Goal: Information Seeking & Learning: Learn about a topic

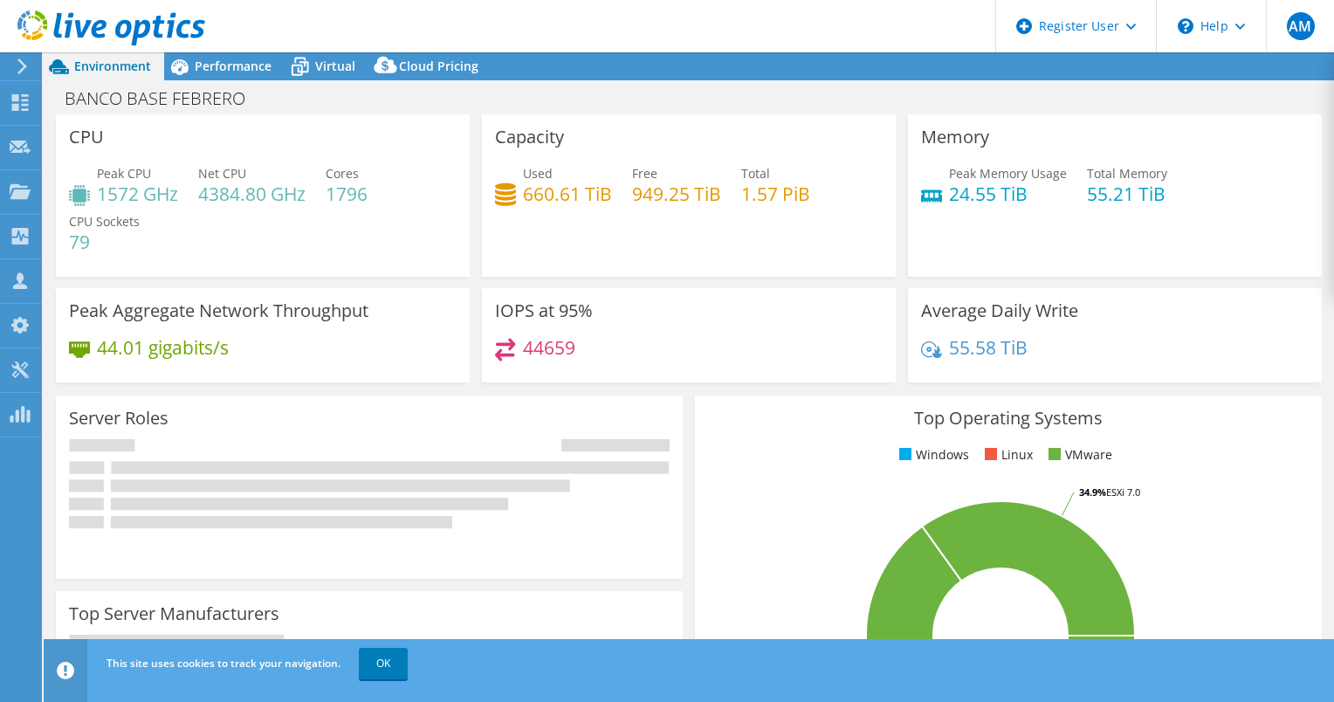
select select "USD"
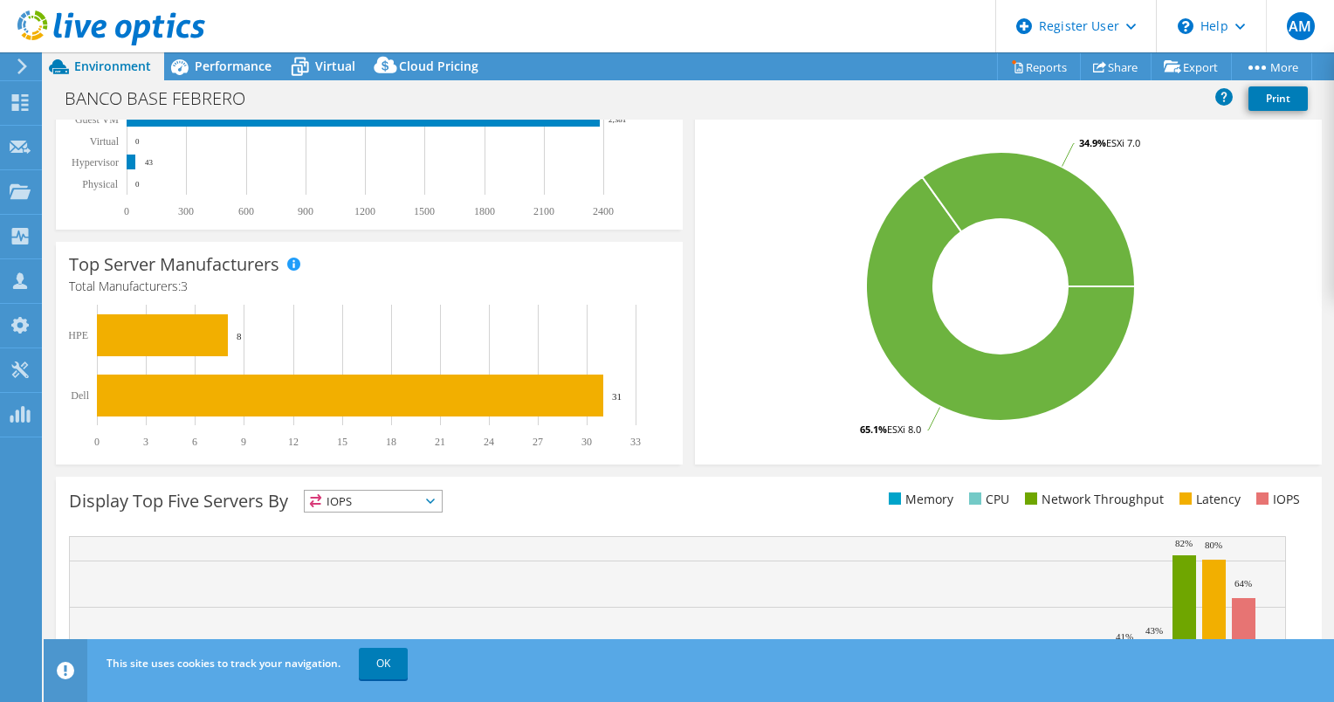
scroll to position [336, 0]
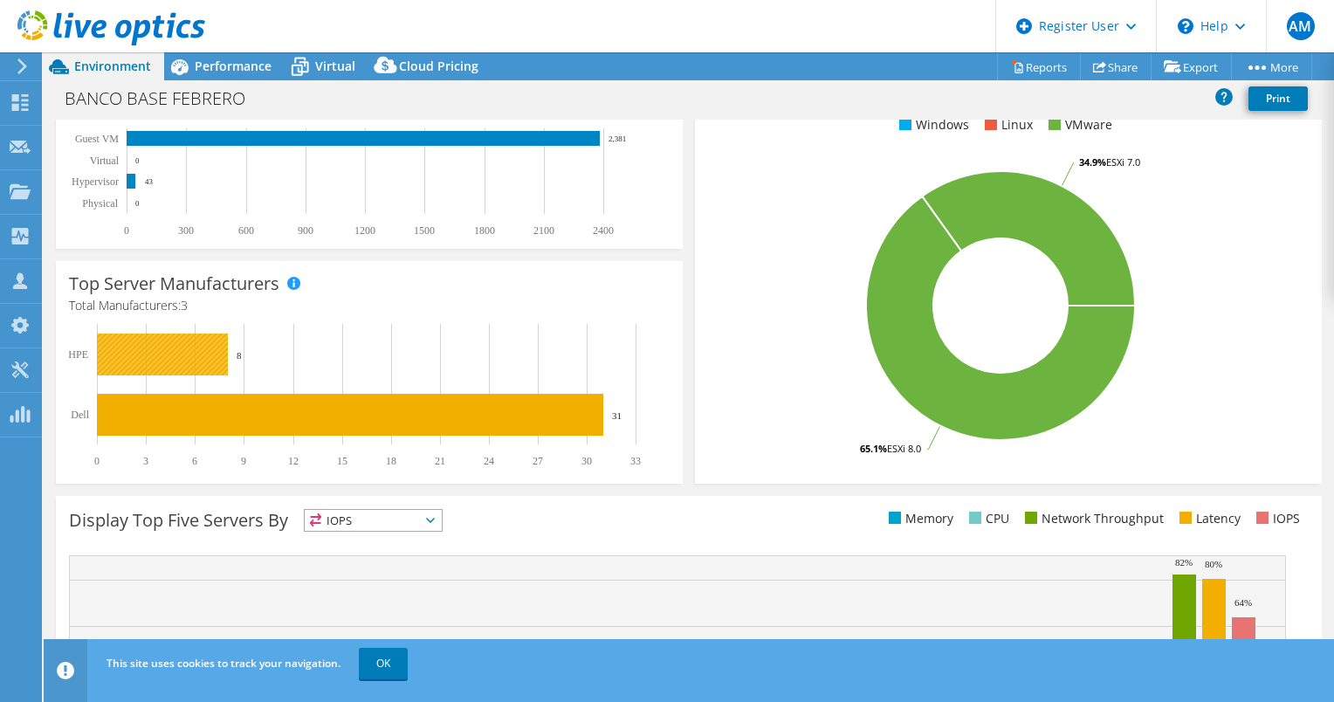
click at [207, 347] on rect at bounding box center [162, 355] width 131 height 42
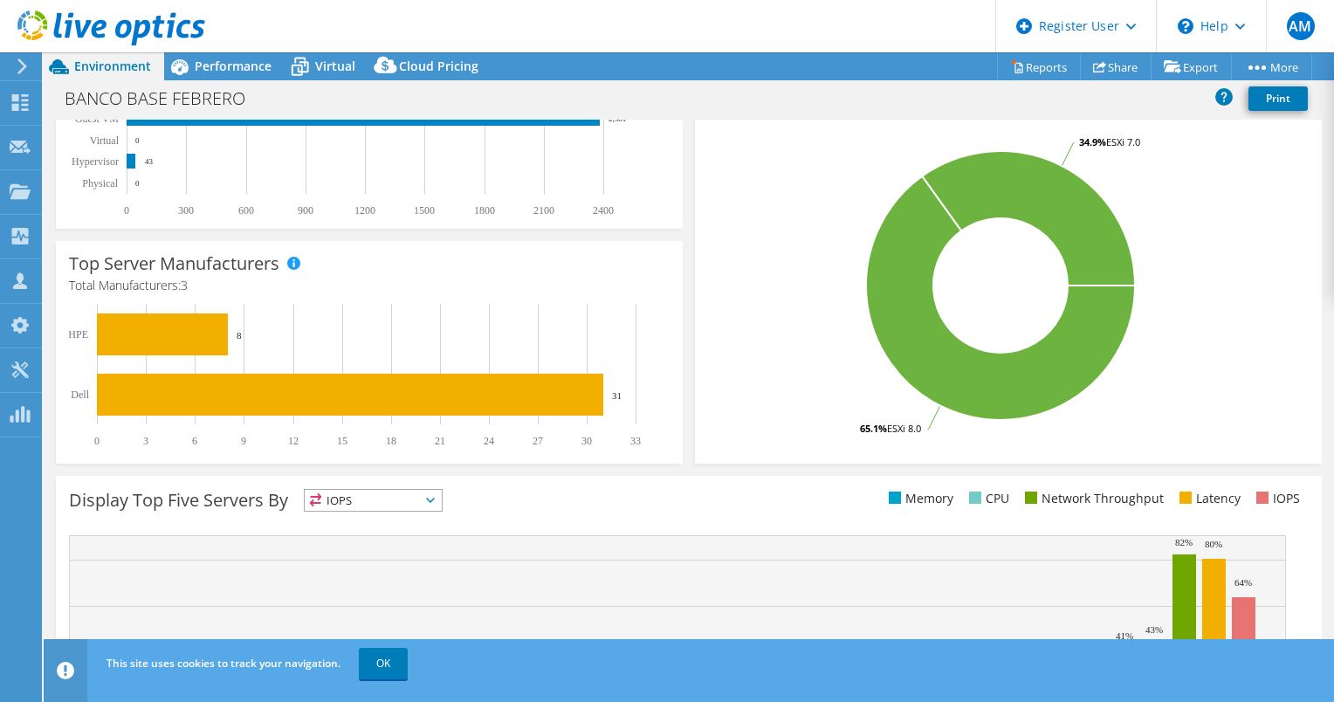
scroll to position [511, 0]
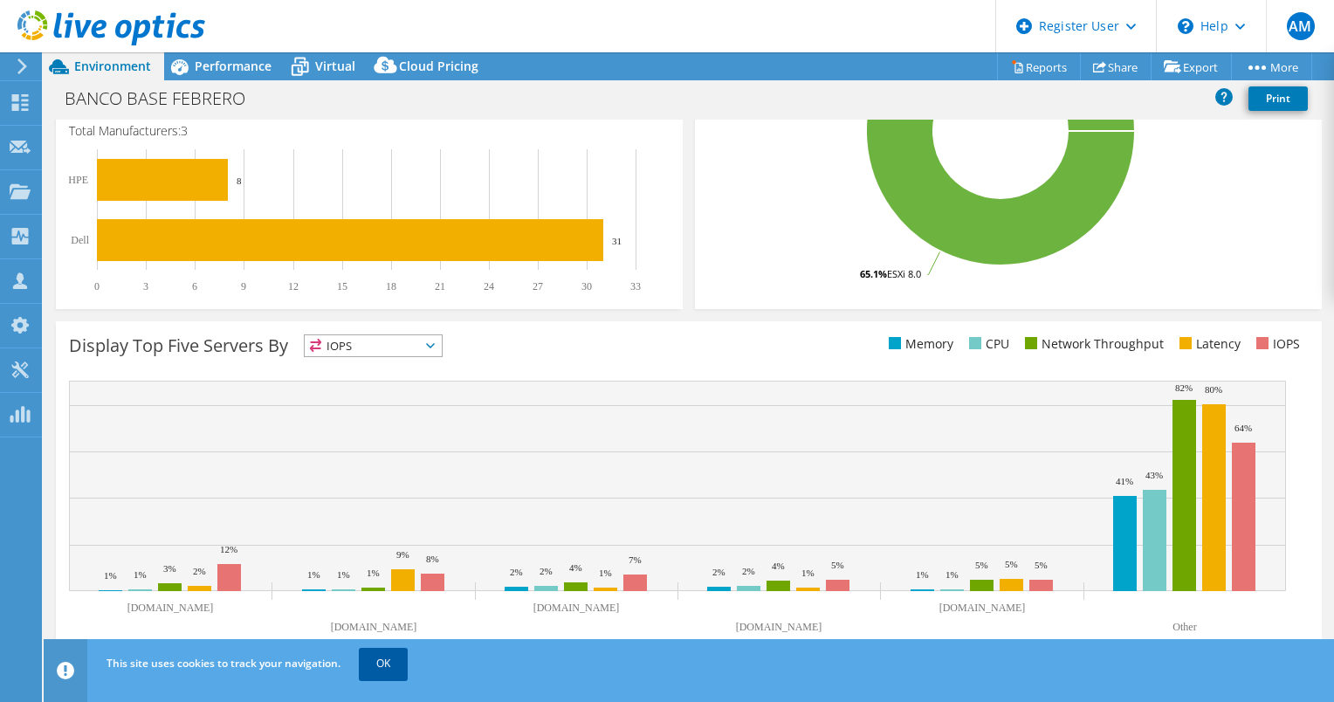
click at [372, 670] on link "OK" at bounding box center [383, 663] width 49 height 31
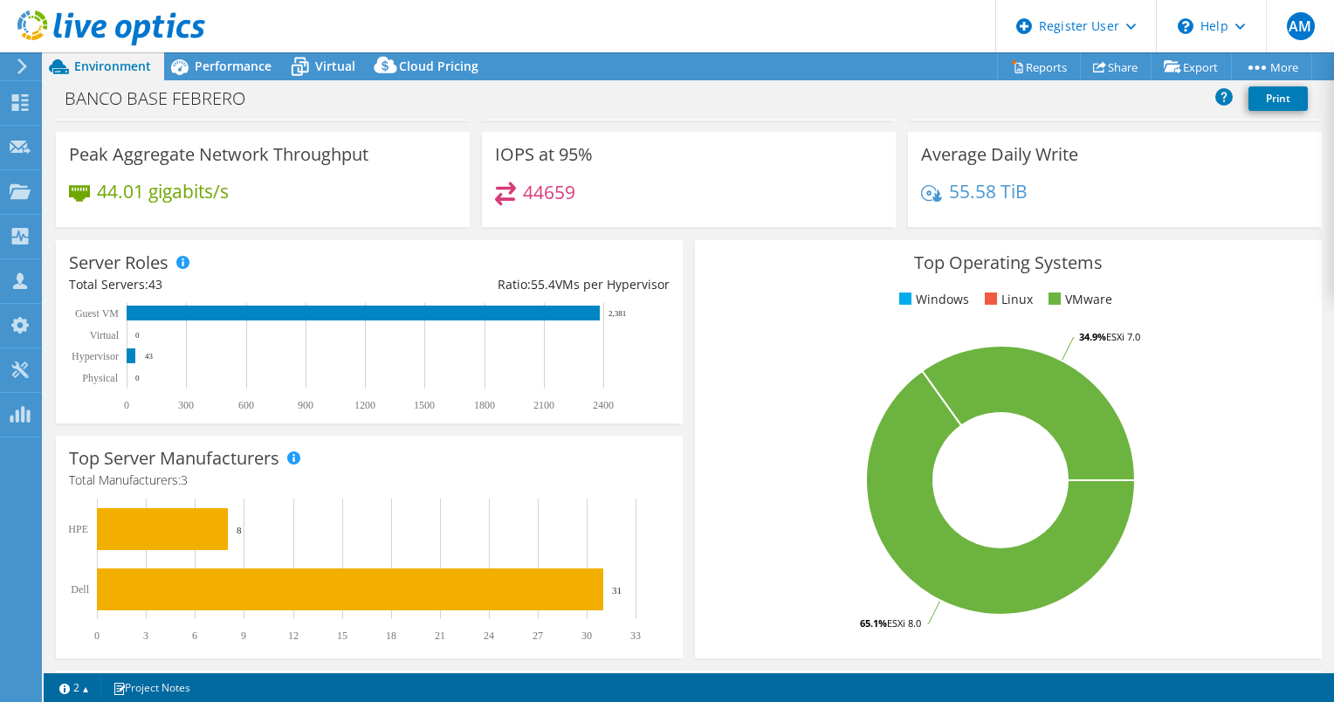
scroll to position [0, 0]
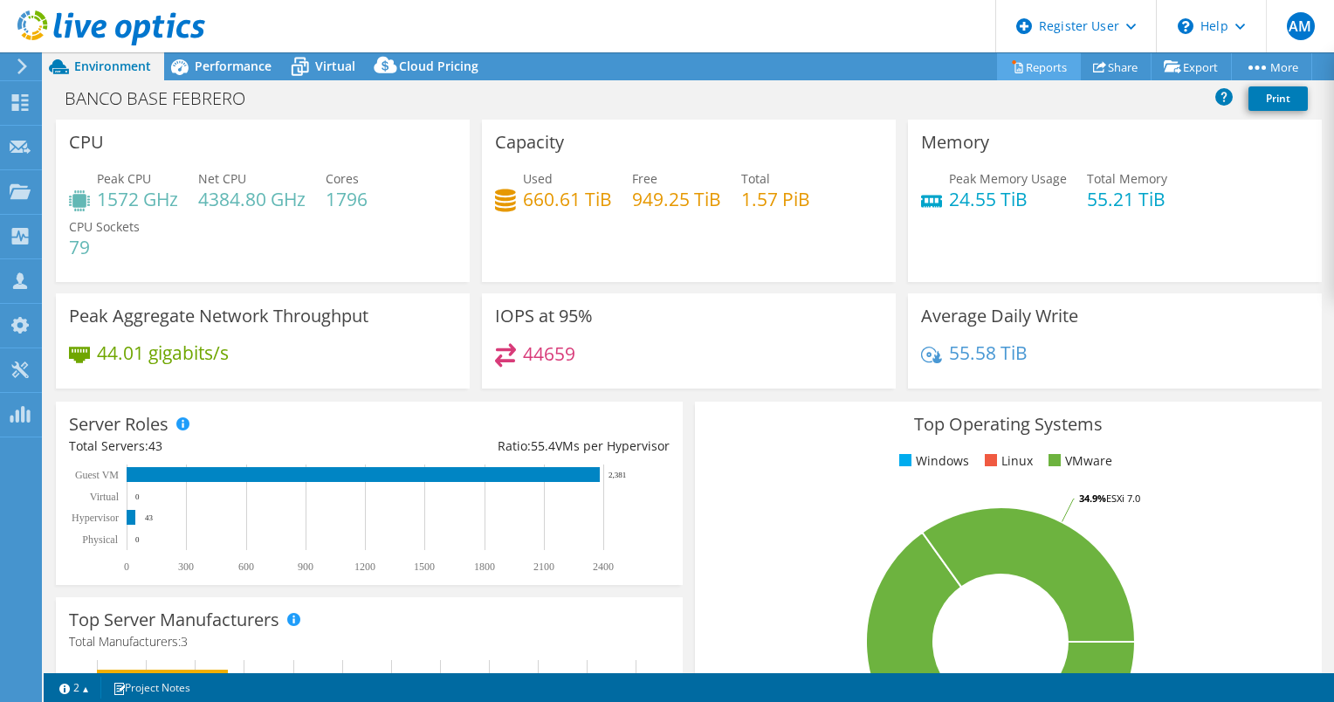
click at [1031, 60] on link "Reports" at bounding box center [1039, 66] width 84 height 27
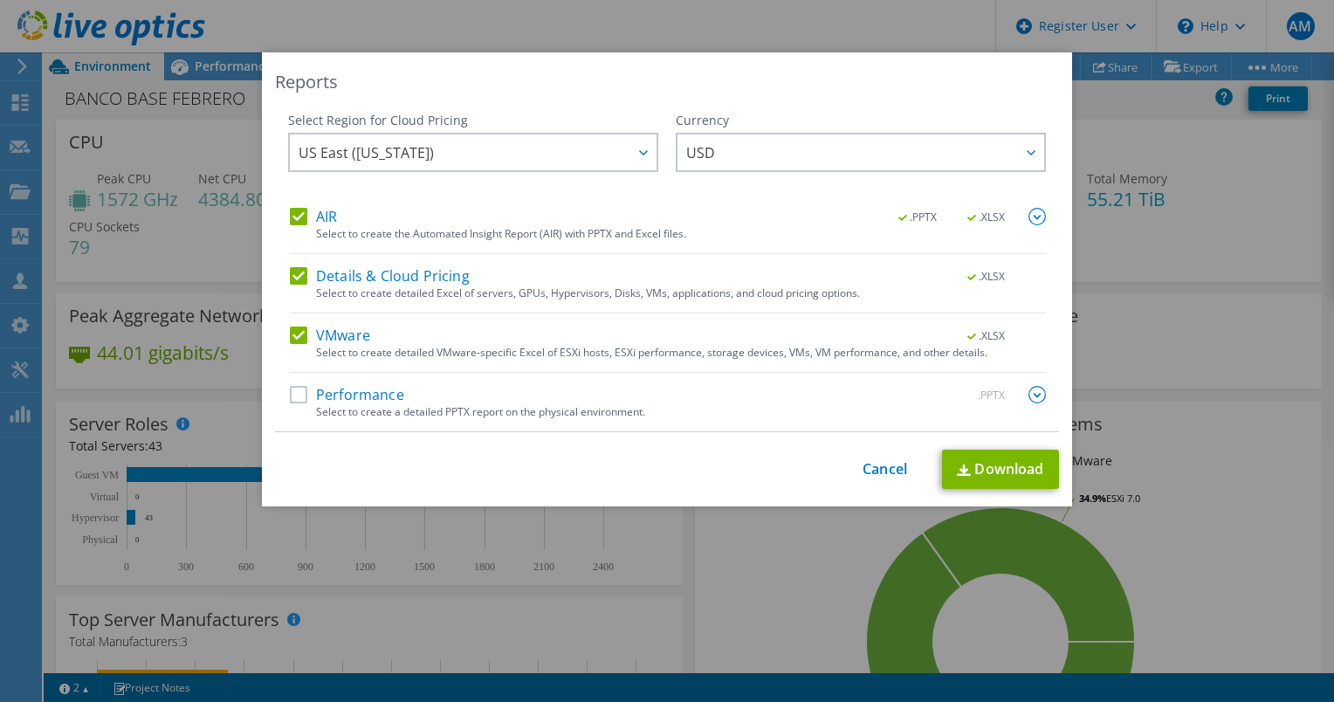
click at [297, 396] on label "Performance" at bounding box center [347, 394] width 114 height 17
click at [0, 0] on input "Performance" at bounding box center [0, 0] width 0 height 0
click at [957, 472] on img at bounding box center [964, 469] width 14 height 11
click at [1219, 169] on div "Reports Select Region for Cloud Pricing Asia Pacific ([GEOGRAPHIC_DATA]) [GEOGR…" at bounding box center [667, 350] width 1334 height 597
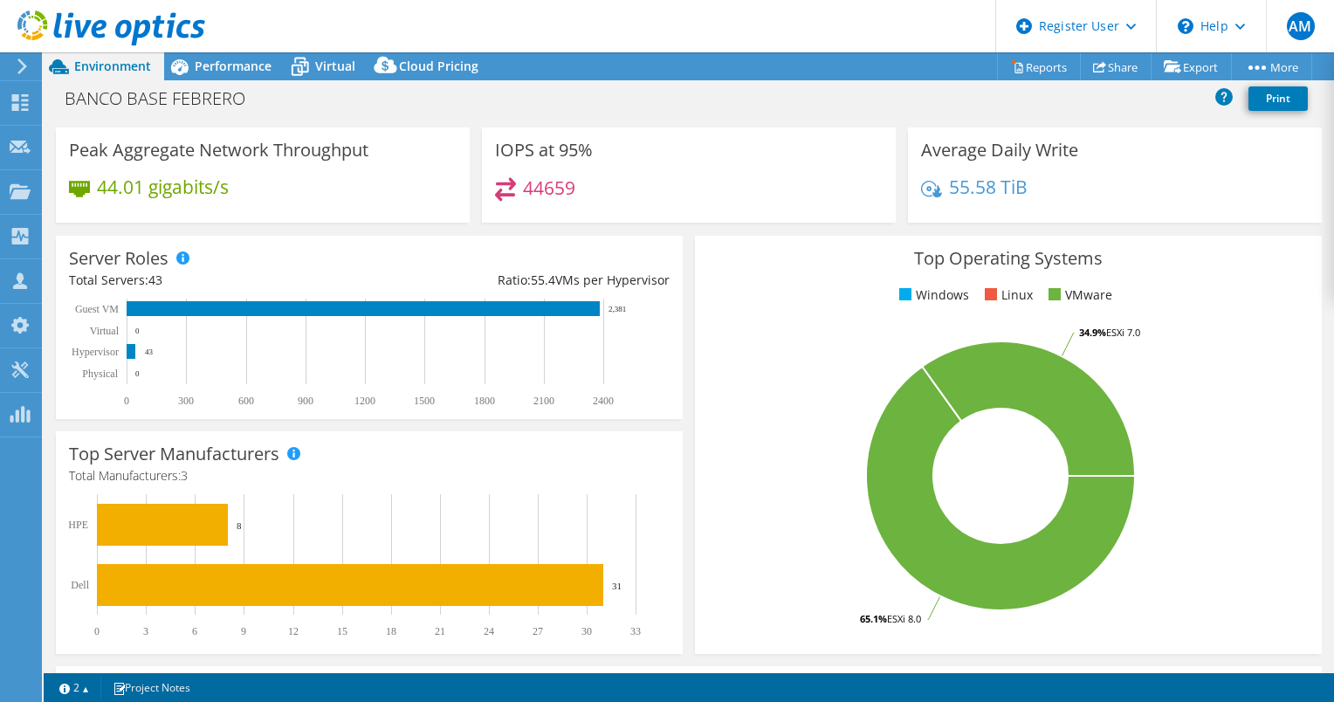
scroll to position [262, 0]
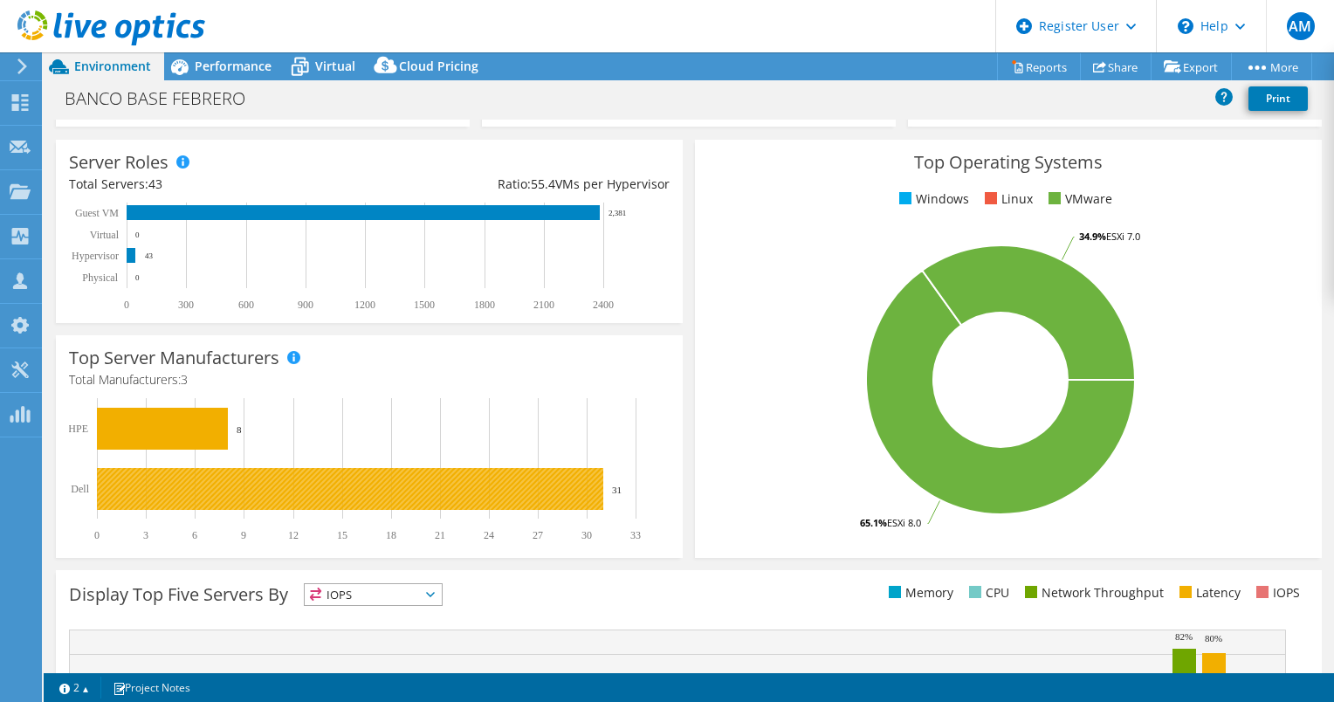
click at [254, 492] on rect at bounding box center [350, 489] width 506 height 42
click at [152, 487] on rect at bounding box center [350, 489] width 506 height 42
click at [104, 489] on rect at bounding box center [350, 489] width 506 height 42
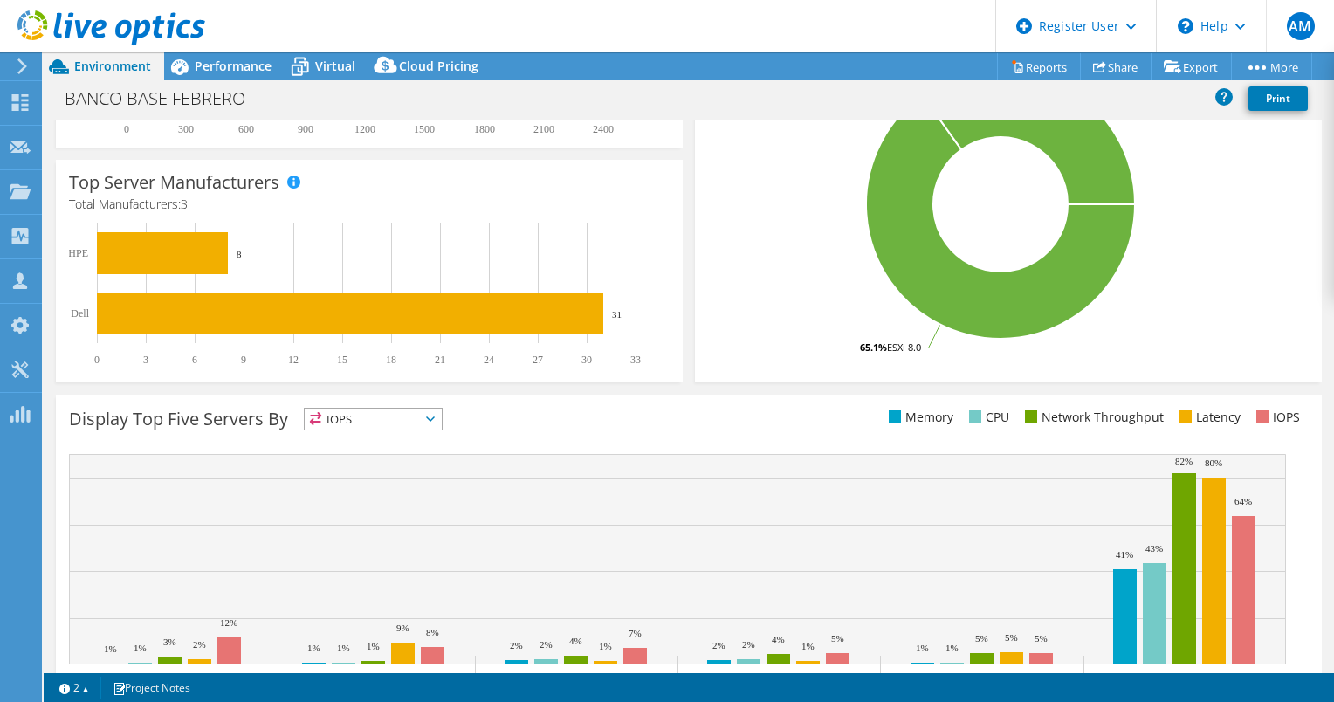
scroll to position [511, 0]
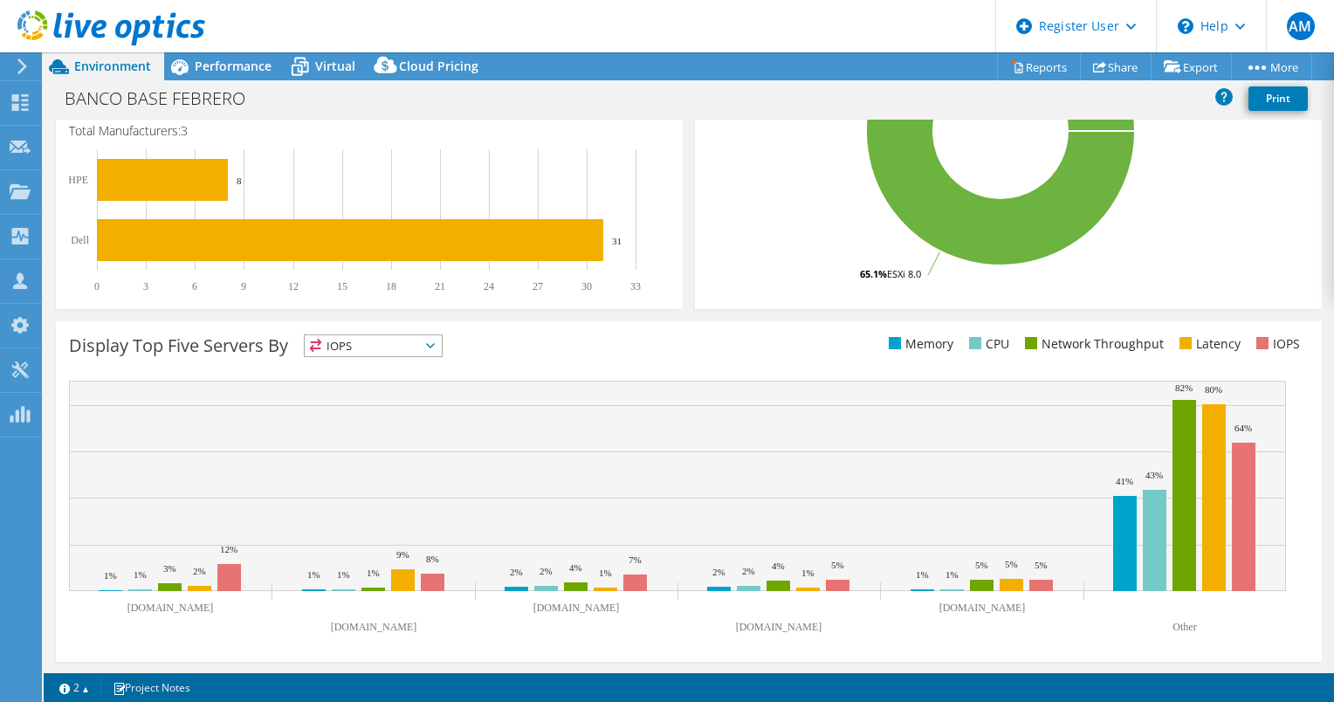
click at [442, 346] on span "IOPS" at bounding box center [373, 345] width 137 height 21
click at [424, 383] on li "Memory" at bounding box center [373, 393] width 137 height 24
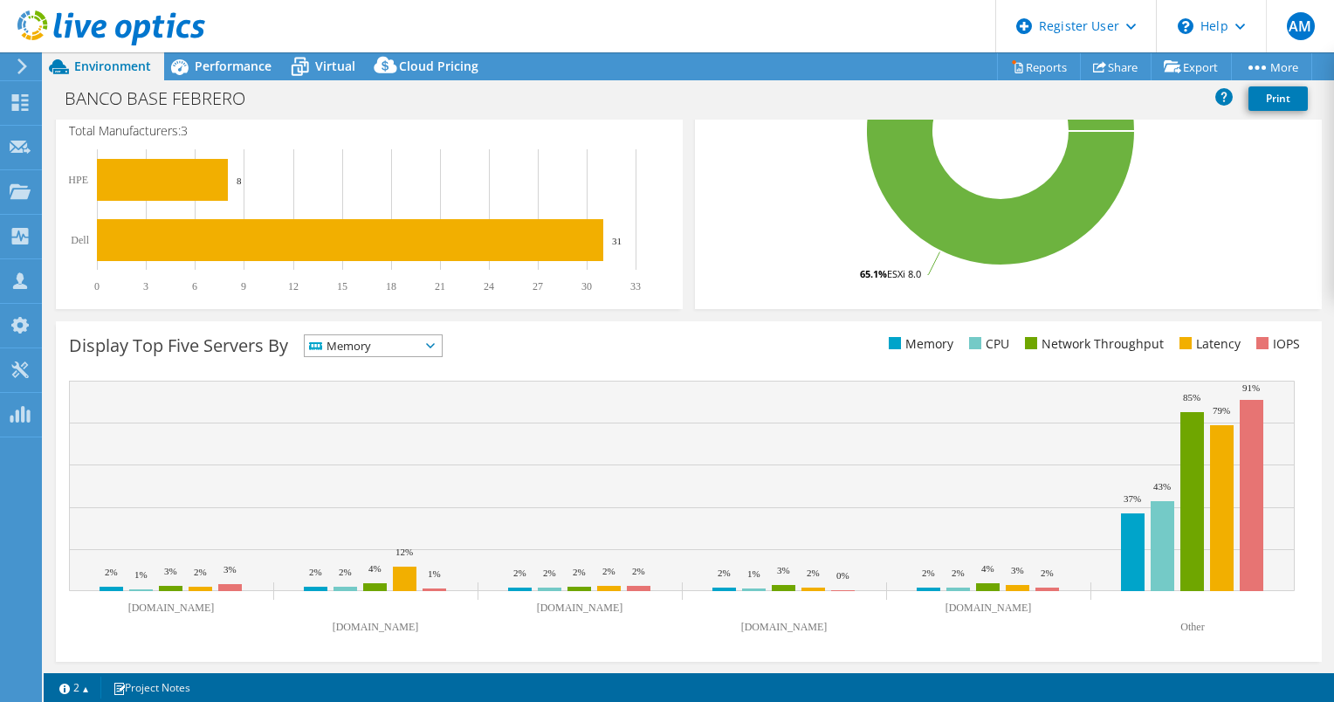
click at [442, 348] on span "Memory" at bounding box center [373, 345] width 137 height 21
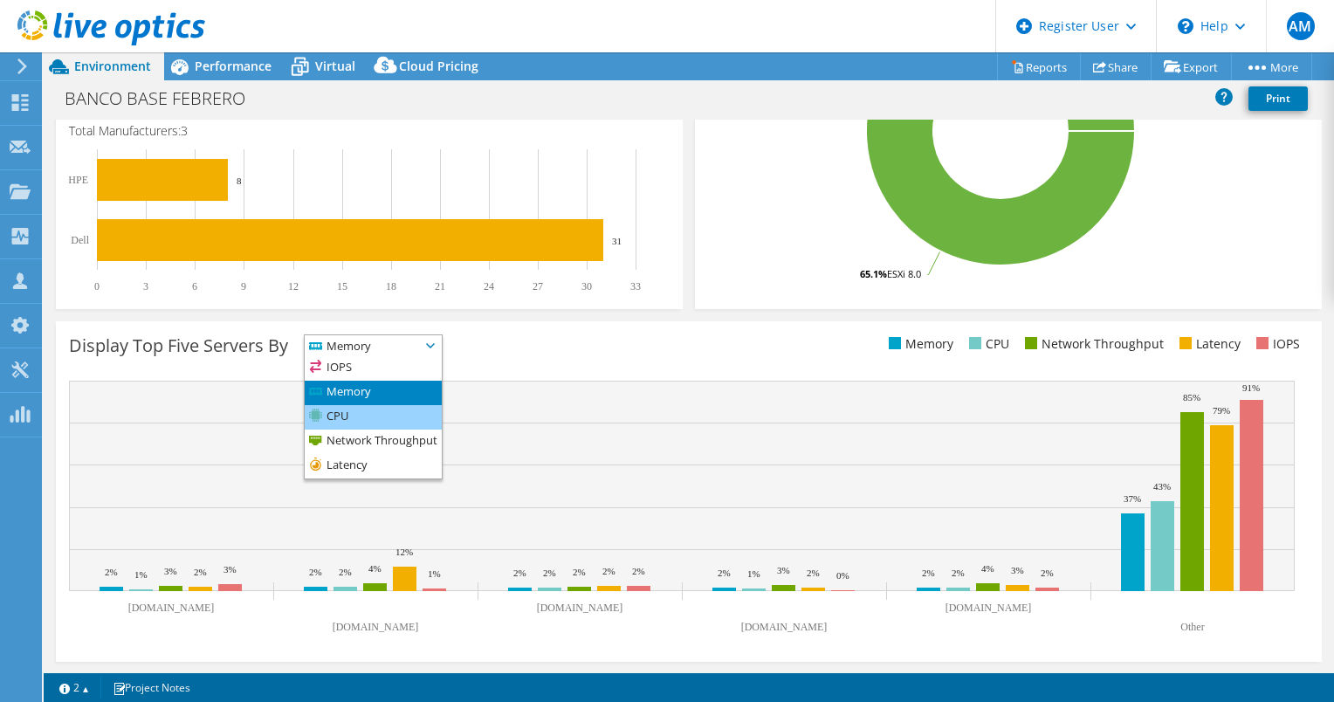
click at [440, 412] on li "CPU" at bounding box center [373, 417] width 137 height 24
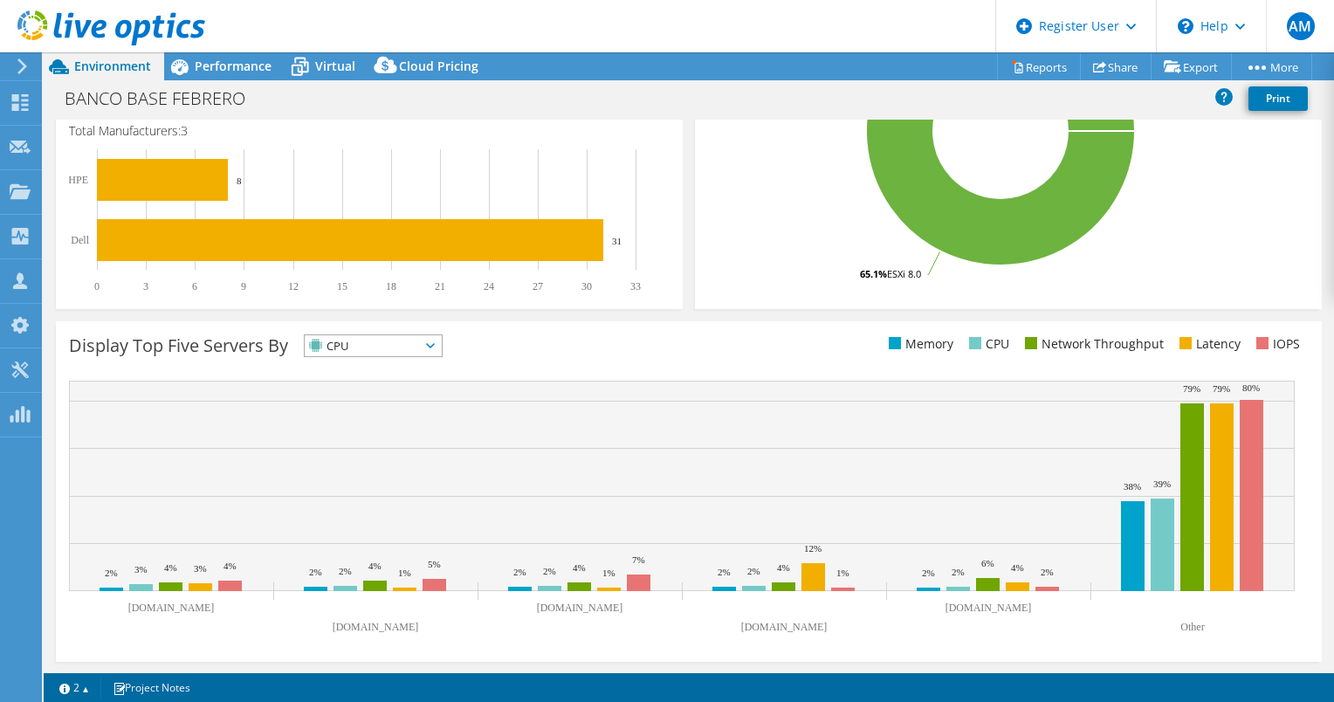
click at [442, 349] on span "CPU" at bounding box center [373, 345] width 137 height 21
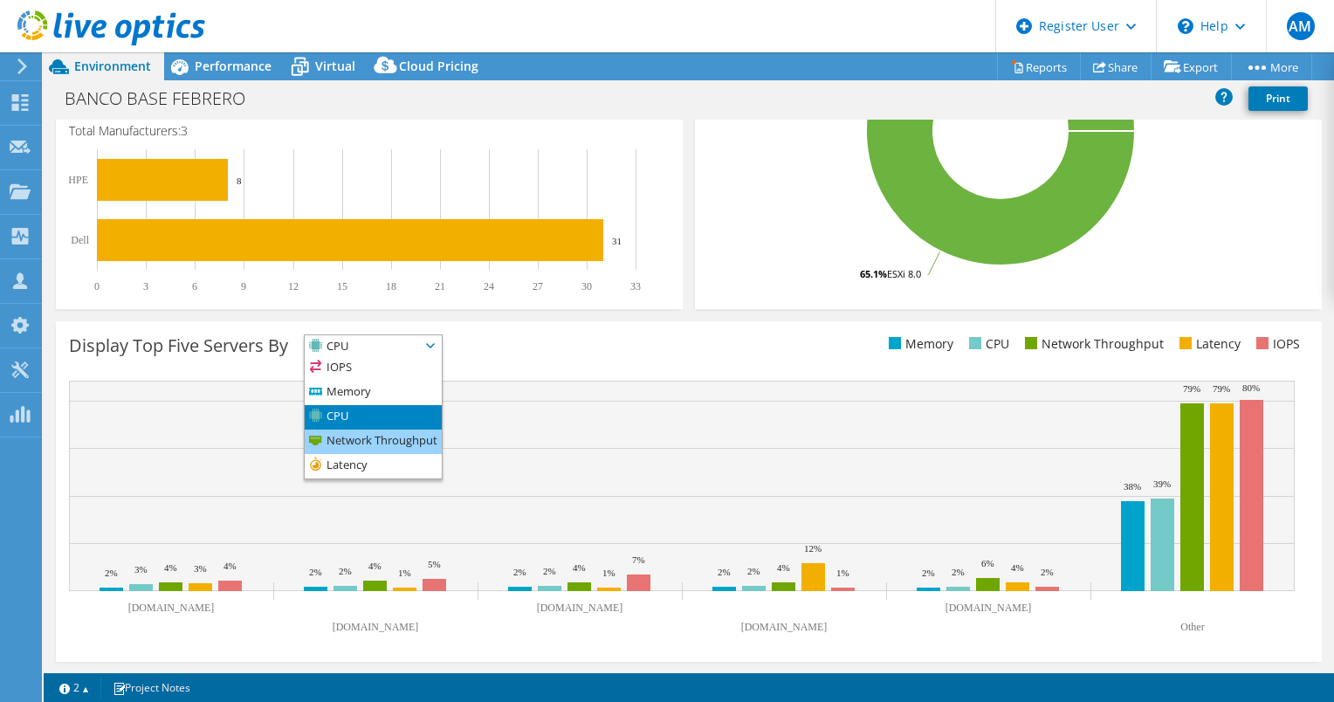
click at [440, 430] on li "Network Throughput" at bounding box center [373, 442] width 137 height 24
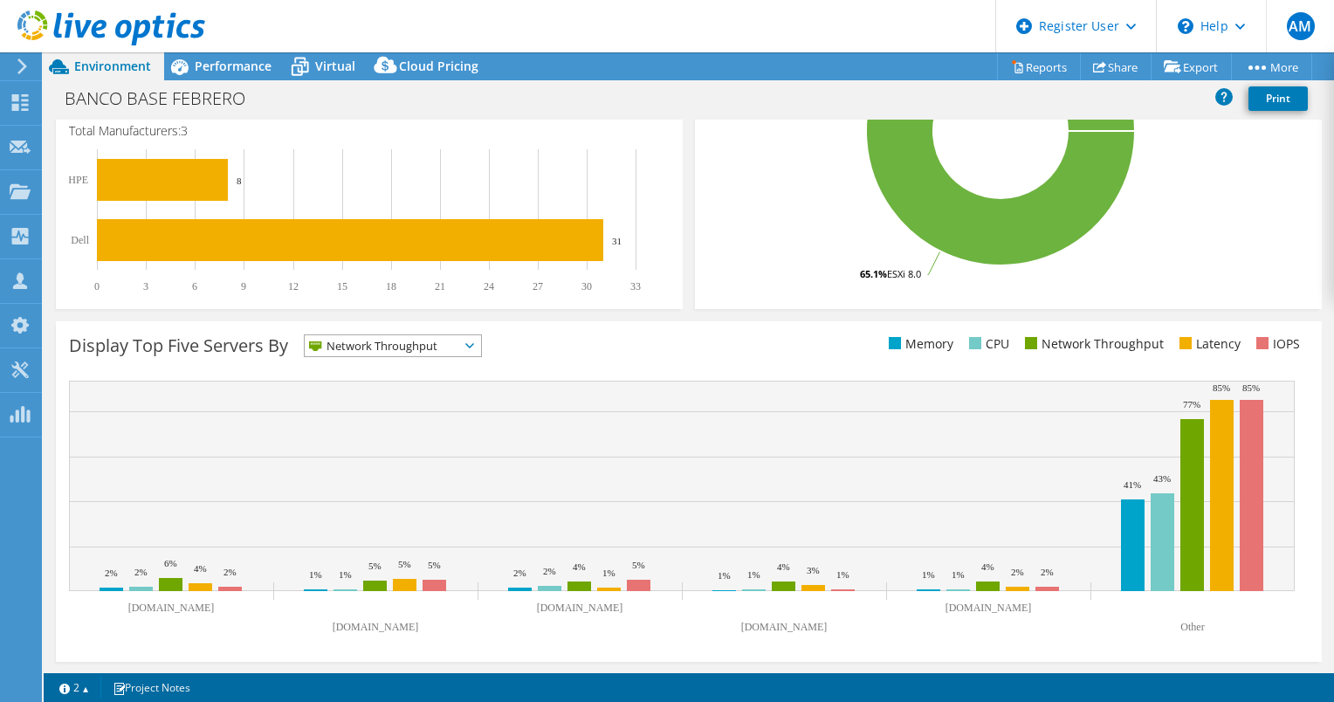
click at [467, 343] on span "Network Throughput" at bounding box center [393, 345] width 176 height 21
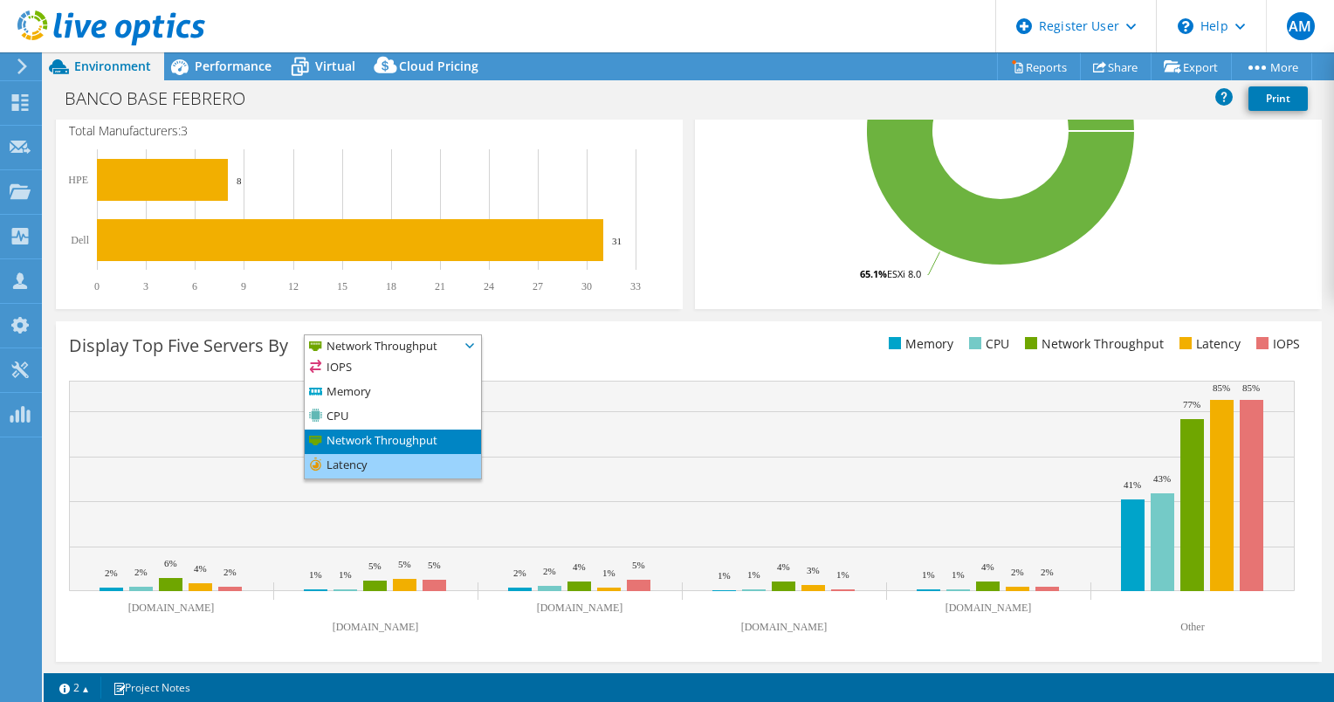
click at [451, 454] on li "Latency" at bounding box center [393, 466] width 176 height 24
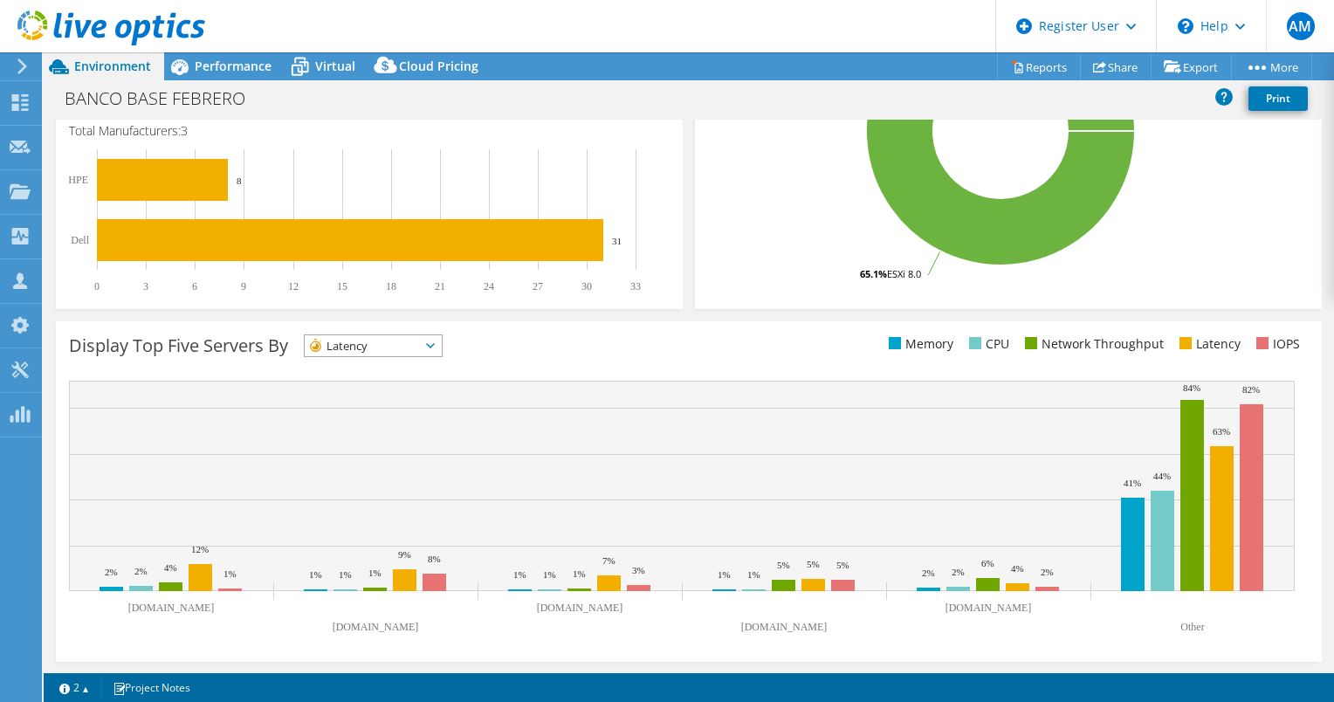
click at [435, 344] on icon at bounding box center [430, 345] width 9 height 5
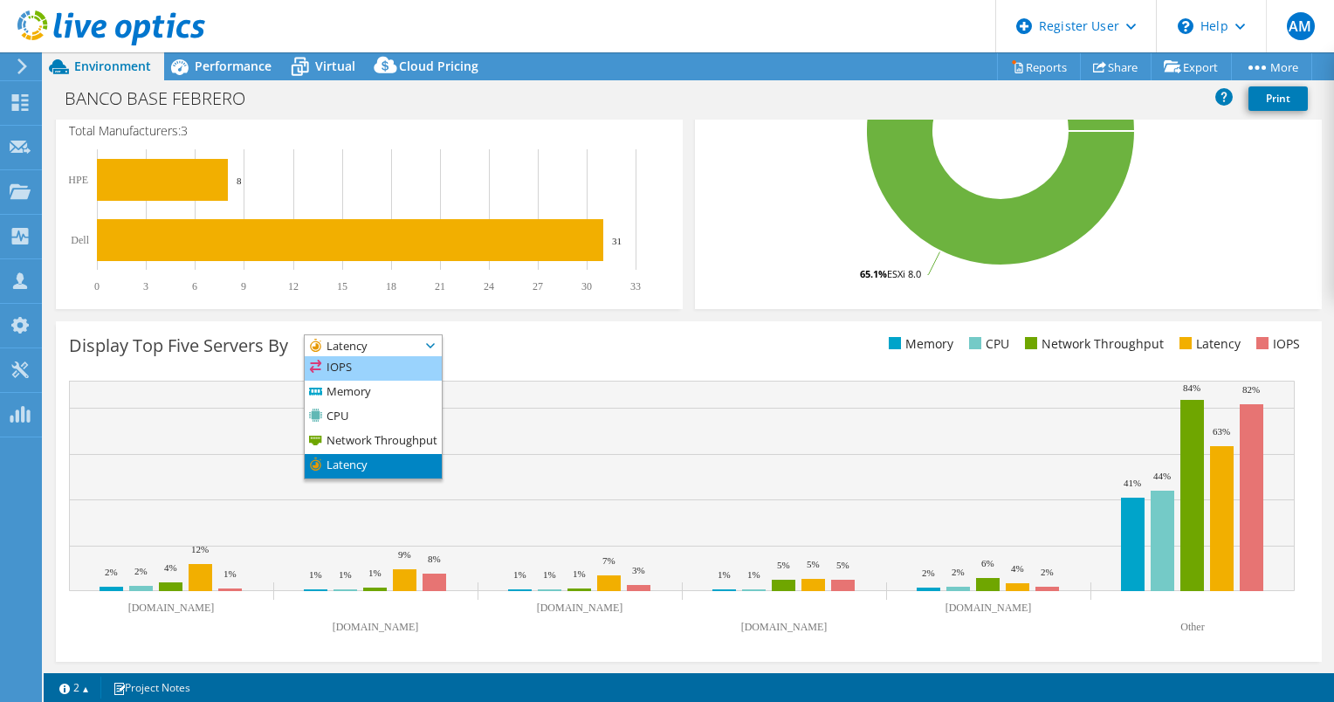
click at [436, 365] on li "IOPS" at bounding box center [373, 368] width 137 height 24
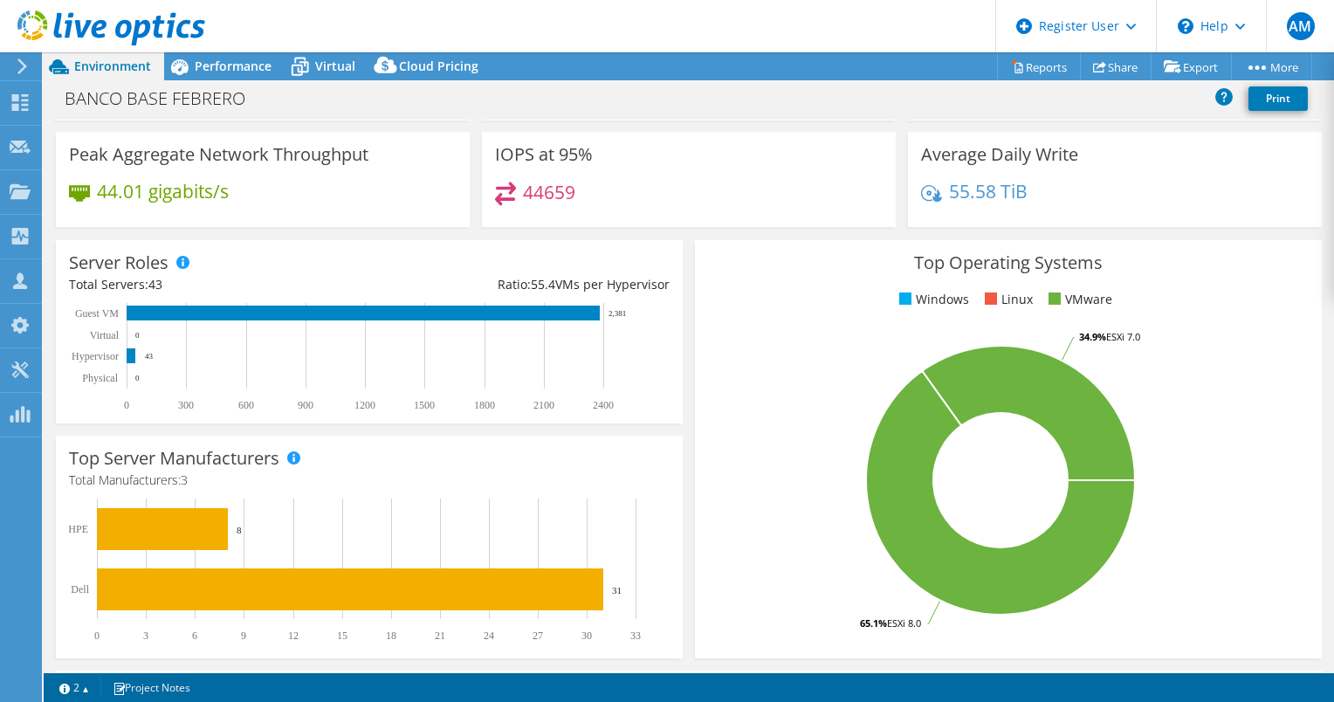
scroll to position [0, 0]
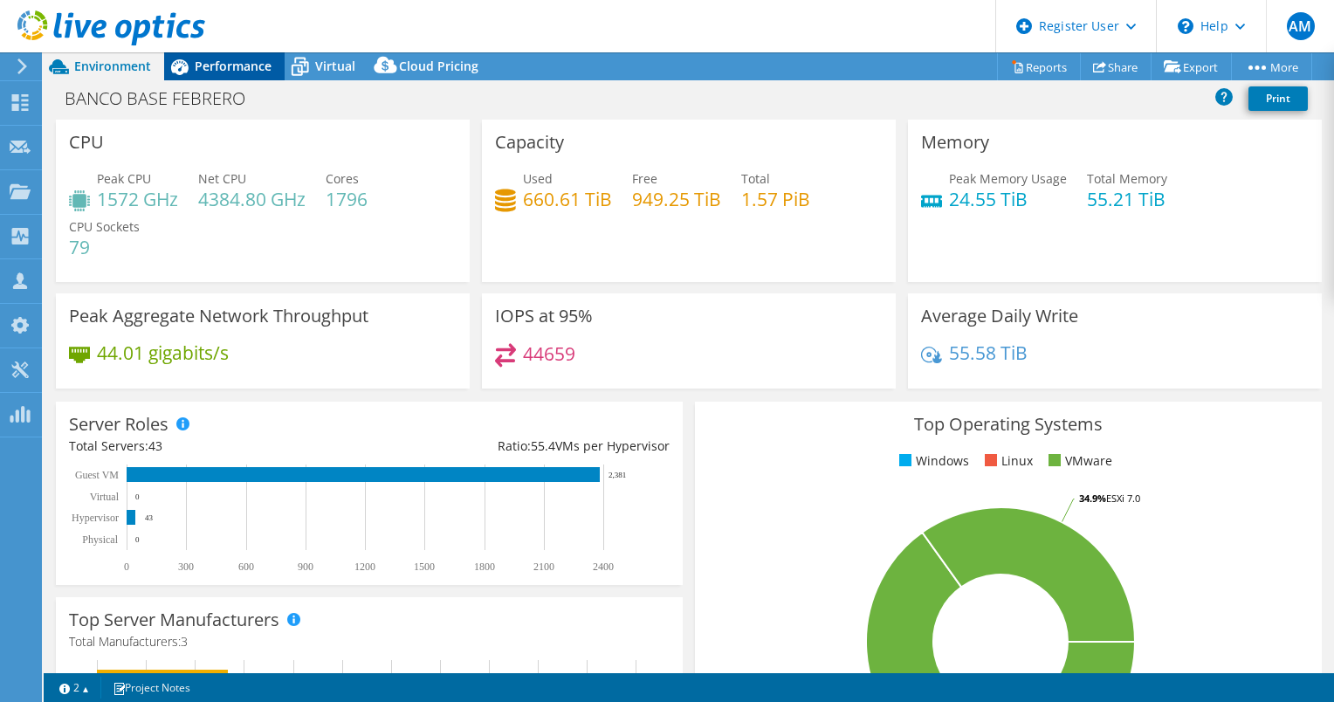
click at [250, 70] on span "Performance" at bounding box center [233, 66] width 77 height 17
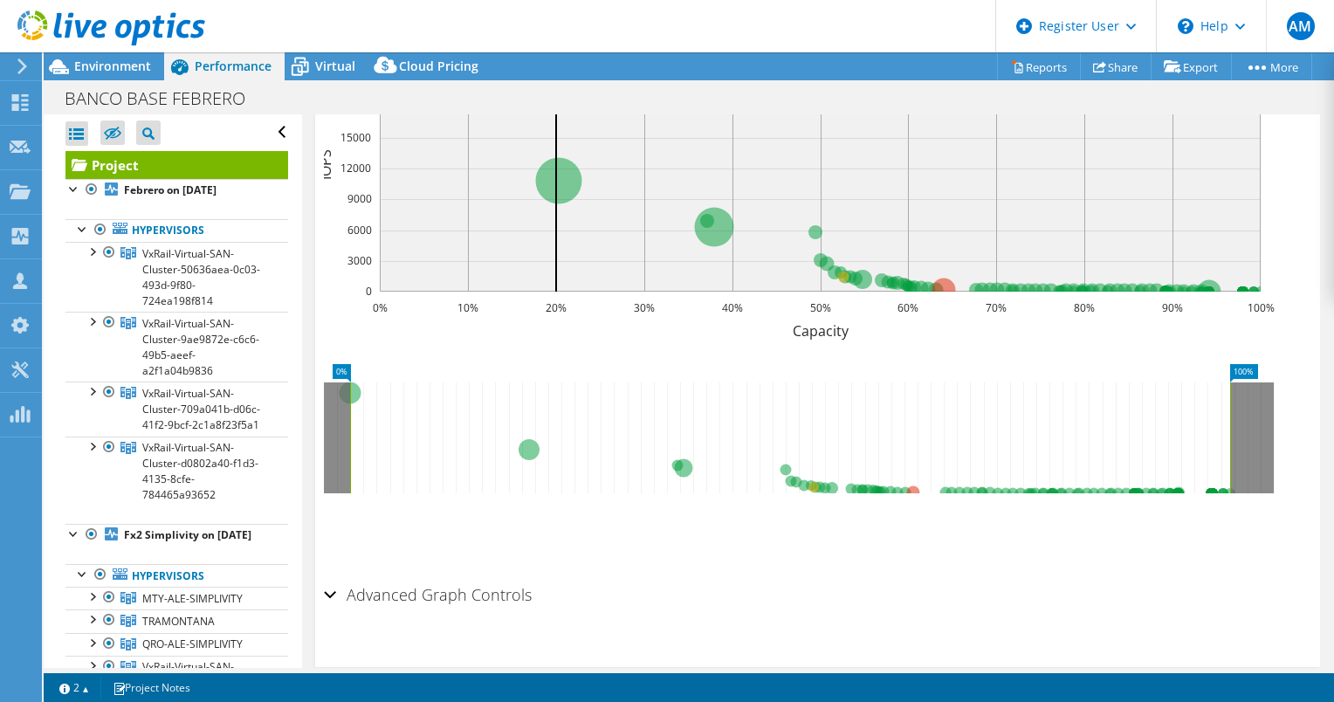
scroll to position [625, 0]
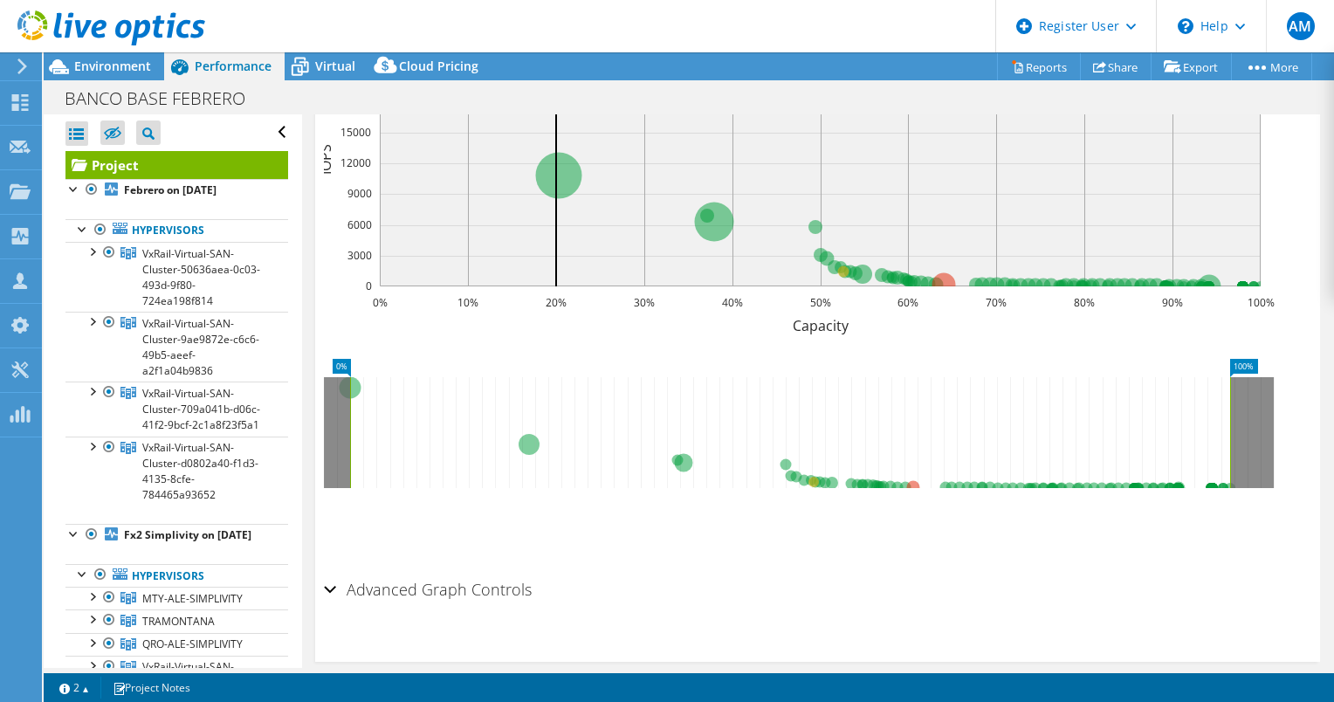
click at [334, 572] on div "Advanced Graph Controls" at bounding box center [817, 591] width 987 height 38
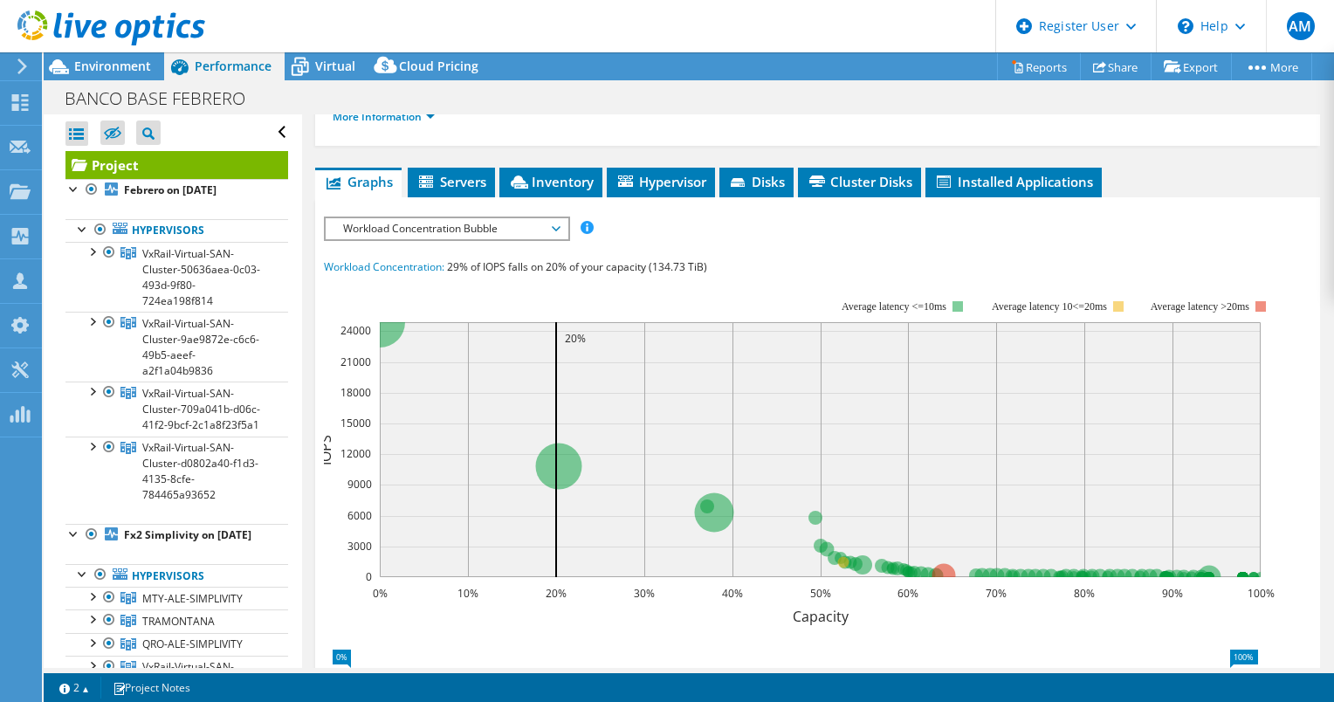
scroll to position [345, 0]
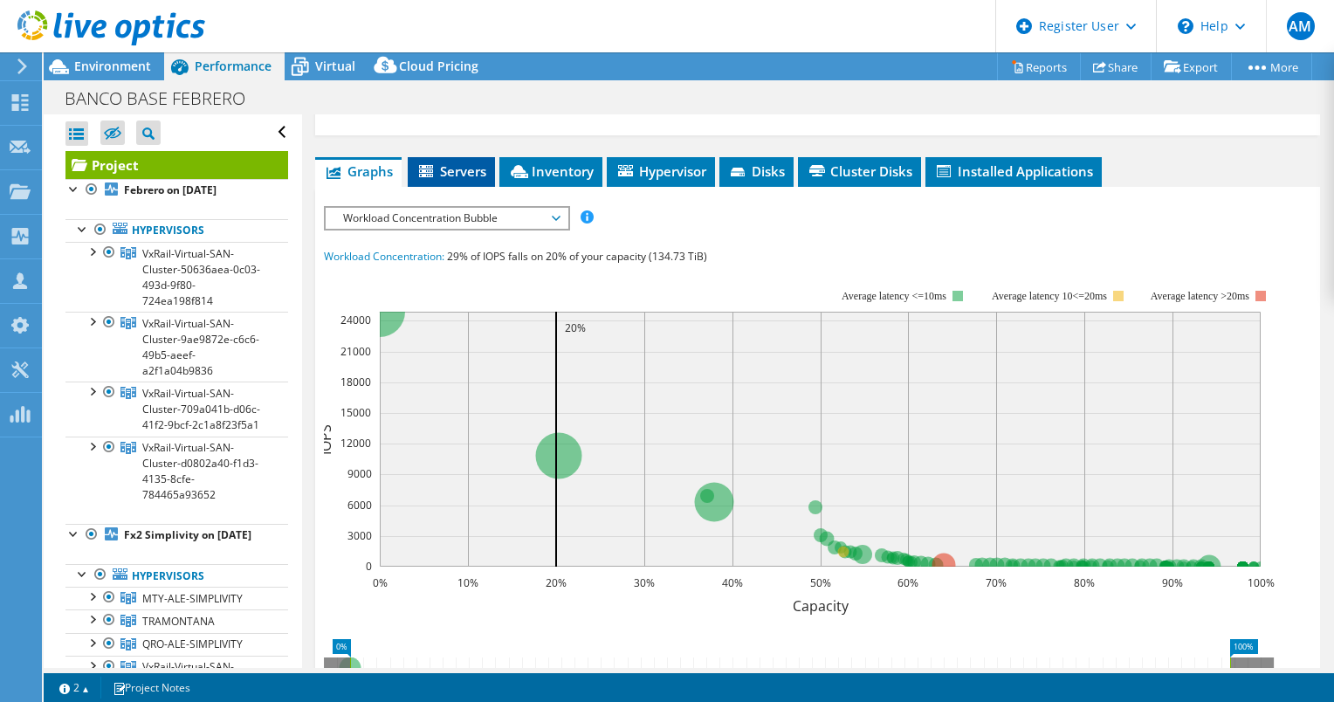
click at [461, 162] on span "Servers" at bounding box center [451, 170] width 70 height 17
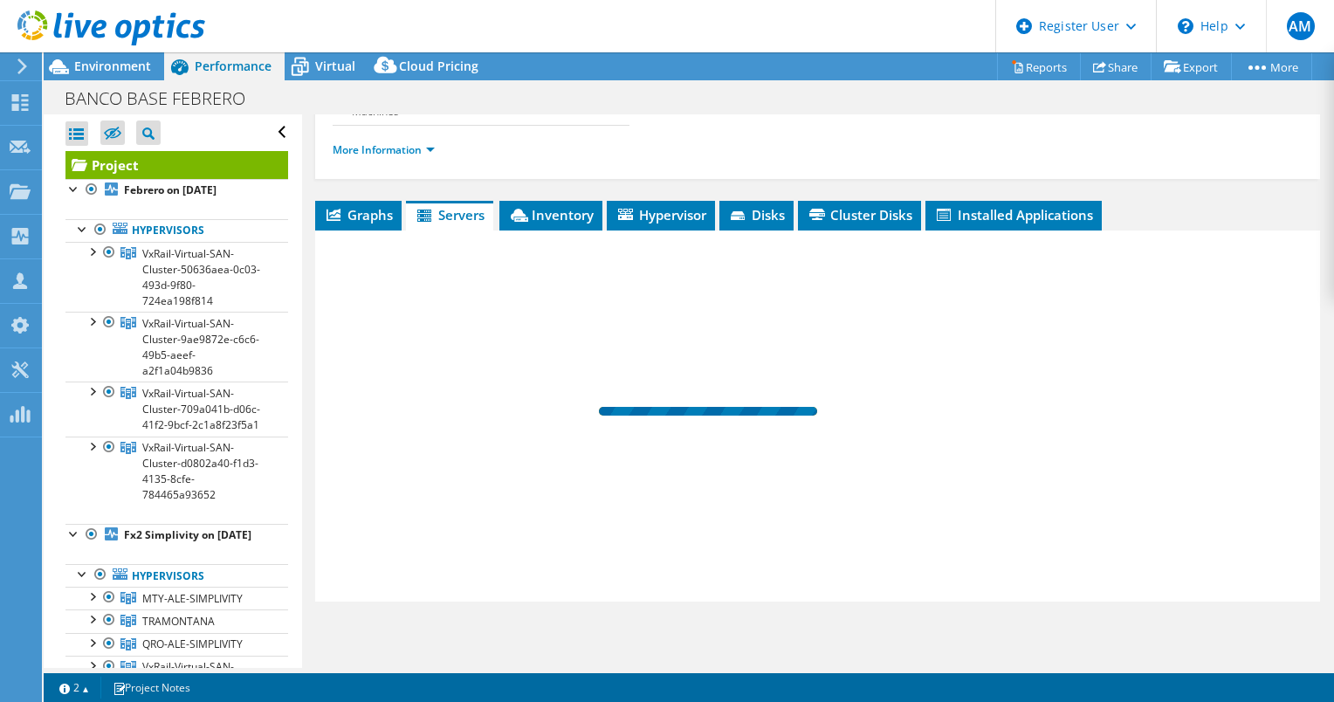
scroll to position [279, 0]
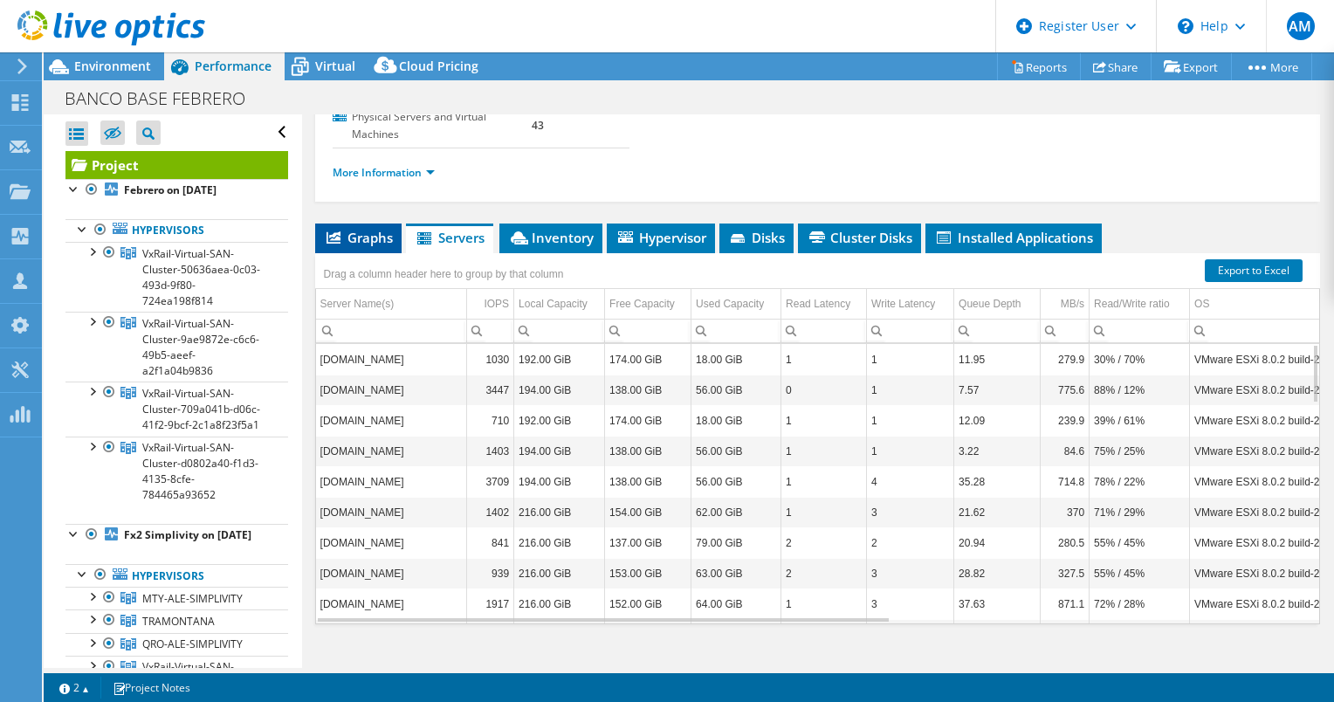
click at [368, 225] on li "Graphs" at bounding box center [358, 239] width 86 height 30
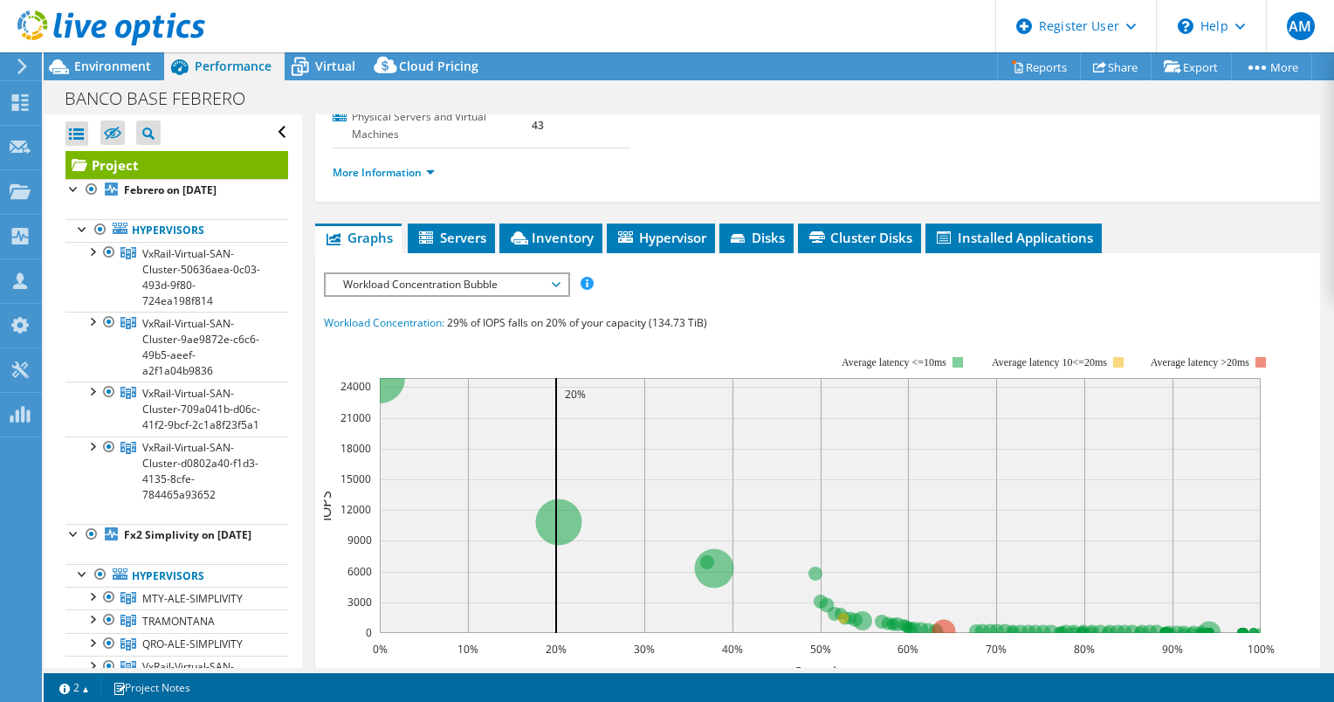
scroll to position [345, 0]
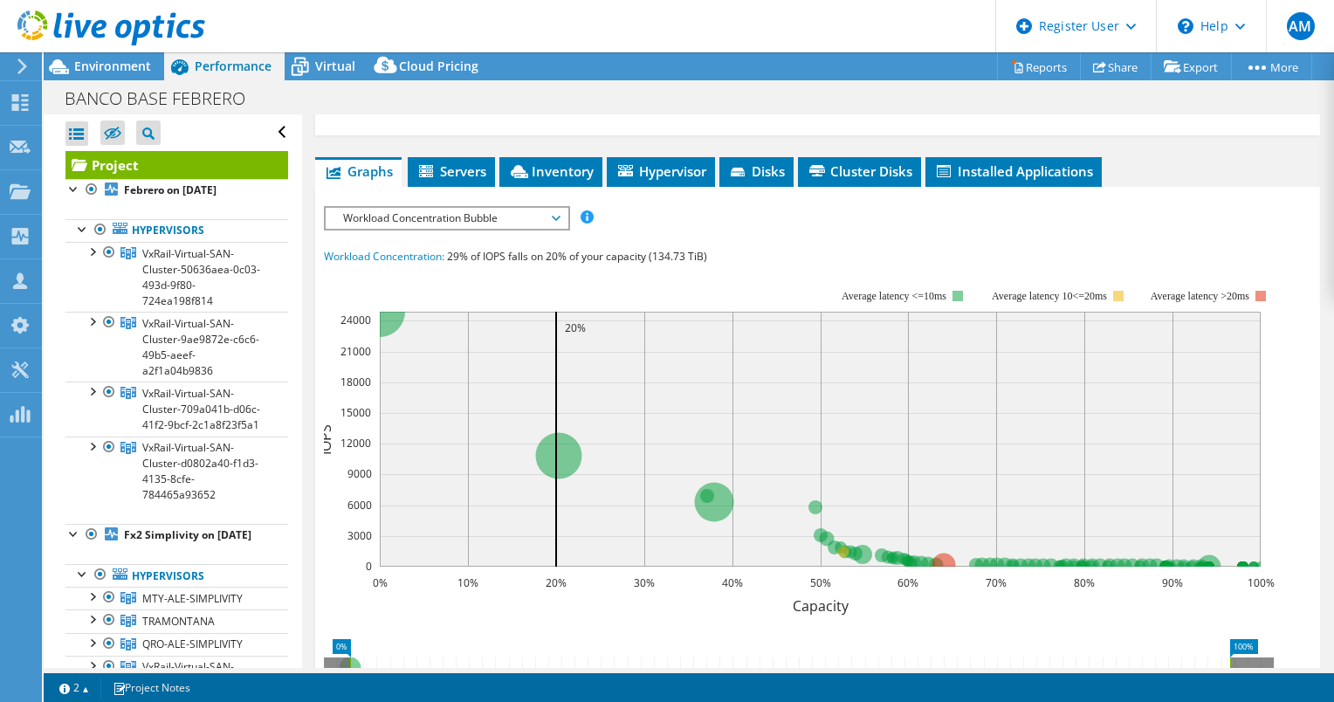
click at [554, 208] on span "Workload Concentration Bubble" at bounding box center [446, 218] width 224 height 21
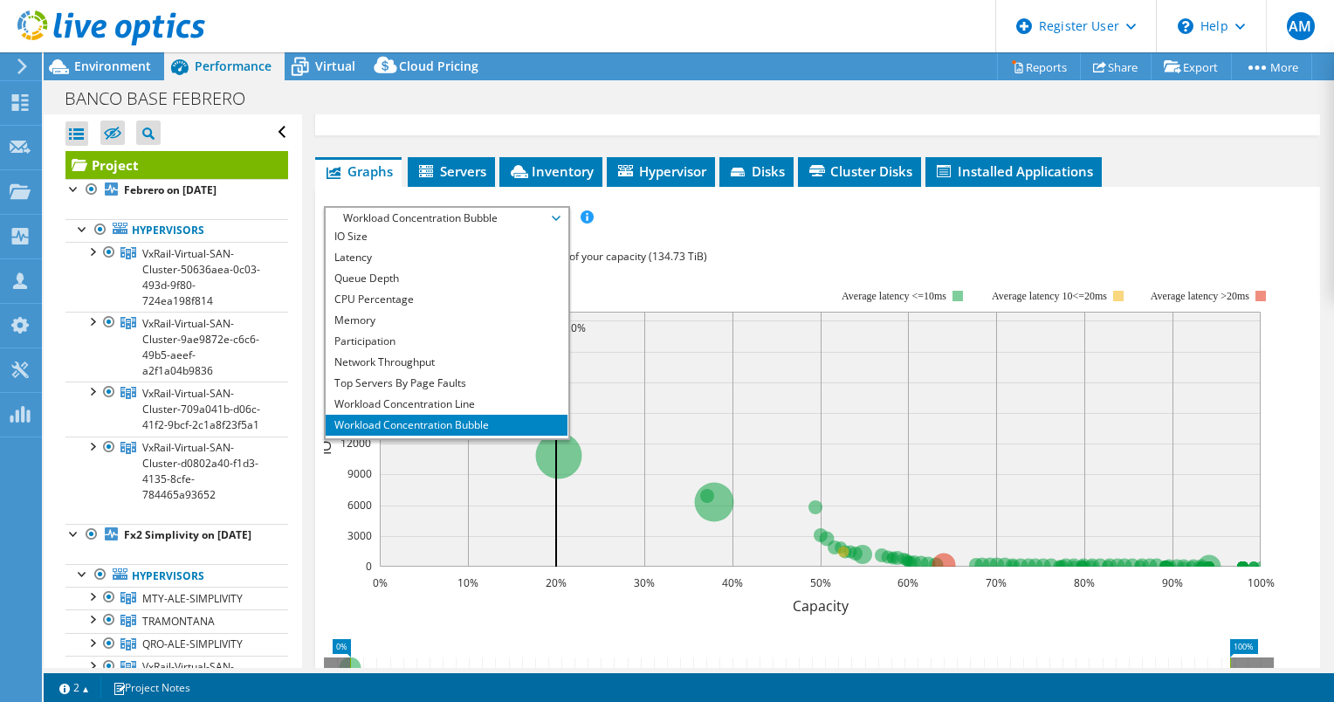
scroll to position [63, 0]
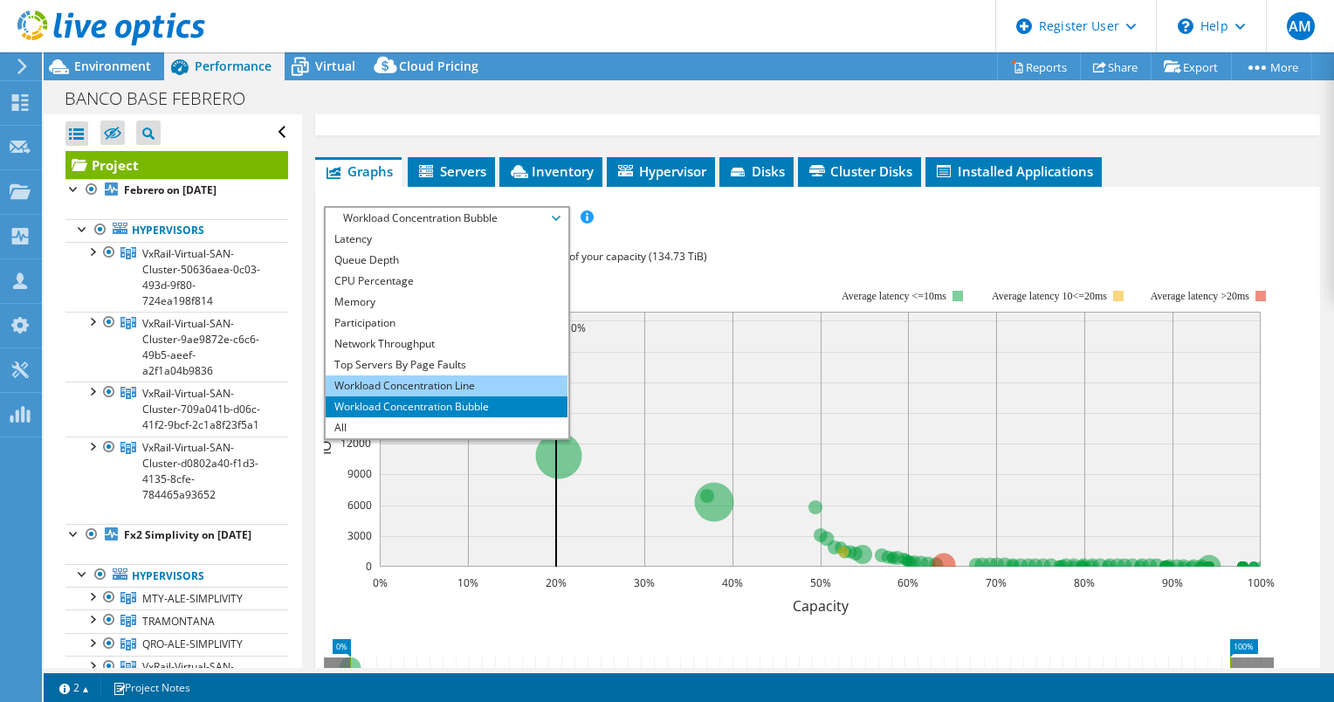
click at [523, 375] on li "Workload Concentration Line" at bounding box center [447, 385] width 242 height 21
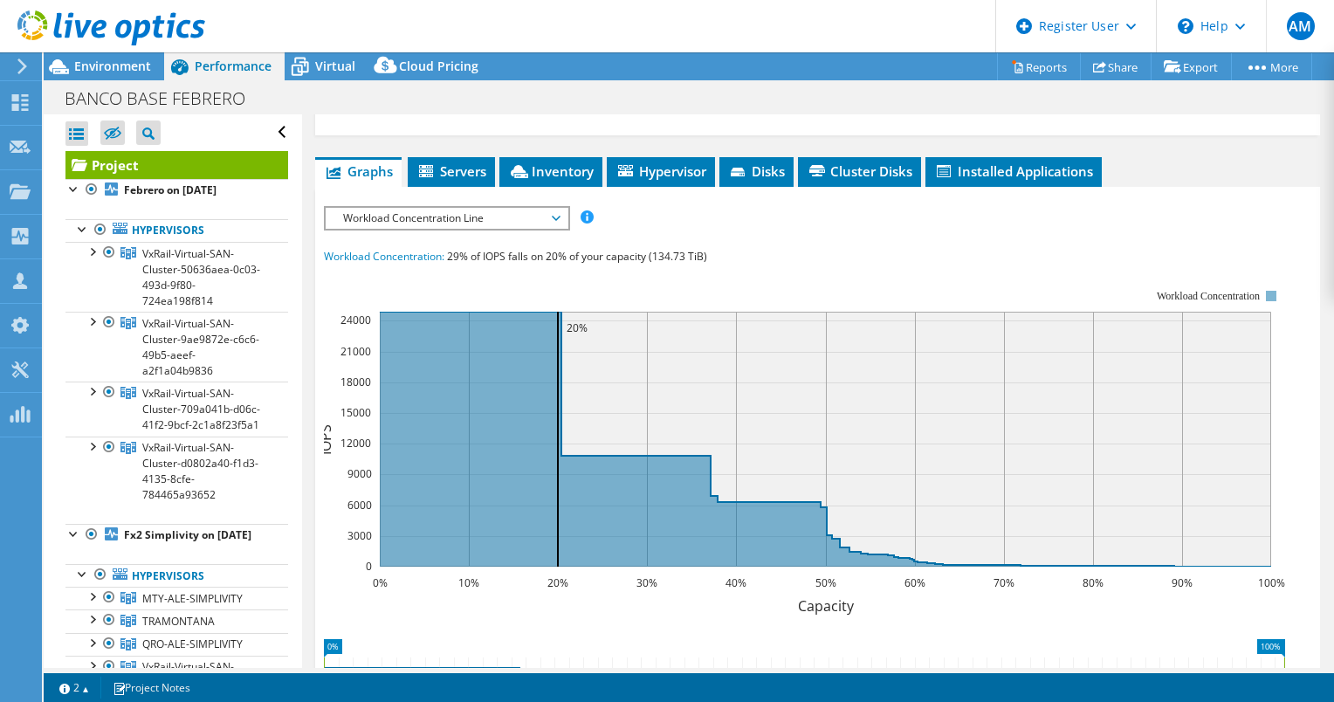
click at [561, 208] on span "Workload Concentration Line" at bounding box center [447, 218] width 242 height 21
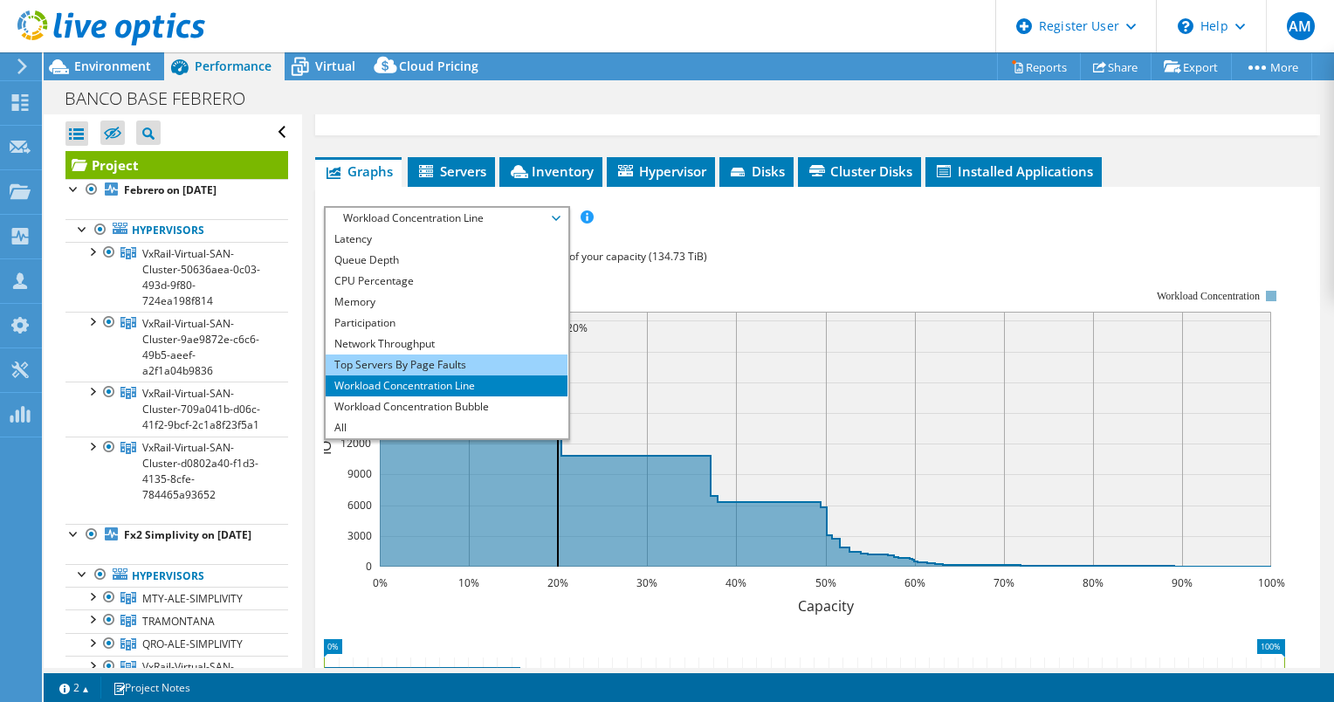
click at [538, 354] on li "Top Servers By Page Faults" at bounding box center [447, 364] width 242 height 21
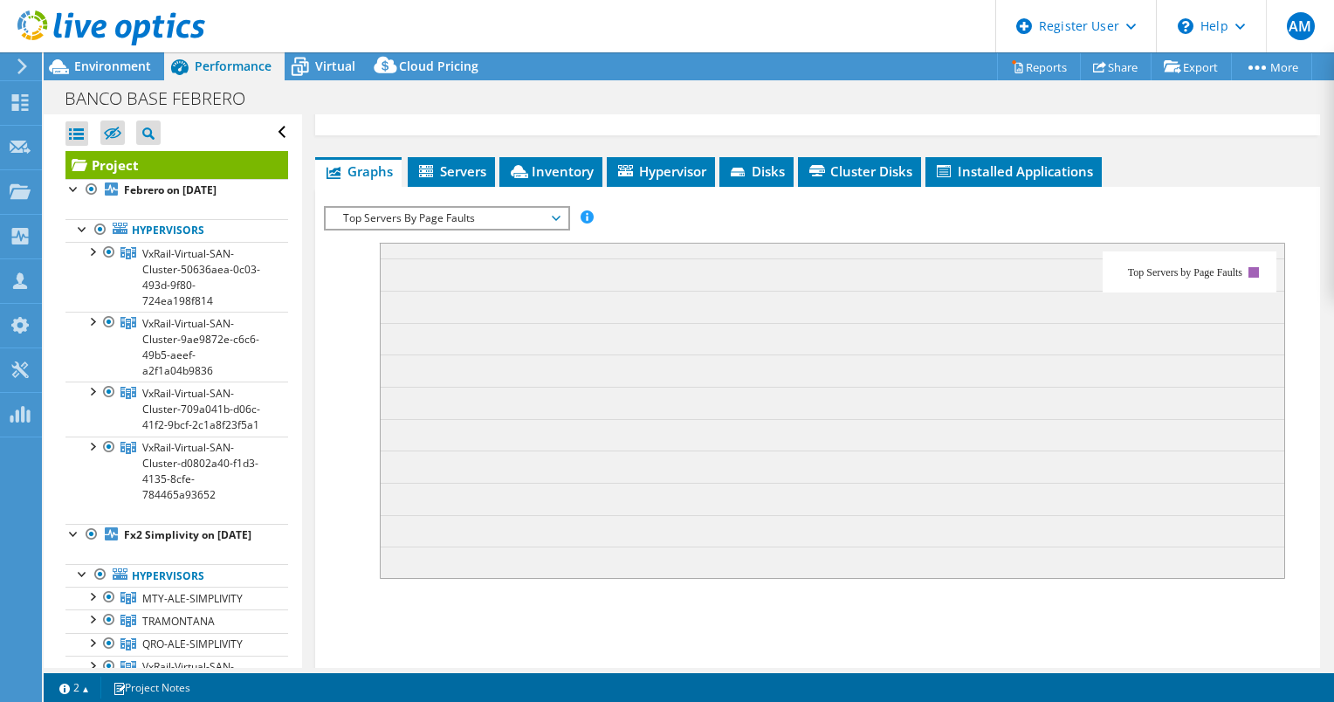
click at [554, 208] on span "Top Servers By Page Faults" at bounding box center [446, 218] width 224 height 21
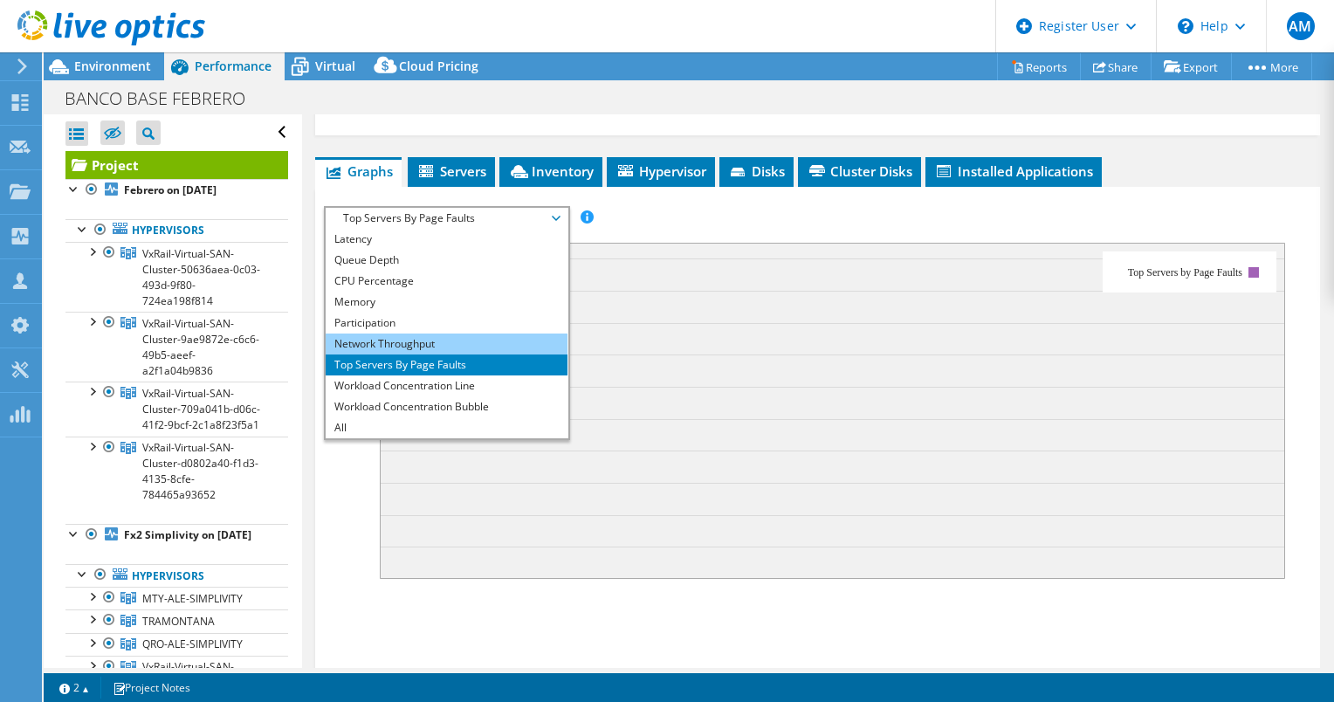
click at [529, 334] on li "Network Throughput" at bounding box center [447, 344] width 242 height 21
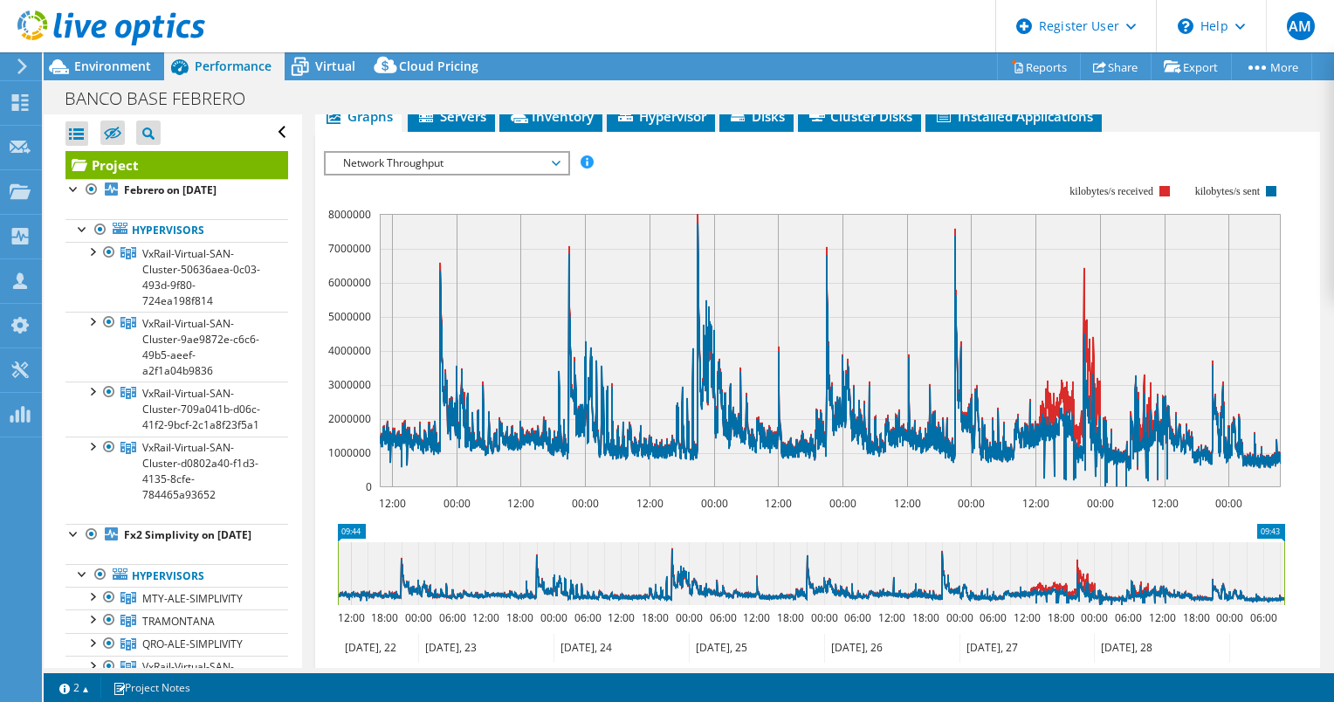
scroll to position [345, 0]
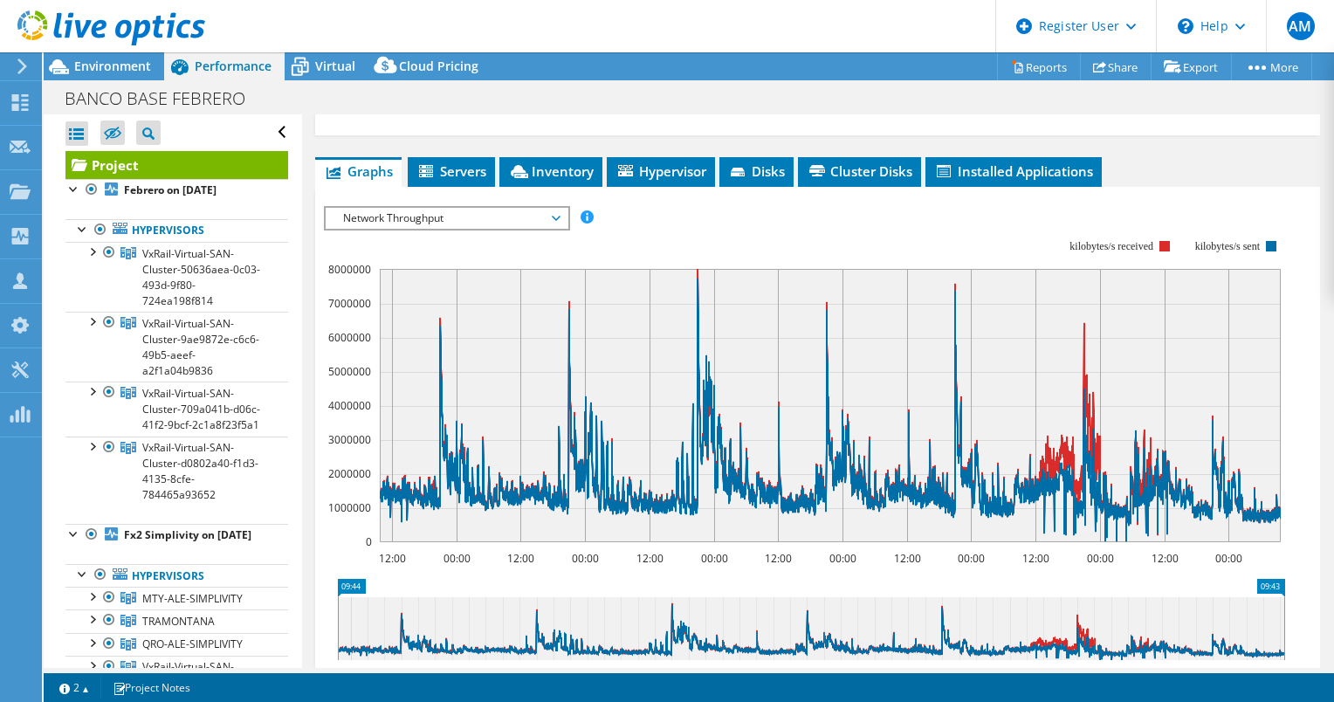
click at [555, 208] on span "Network Throughput" at bounding box center [446, 218] width 224 height 21
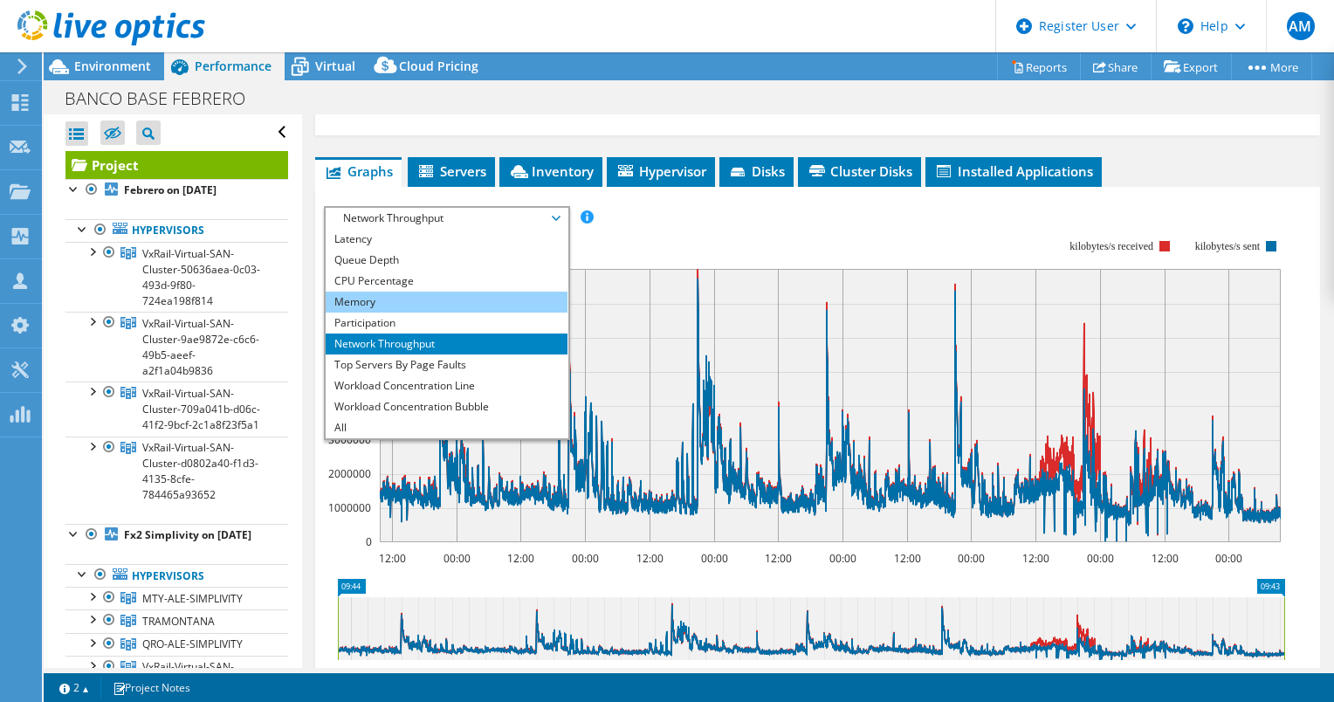
click at [490, 292] on li "Memory" at bounding box center [447, 302] width 242 height 21
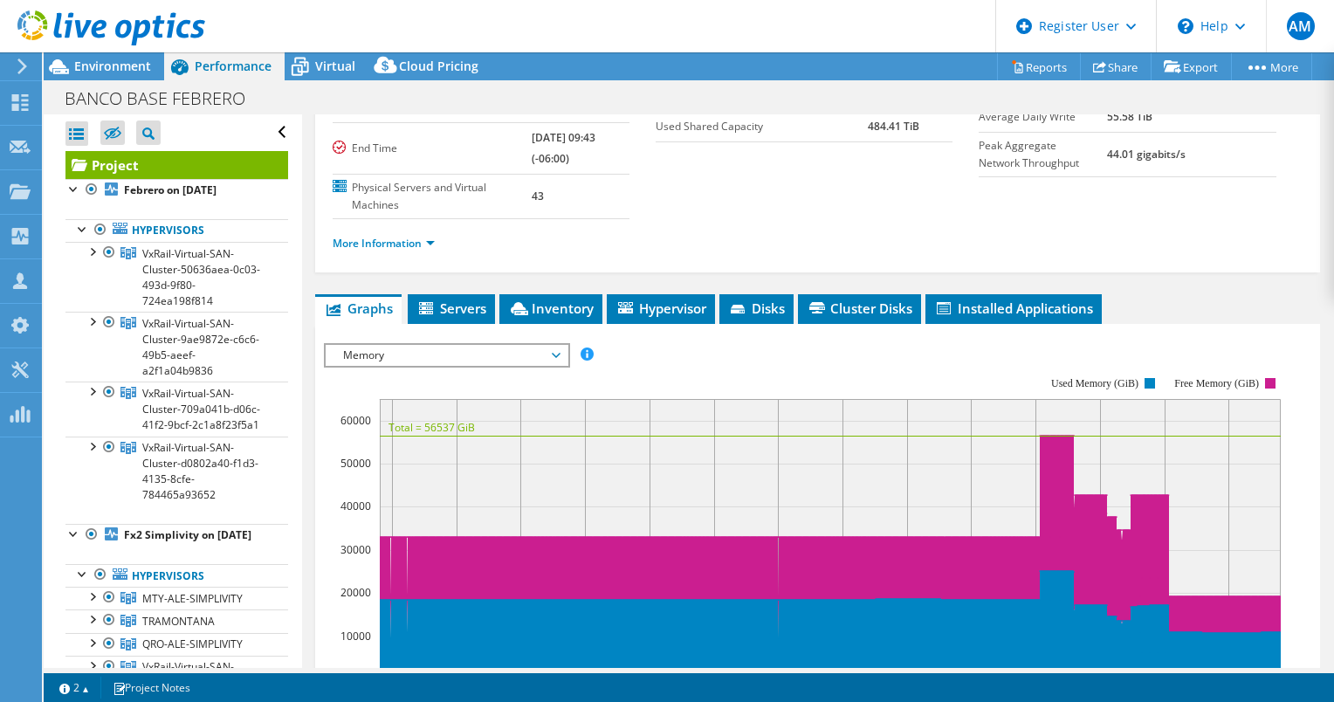
scroll to position [382, 0]
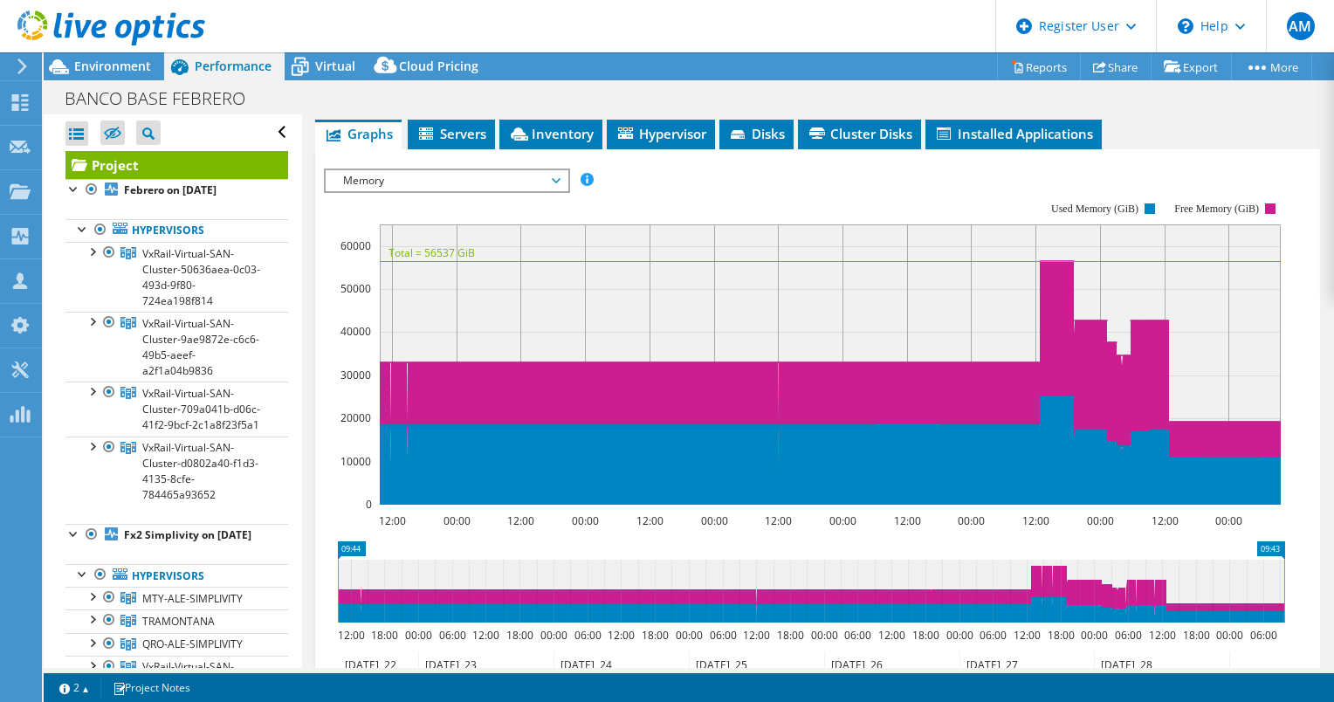
click at [560, 170] on span "Memory" at bounding box center [447, 180] width 242 height 21
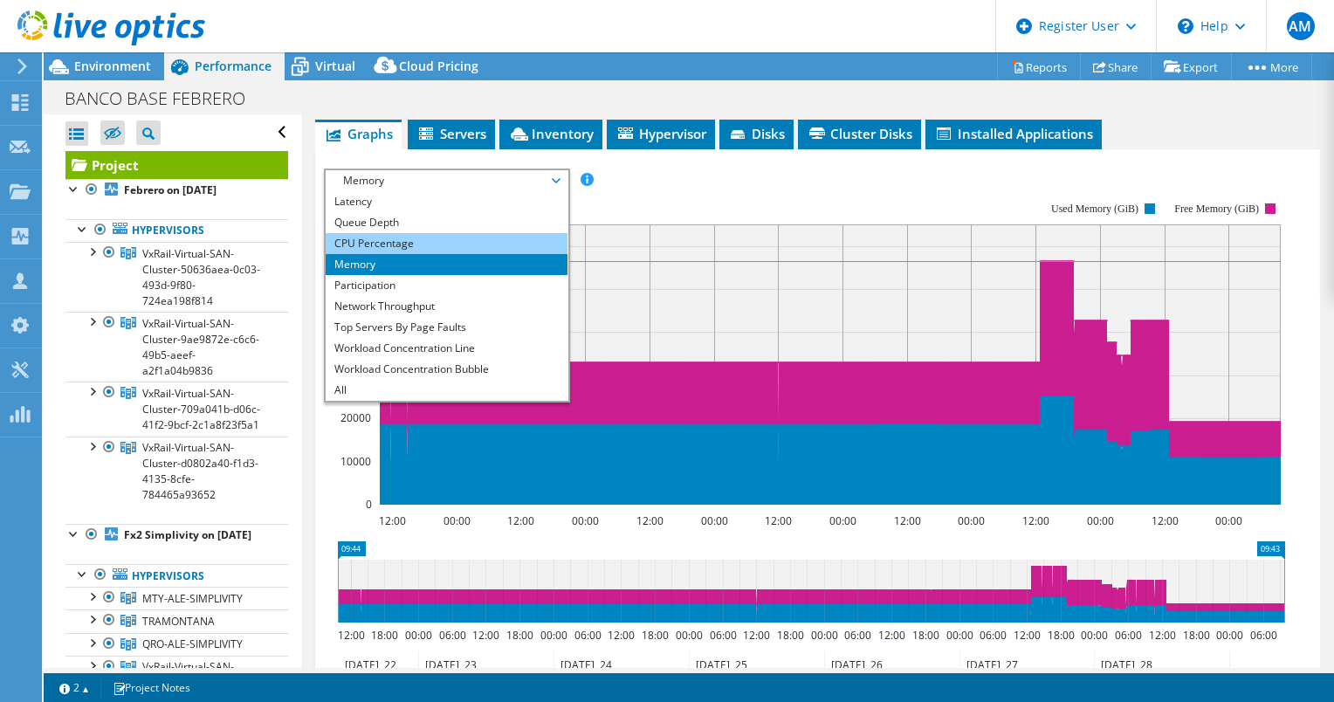
click at [541, 233] on li "CPU Percentage" at bounding box center [447, 243] width 242 height 21
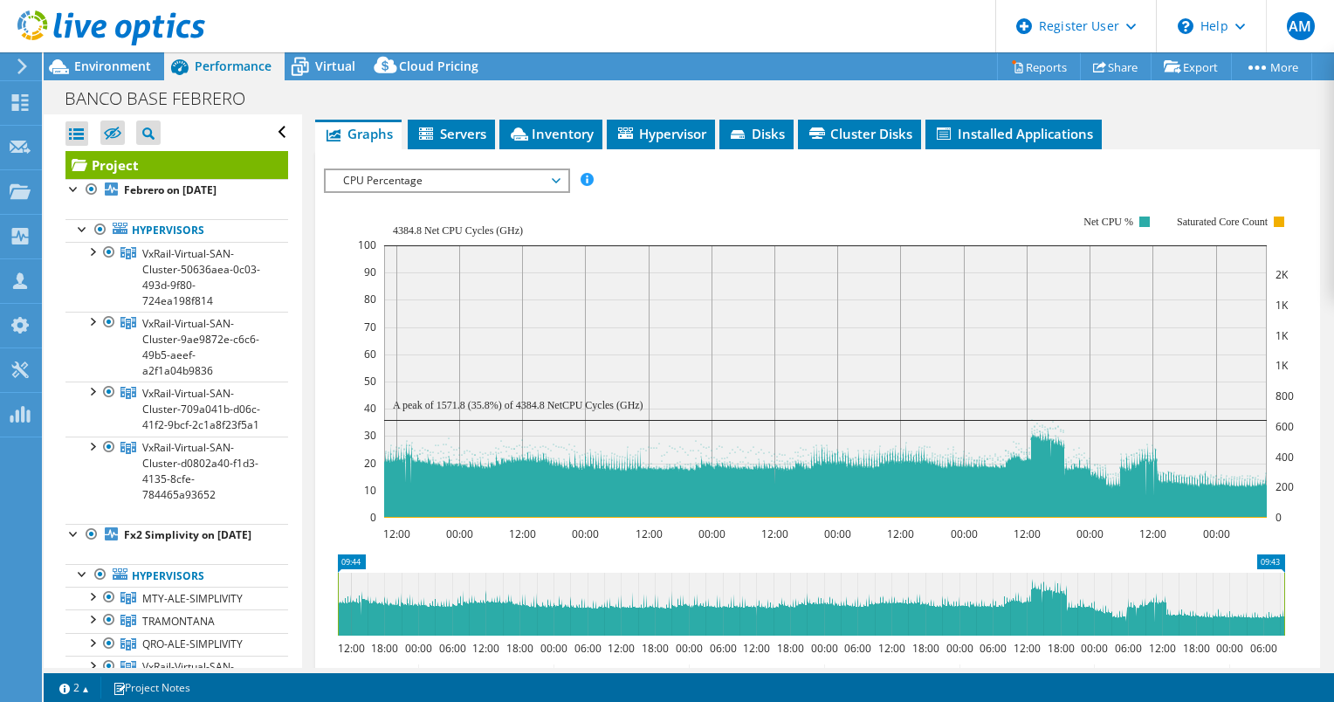
click at [562, 170] on span "CPU Percentage" at bounding box center [447, 180] width 242 height 21
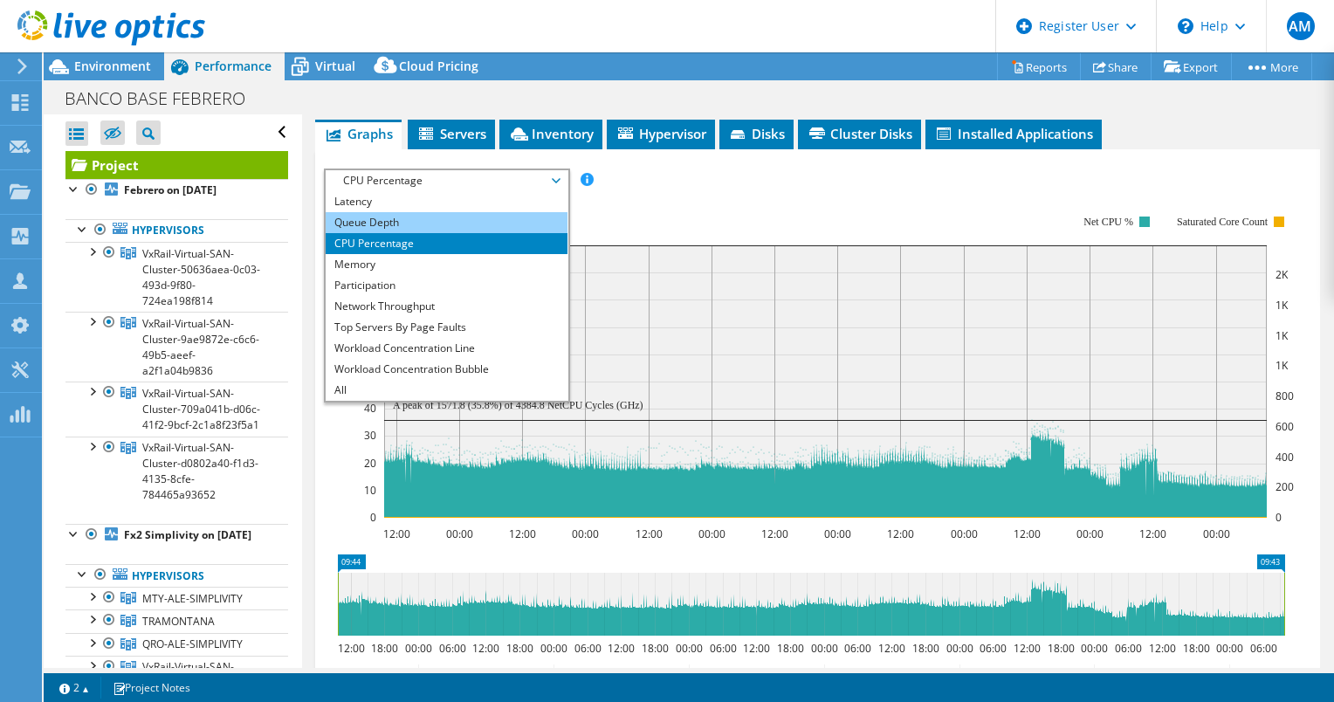
click at [536, 212] on li "Queue Depth" at bounding box center [447, 222] width 242 height 21
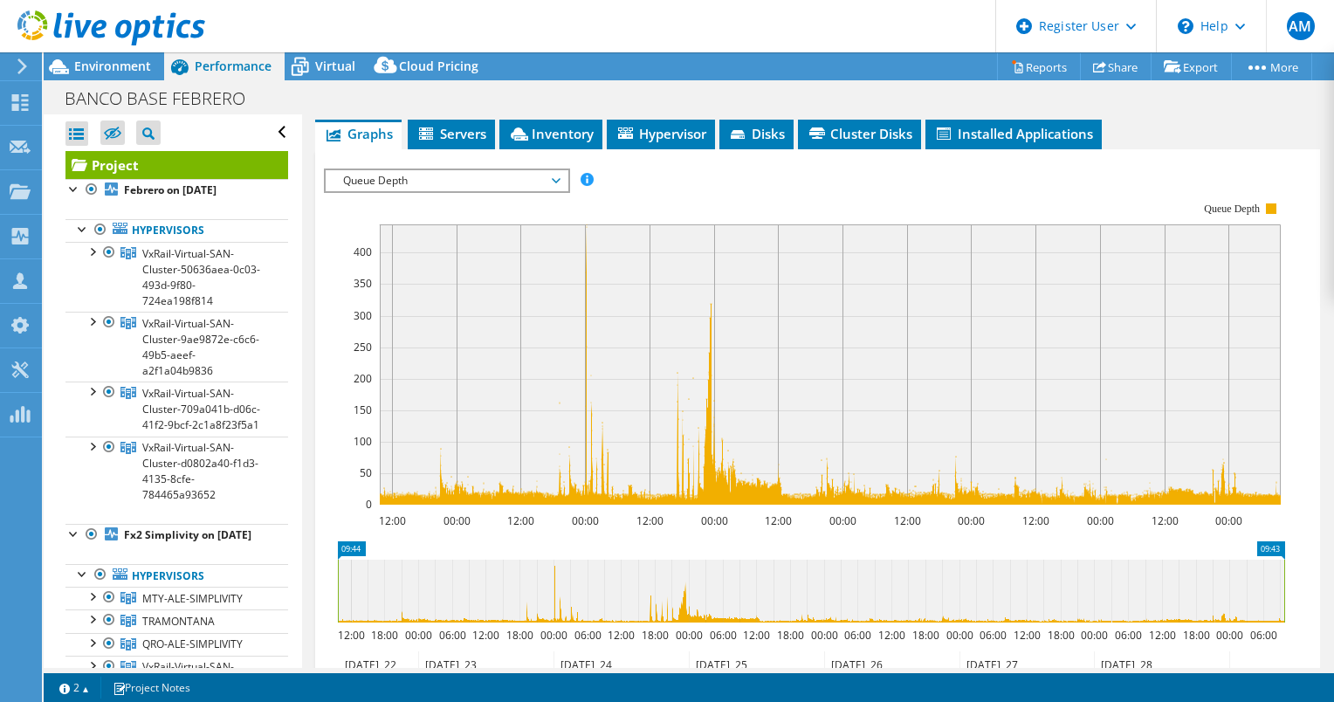
click at [554, 170] on span "Queue Depth" at bounding box center [446, 180] width 224 height 21
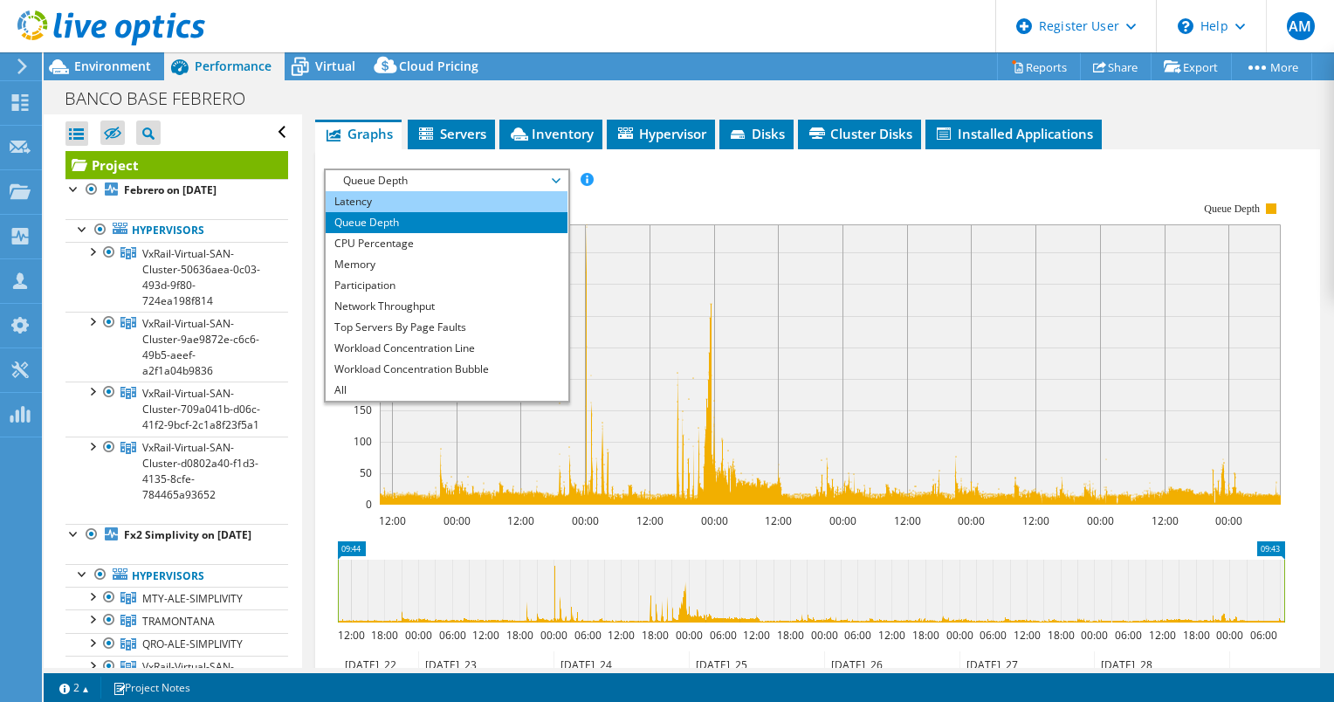
click at [544, 191] on li "Latency" at bounding box center [447, 201] width 242 height 21
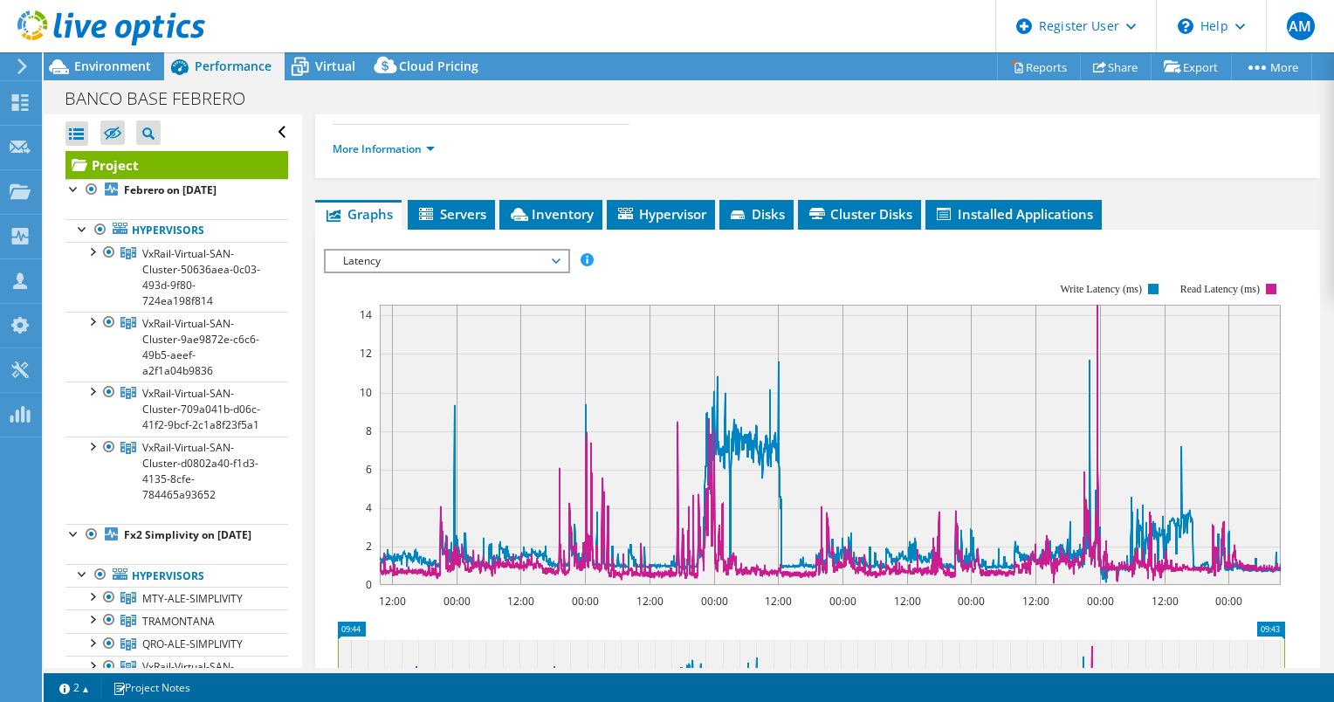
scroll to position [295, 0]
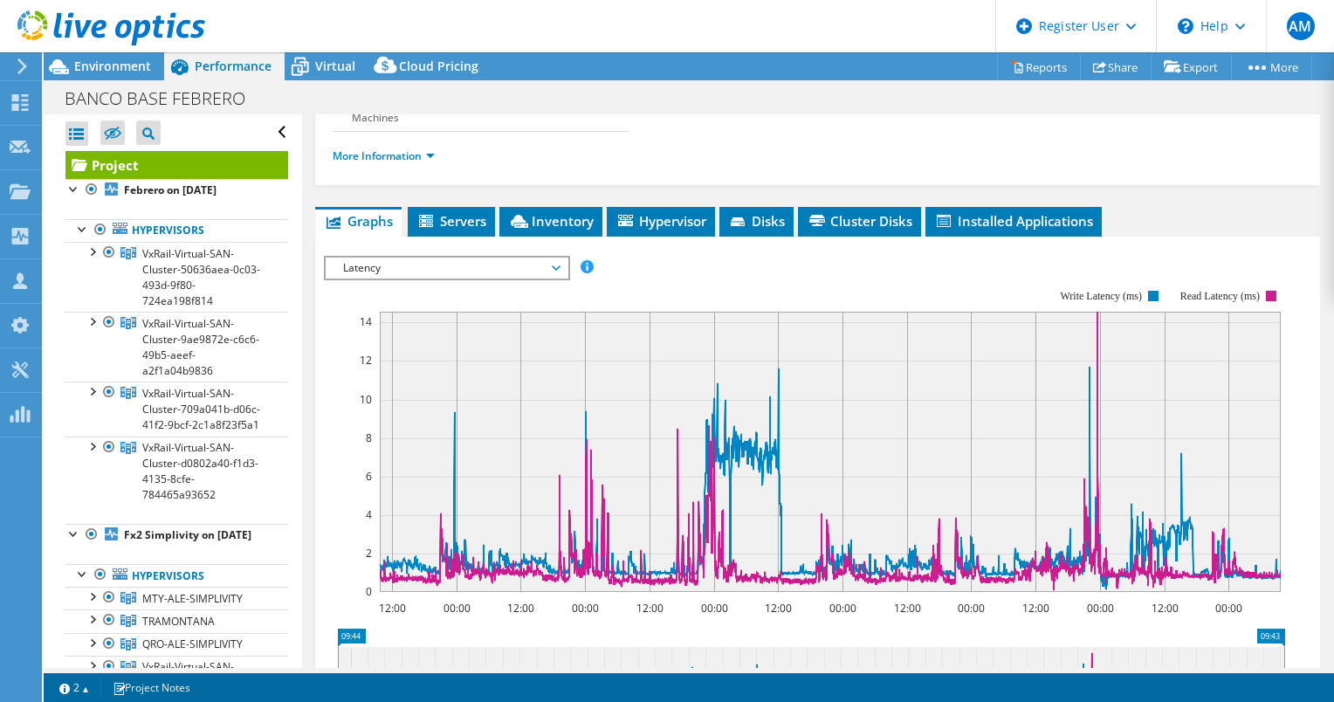
click at [561, 258] on span "Latency" at bounding box center [447, 268] width 242 height 21
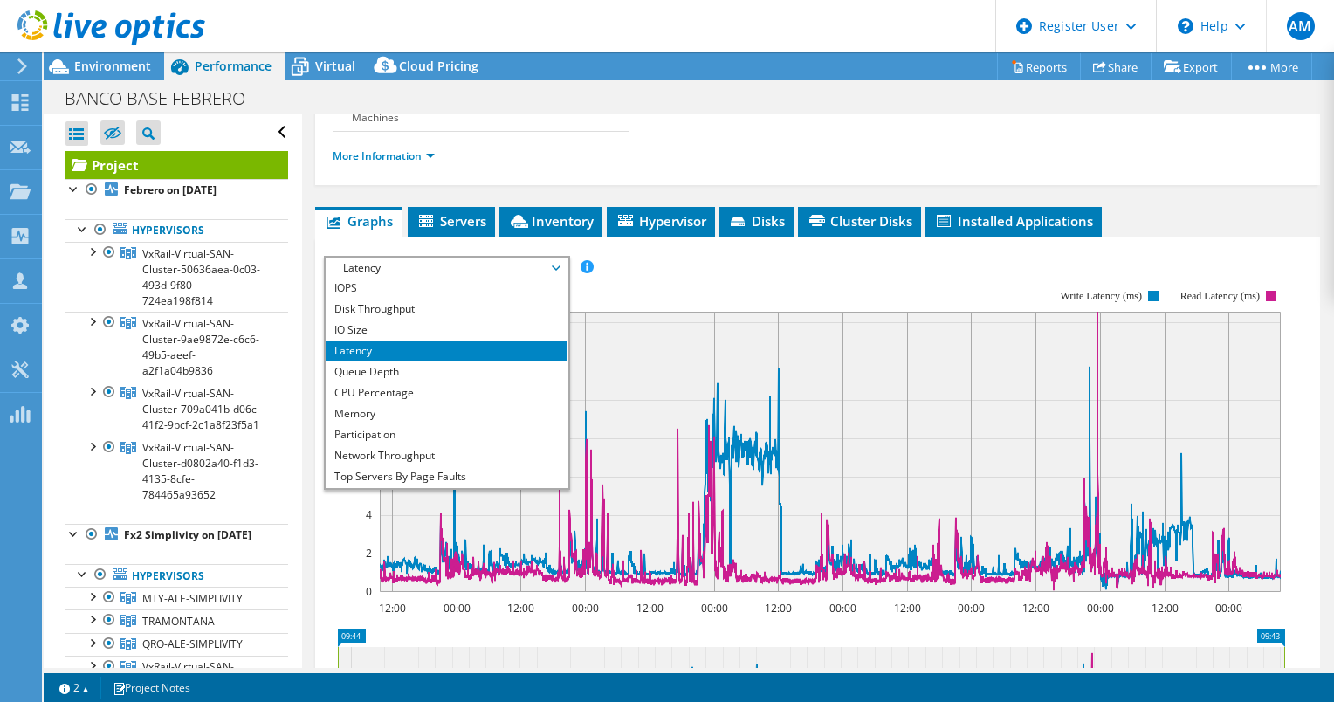
scroll to position [0, 0]
click at [519, 362] on li "Queue Depth" at bounding box center [447, 372] width 242 height 21
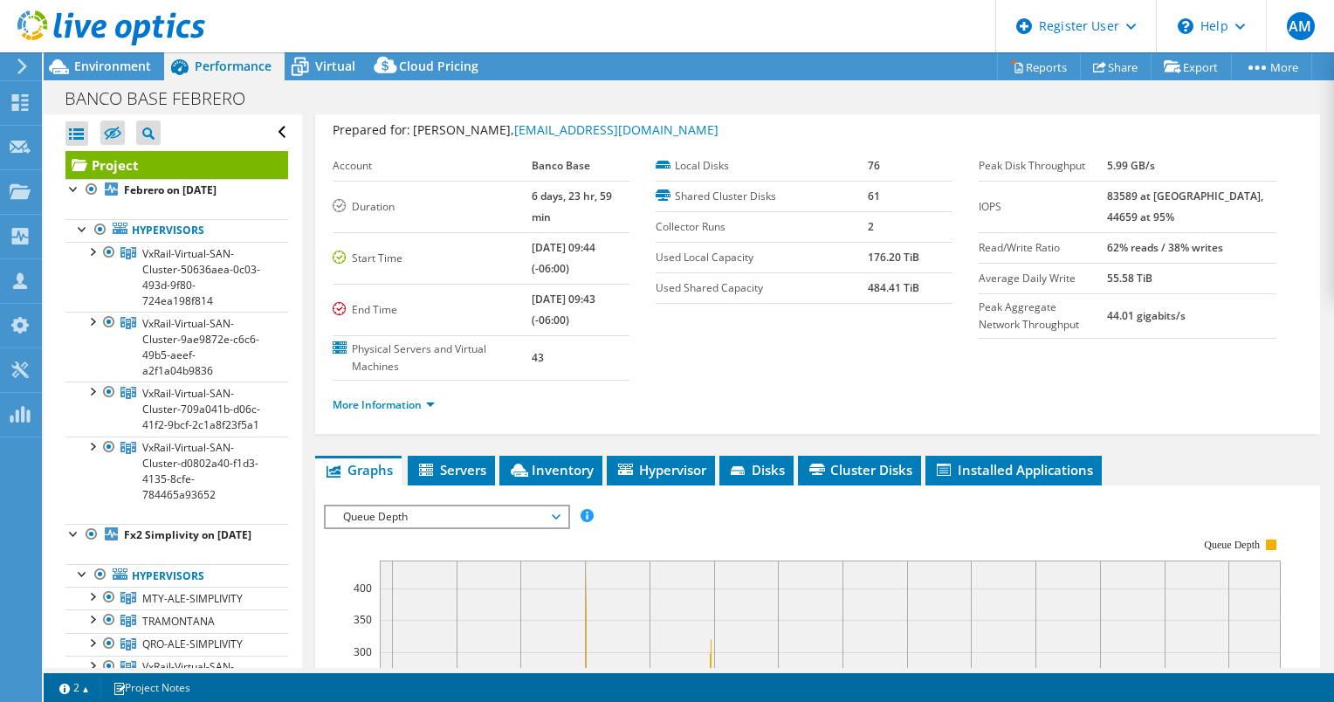
scroll to position [33, 0]
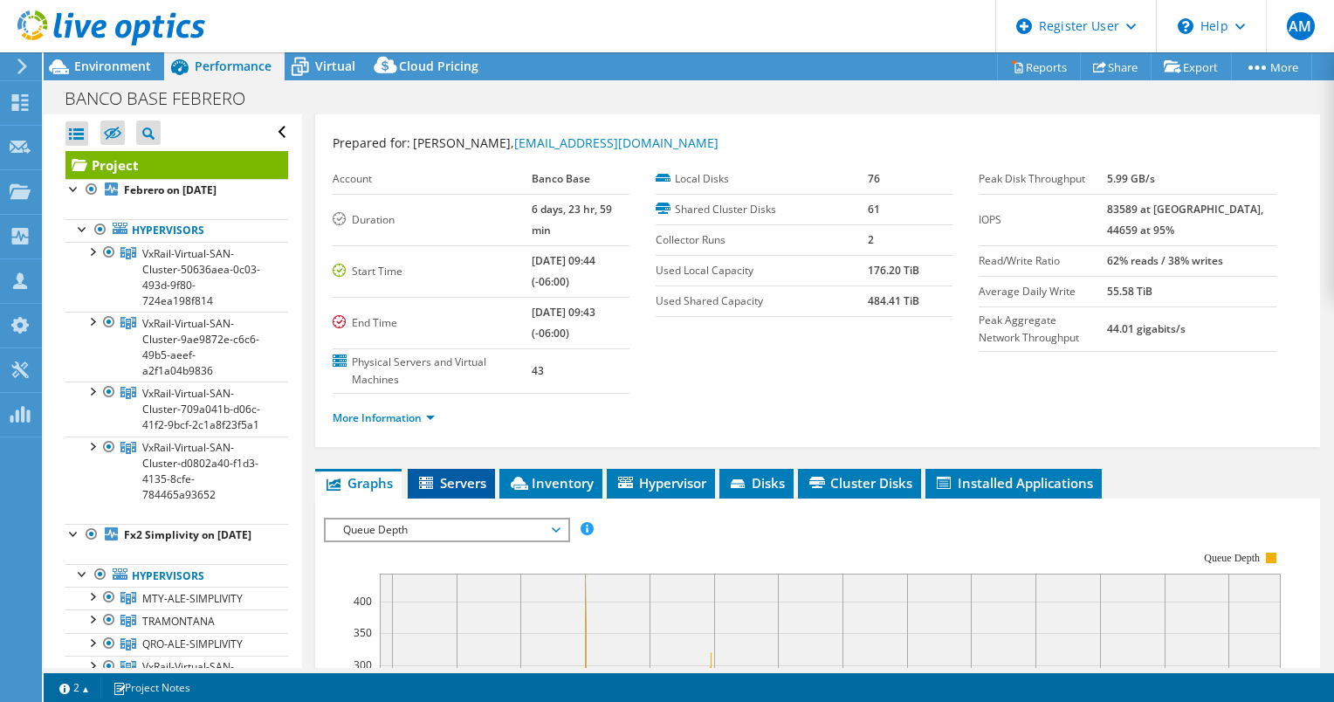
click at [458, 474] on span "Servers" at bounding box center [451, 482] width 70 height 17
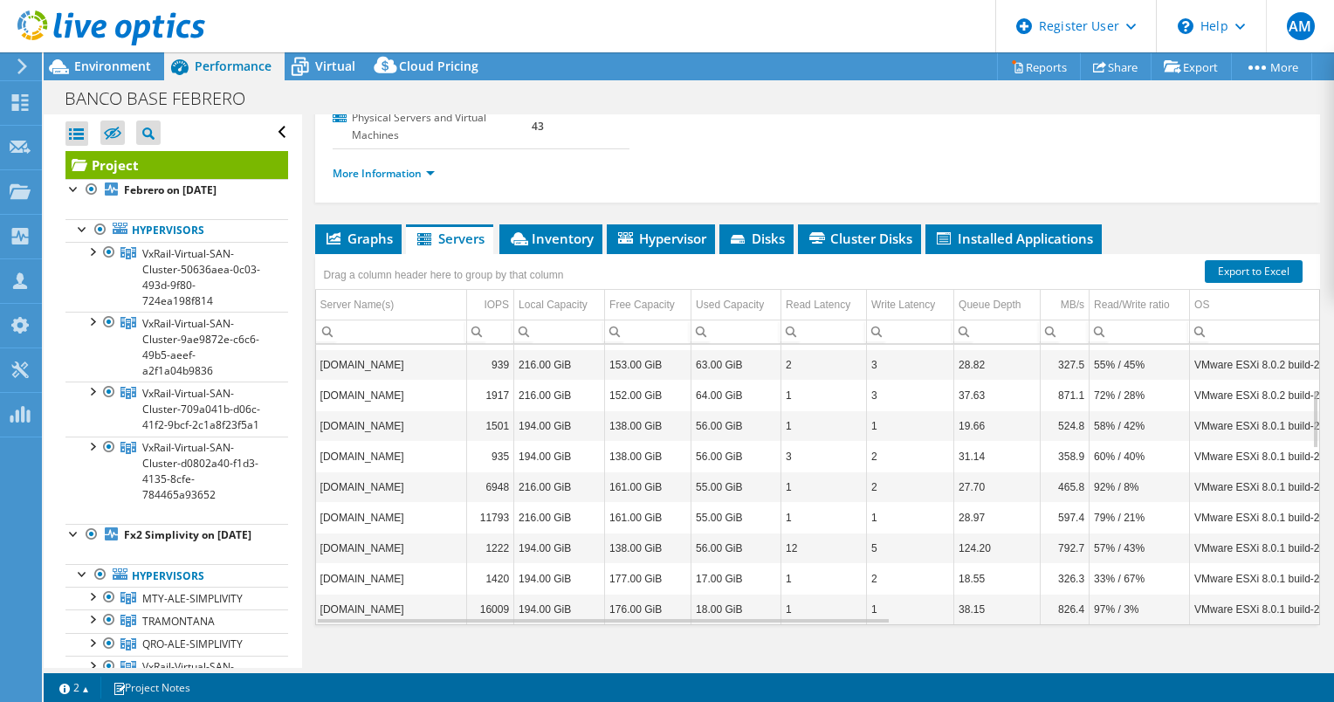
scroll to position [279, 0]
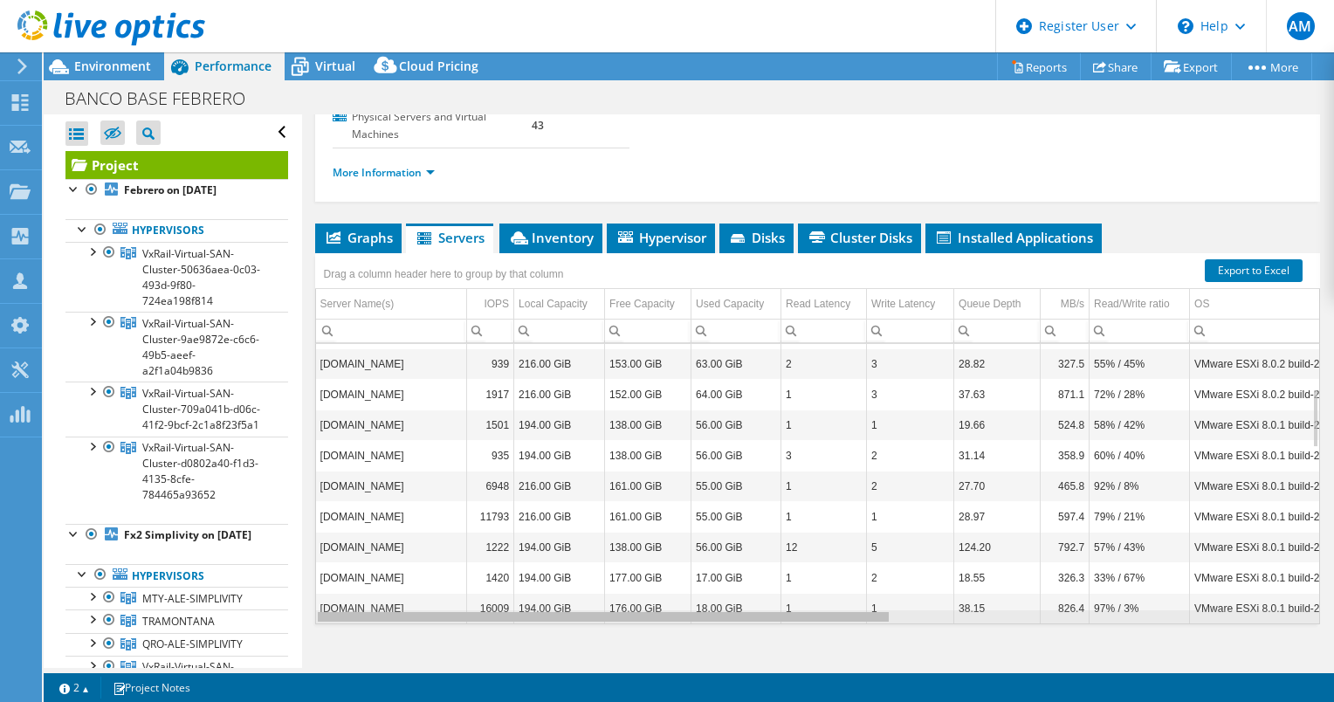
drag, startPoint x: 487, startPoint y: 595, endPoint x: 473, endPoint y: 595, distance: 14.0
click at [473, 595] on body "AM Dell User [PERSON_NAME] [PERSON_NAME][EMAIL_ADDRESS][PERSON_NAME][DOMAIN_NAM…" at bounding box center [667, 351] width 1334 height 702
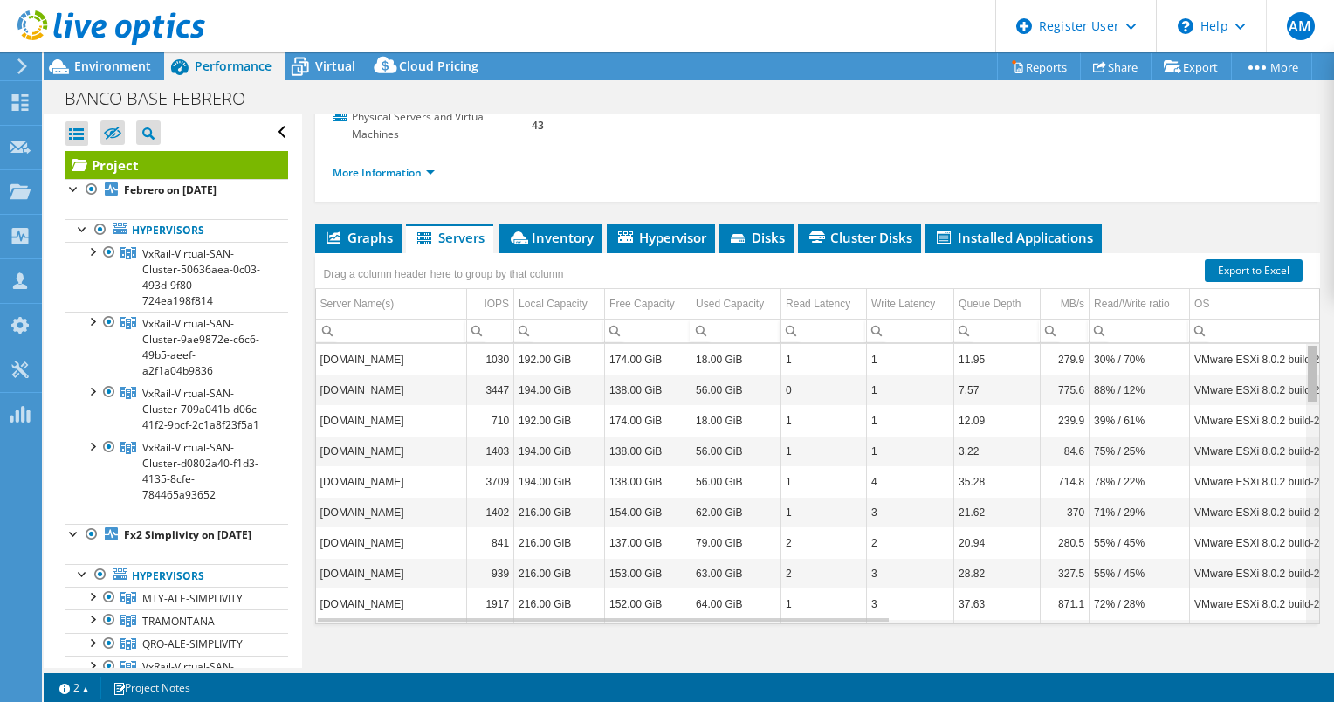
drag, startPoint x: 1303, startPoint y: 395, endPoint x: 1317, endPoint y: 321, distance: 74.7
click at [1317, 321] on body "AM Dell User [PERSON_NAME] [PERSON_NAME][EMAIL_ADDRESS][PERSON_NAME][DOMAIN_NAM…" at bounding box center [667, 351] width 1334 height 702
click at [435, 344] on td "[DOMAIN_NAME]" at bounding box center [391, 359] width 151 height 31
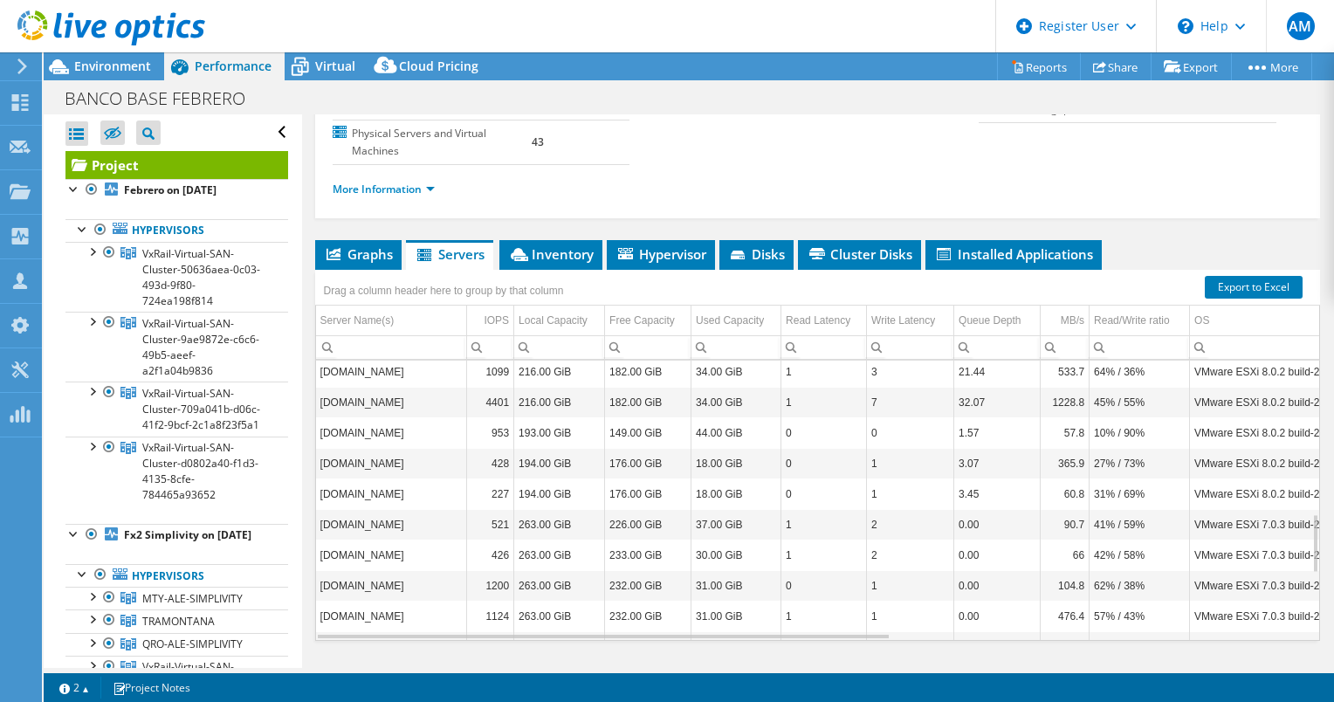
scroll to position [720, 0]
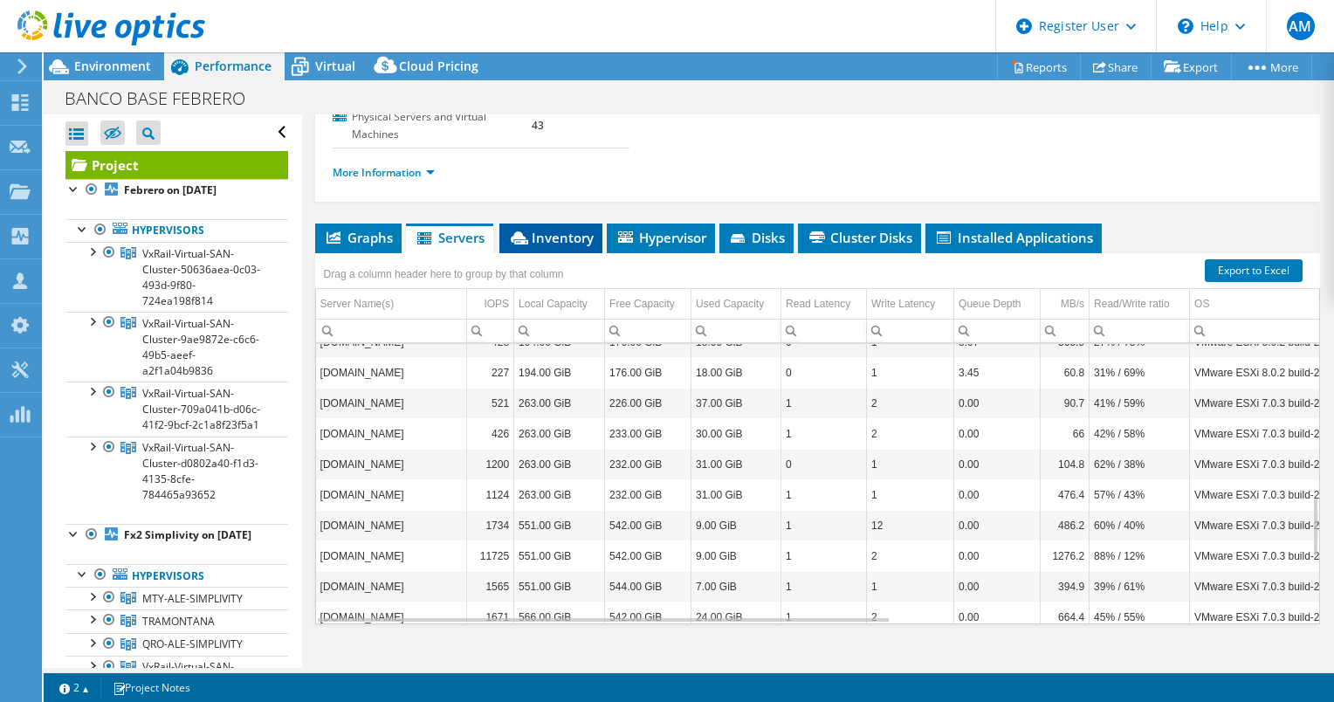
click at [570, 228] on li "Inventory" at bounding box center [550, 239] width 103 height 30
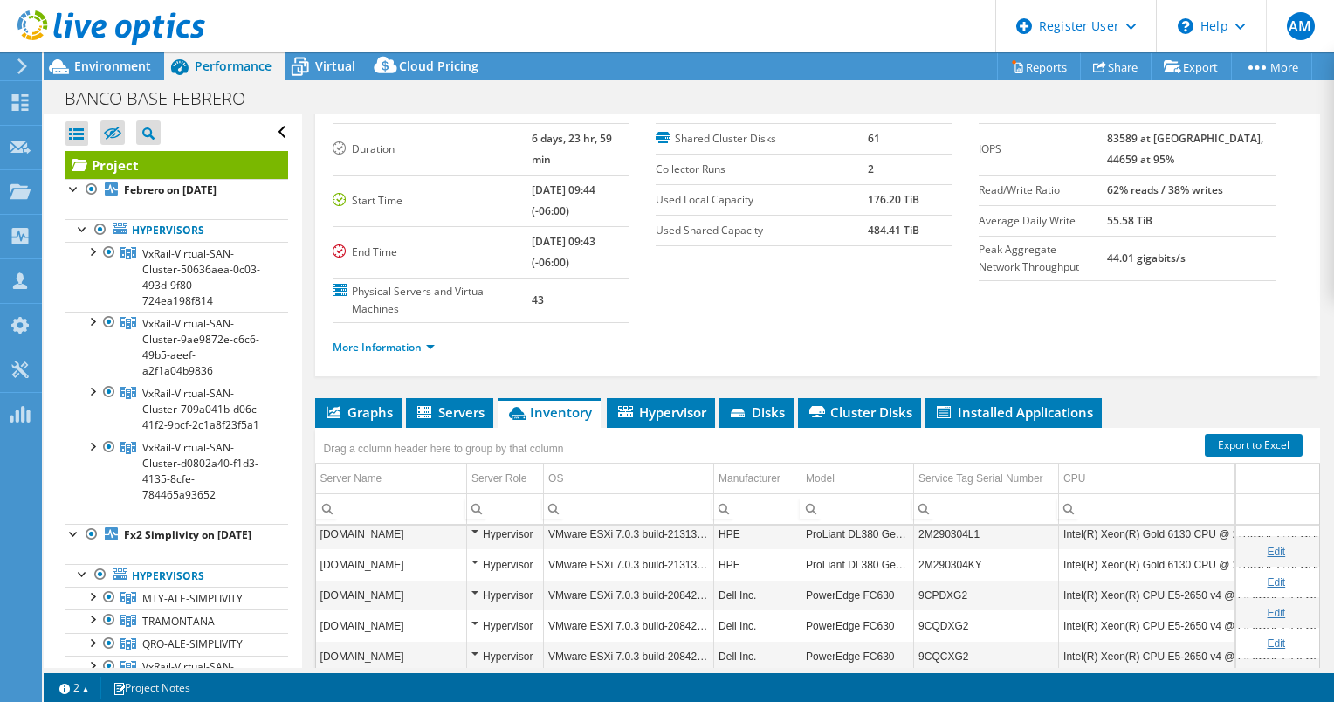
scroll to position [0, 0]
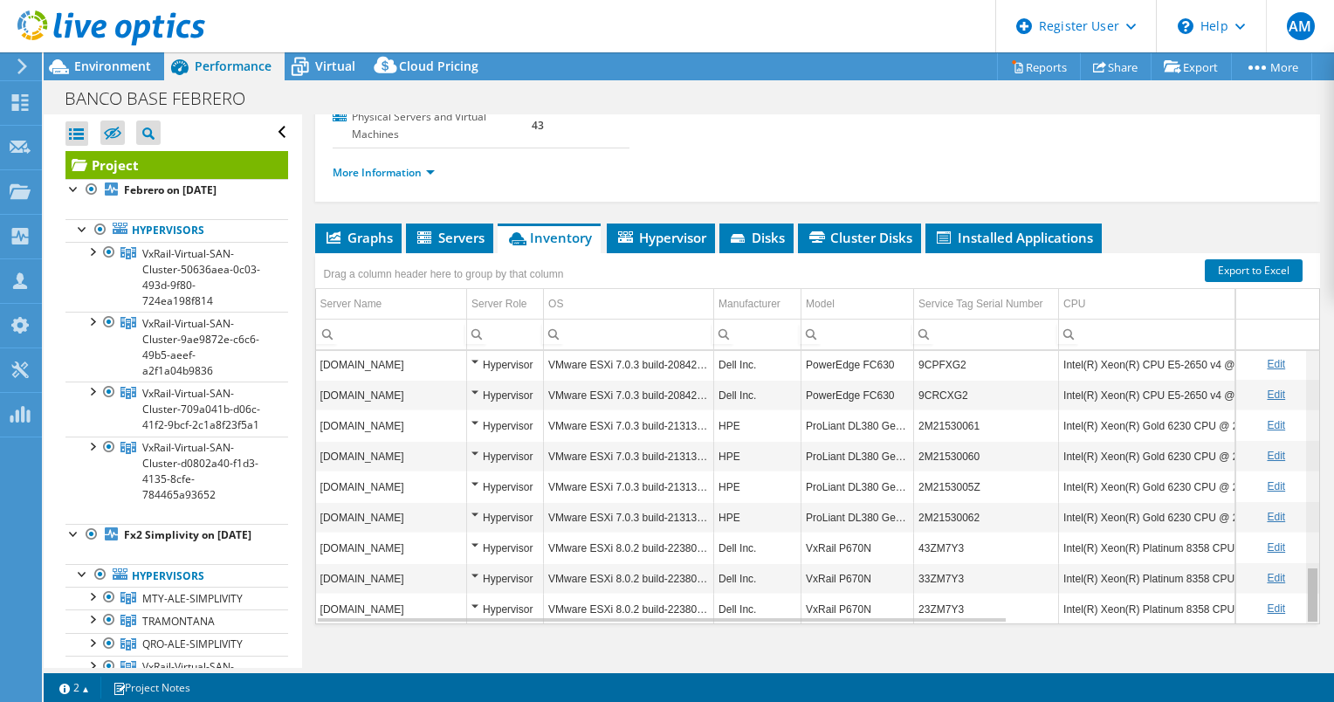
drag, startPoint x: 1304, startPoint y: 559, endPoint x: 1303, endPoint y: 550, distance: 8.9
click at [1303, 550] on body "AM Dell User [PERSON_NAME] [PERSON_NAME][EMAIL_ADDRESS][PERSON_NAME][DOMAIN_NAM…" at bounding box center [667, 351] width 1334 height 702
drag, startPoint x: 1299, startPoint y: 548, endPoint x: 1334, endPoint y: 278, distance: 272.9
click at [1333, 278] on html "AM Dell User [PERSON_NAME] [PERSON_NAME][EMAIL_ADDRESS][PERSON_NAME][DOMAIN_NAM…" at bounding box center [667, 351] width 1334 height 702
click at [676, 229] on span "Hypervisor" at bounding box center [661, 237] width 91 height 17
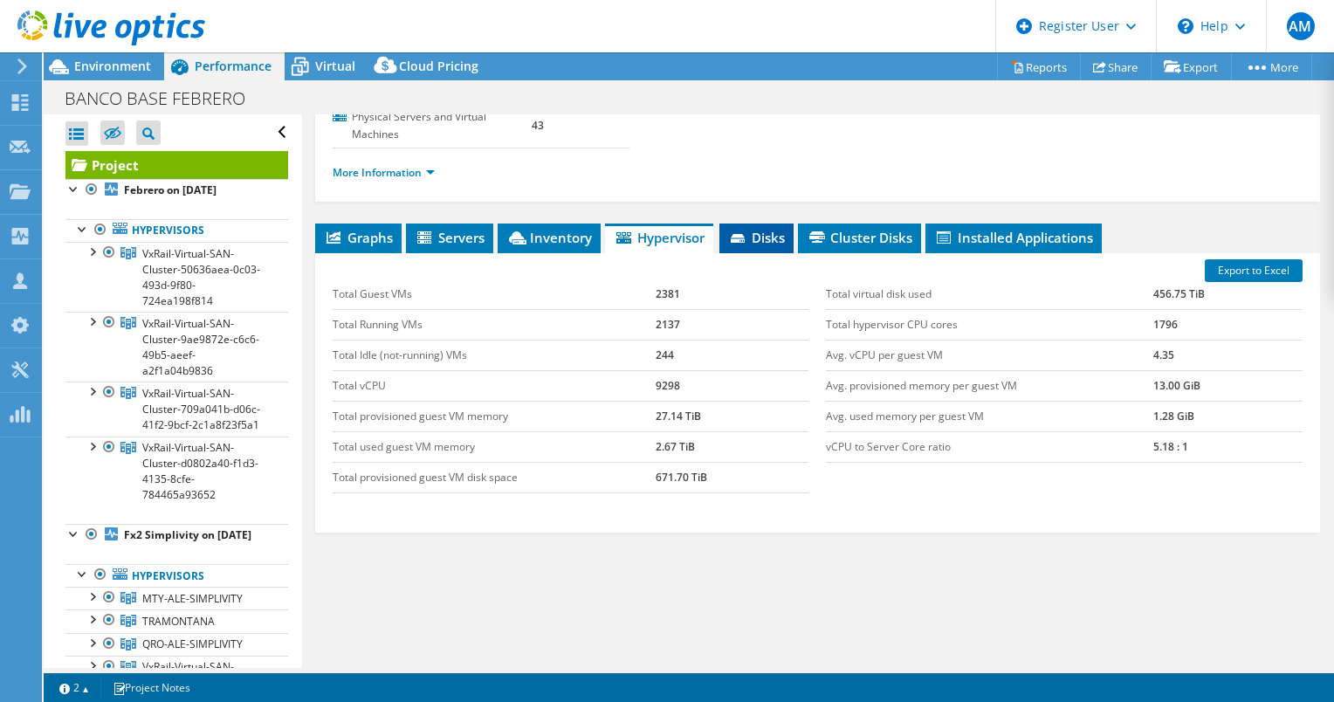
click at [751, 229] on span "Disks" at bounding box center [756, 237] width 57 height 17
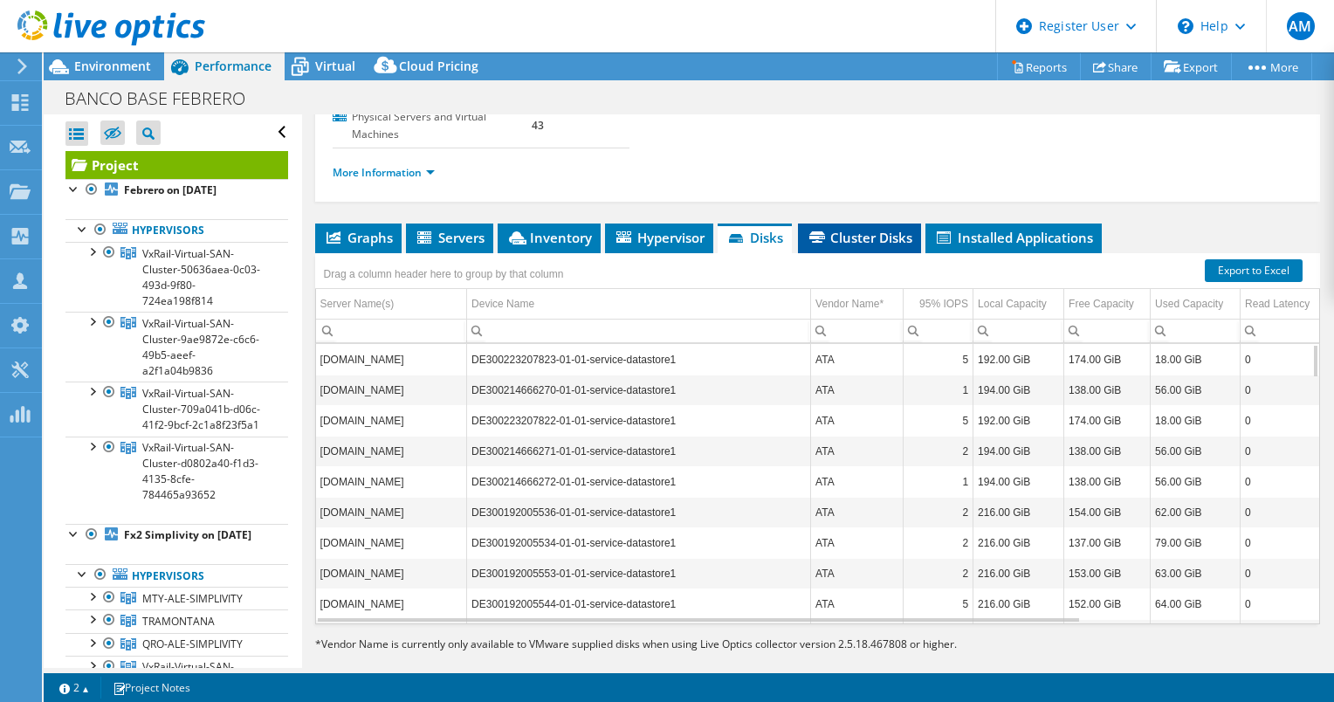
click at [885, 229] on span "Cluster Disks" at bounding box center [860, 237] width 106 height 17
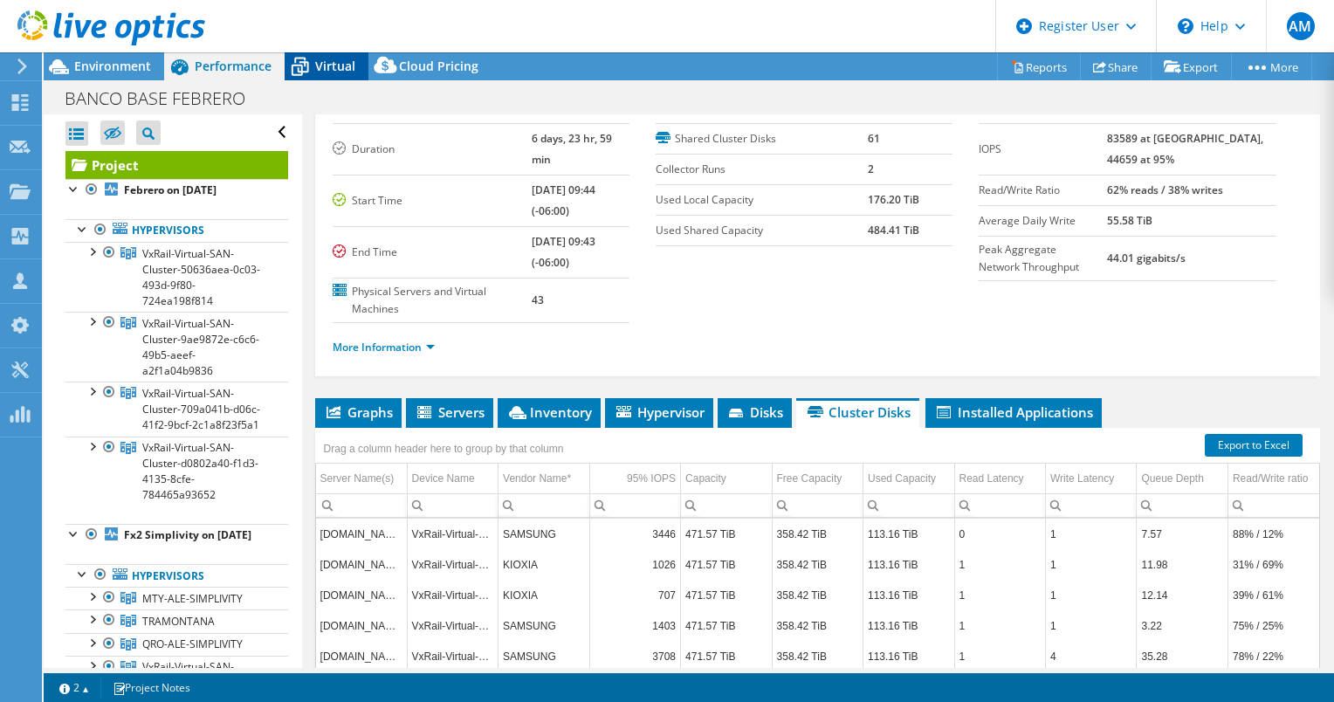
click at [334, 65] on span "Virtual" at bounding box center [335, 66] width 40 height 17
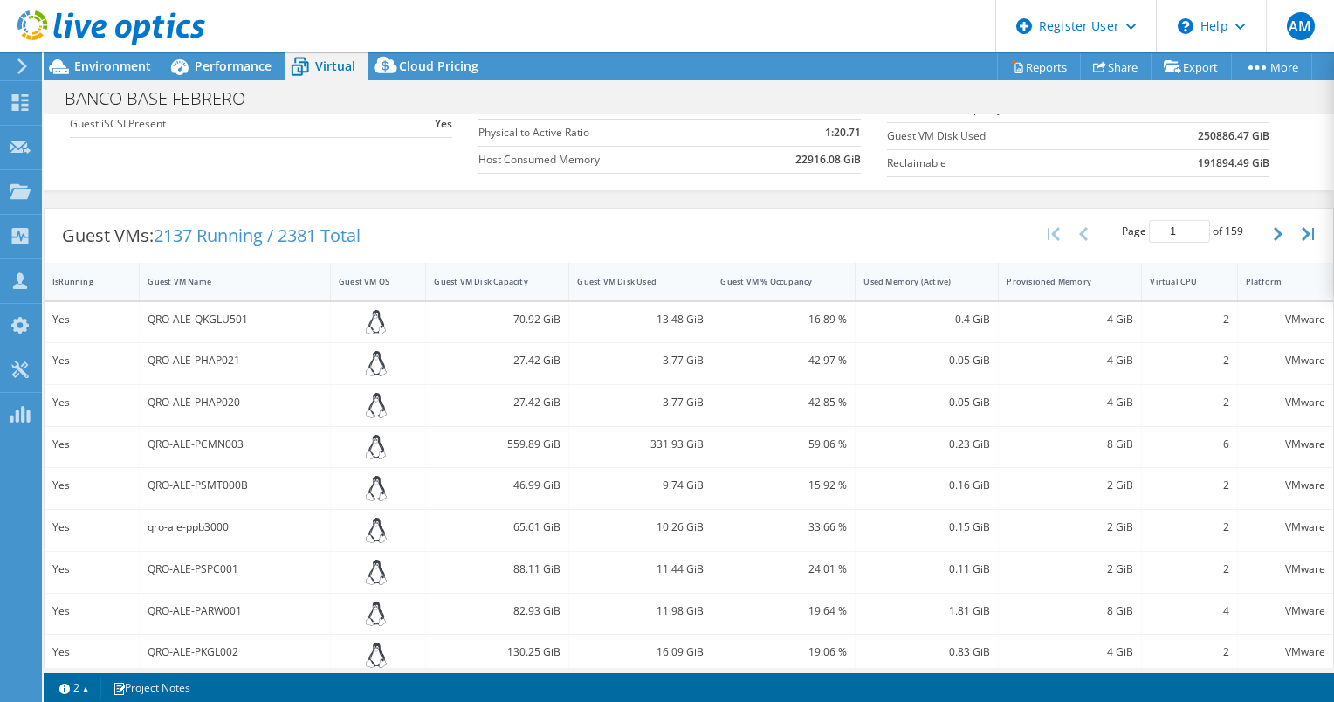
scroll to position [262, 0]
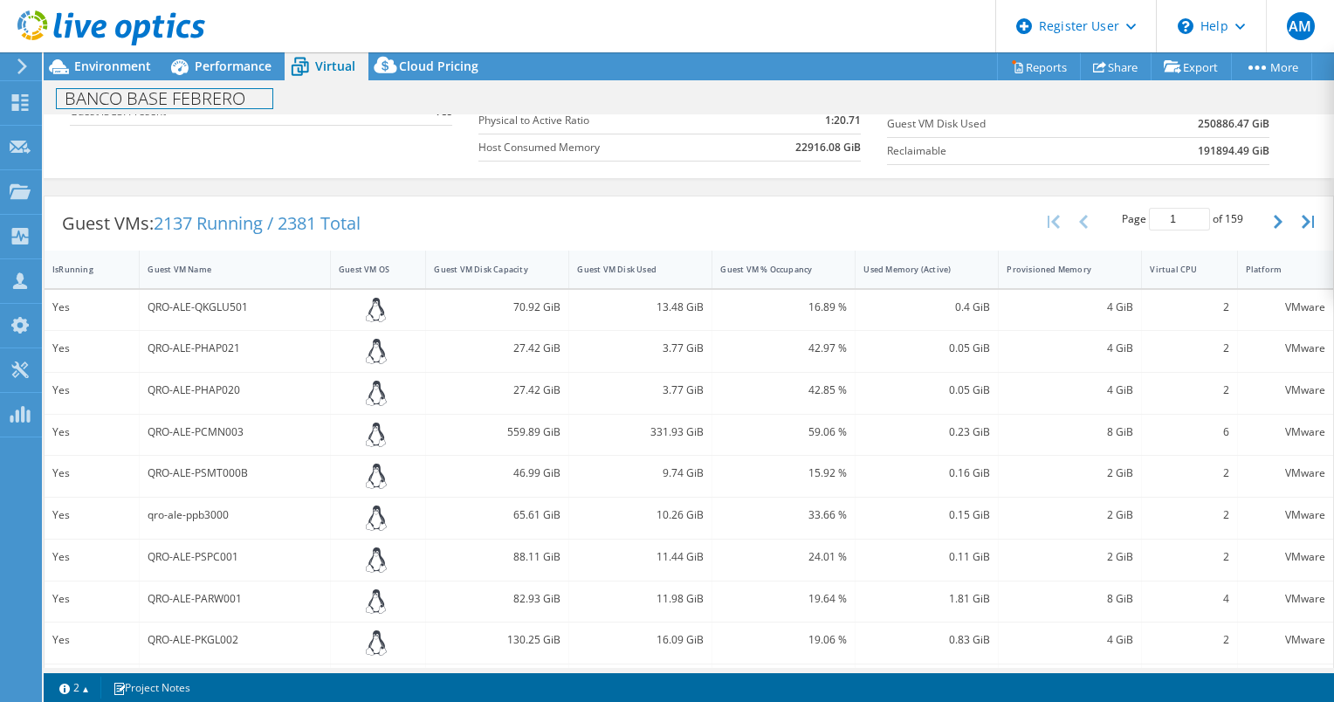
drag, startPoint x: 282, startPoint y: 671, endPoint x: 317, endPoint y: 668, distance: 35.1
click at [317, 668] on div "Project Actions Project Actions Reports Share Export vSAN ReadyNode Sizer" at bounding box center [689, 377] width 1290 height 650
drag, startPoint x: 103, startPoint y: 667, endPoint x: 269, endPoint y: 665, distance: 165.9
click at [269, 665] on div "Yes qro-ale-pab3000 65.61 GiB 11.83 GiB 16.9 % 0.13 GiB 2 GiB 2 VMware" at bounding box center [689, 684] width 1289 height 41
click at [91, 271] on div "IsRunning" at bounding box center [81, 269] width 58 height 11
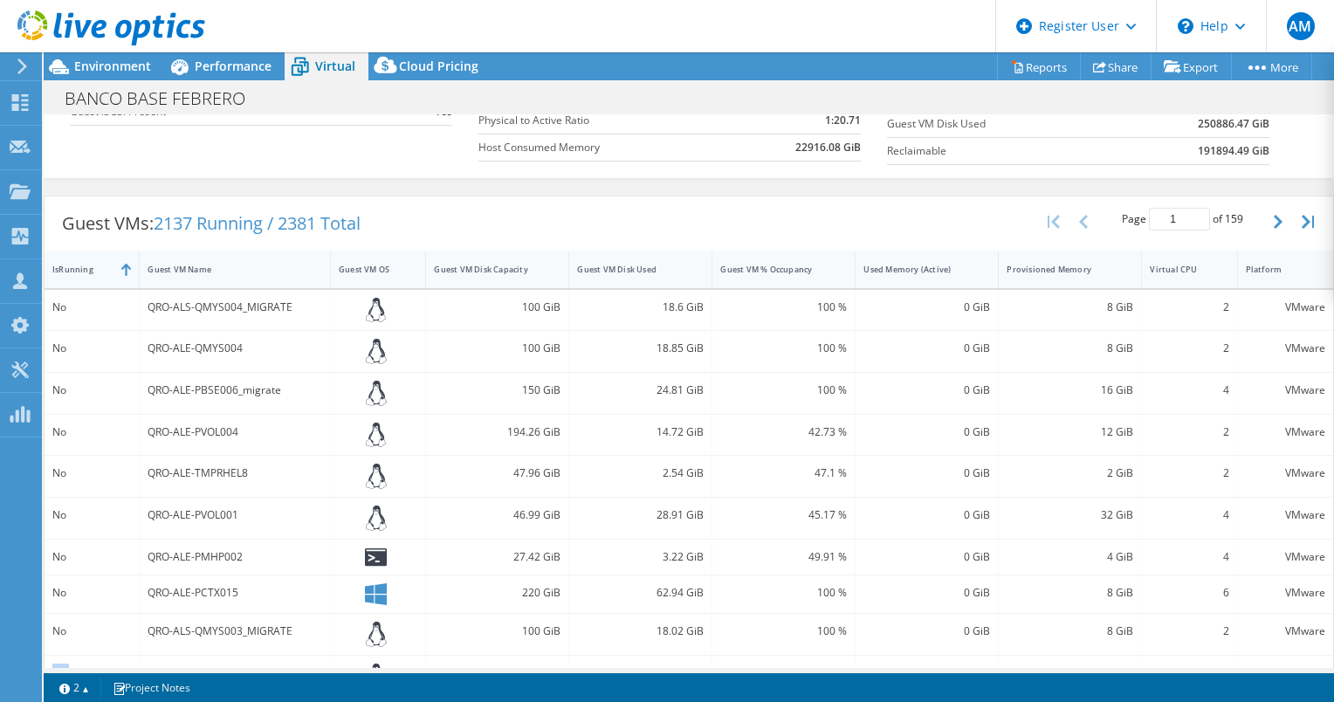
click at [91, 271] on div "IsRunning" at bounding box center [81, 269] width 58 height 11
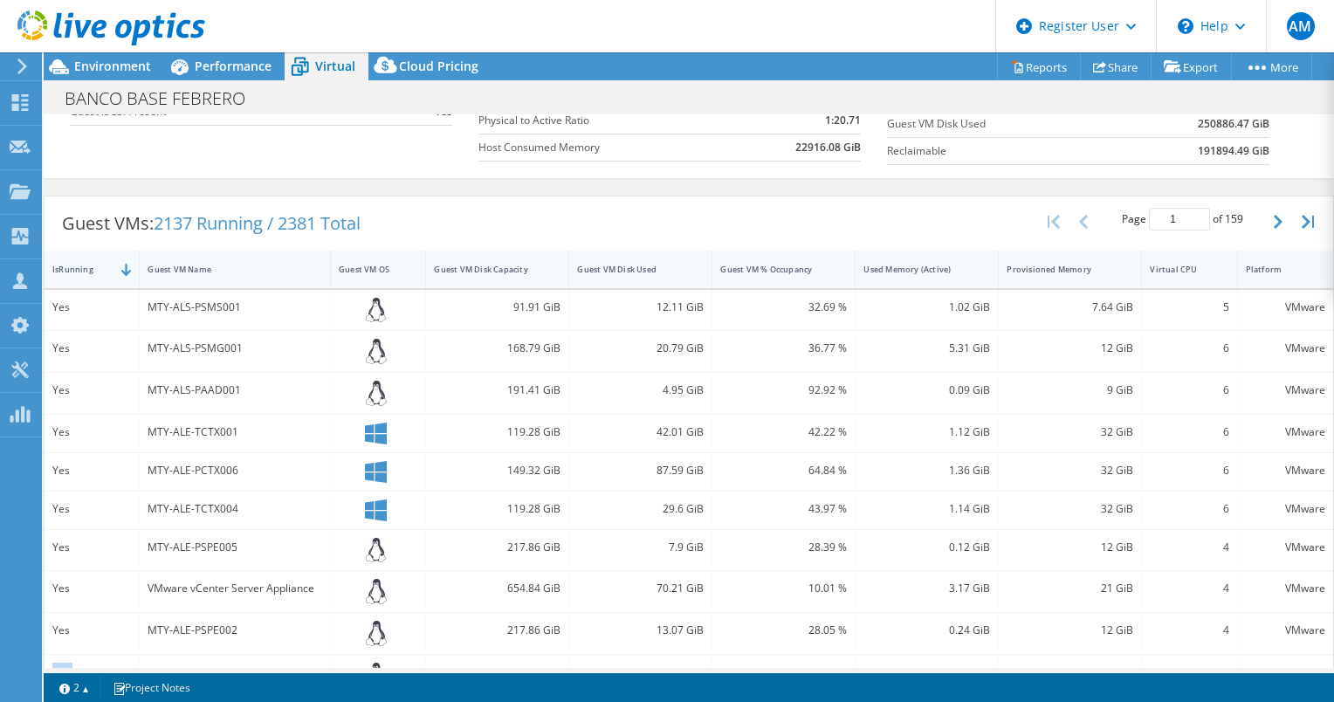
click at [91, 271] on div "IsRunning" at bounding box center [81, 269] width 58 height 11
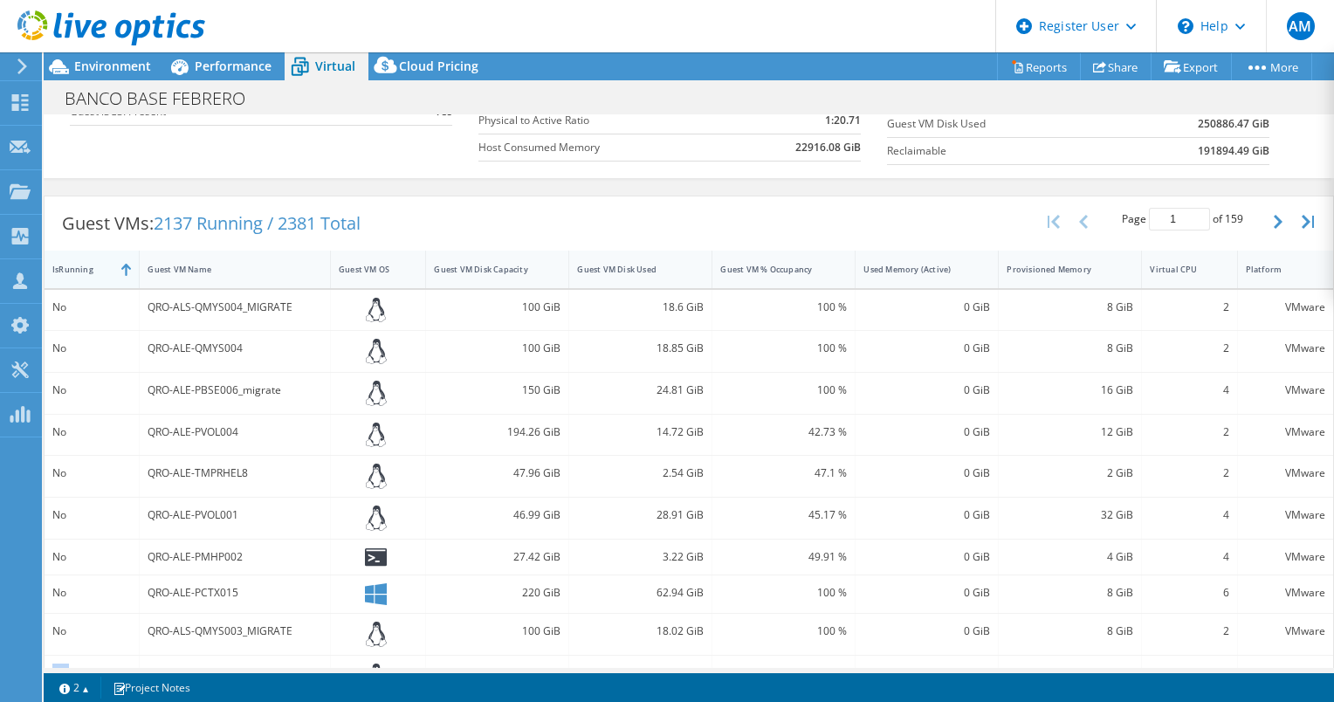
click at [91, 271] on div "IsRunning" at bounding box center [81, 269] width 58 height 11
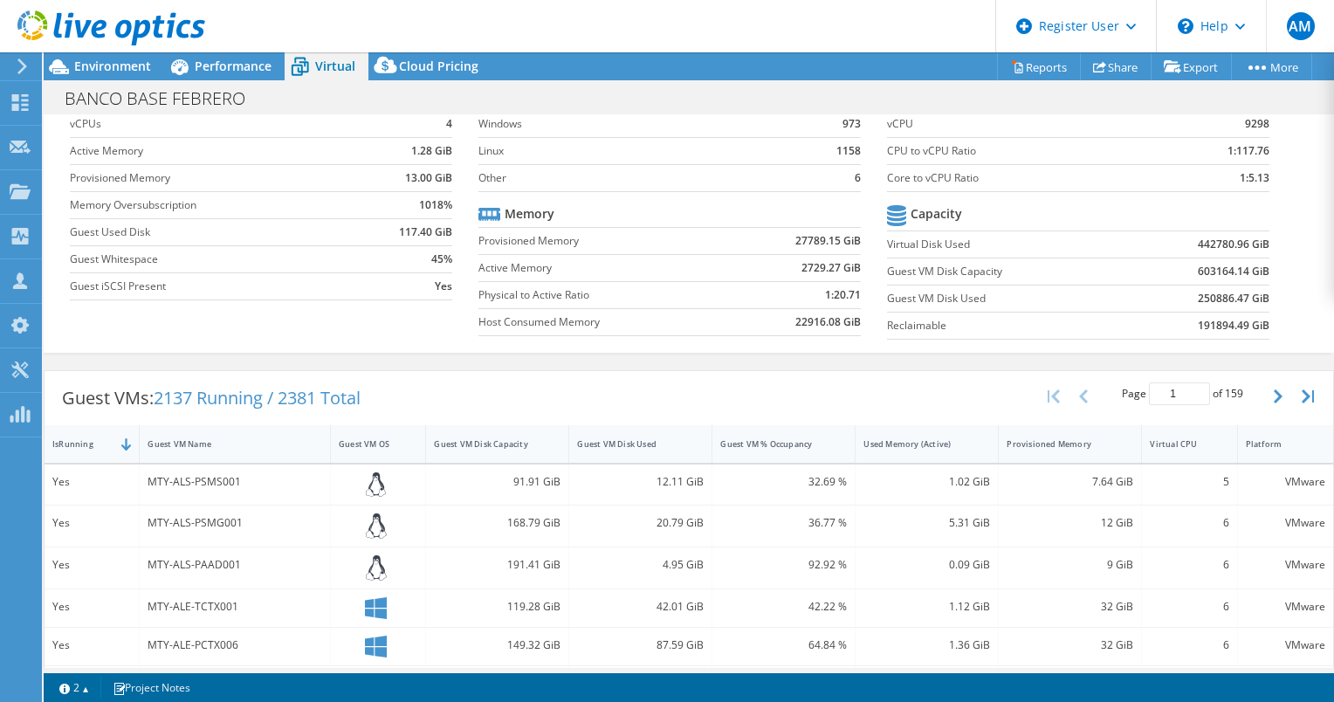
scroll to position [0, 0]
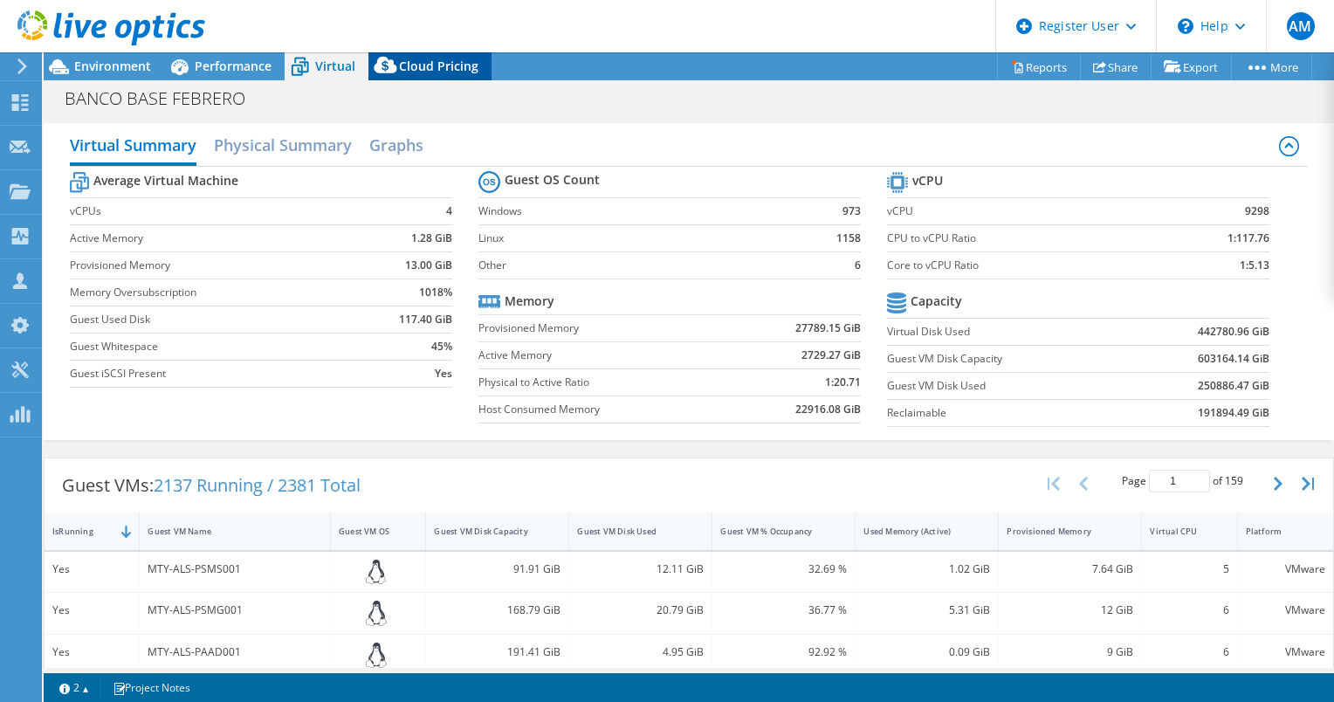
click at [388, 61] on icon at bounding box center [385, 65] width 23 height 17
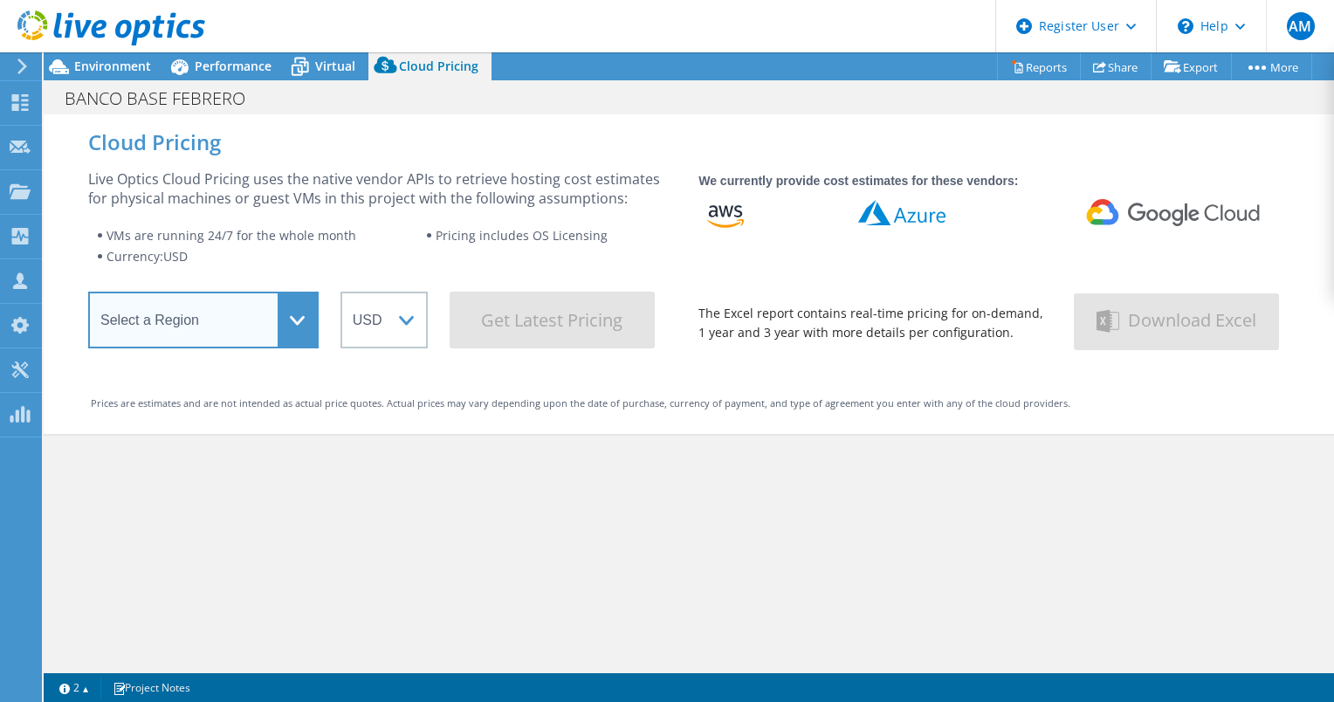
click at [292, 311] on select "Select a Region [GEOGRAPHIC_DATA] ([GEOGRAPHIC_DATA]) [GEOGRAPHIC_DATA] ([GEOGR…" at bounding box center [203, 320] width 230 height 57
select select "USEast"
click at [88, 298] on select "Select a Region [GEOGRAPHIC_DATA] ([GEOGRAPHIC_DATA]) [GEOGRAPHIC_DATA] ([GEOGR…" at bounding box center [203, 320] width 230 height 57
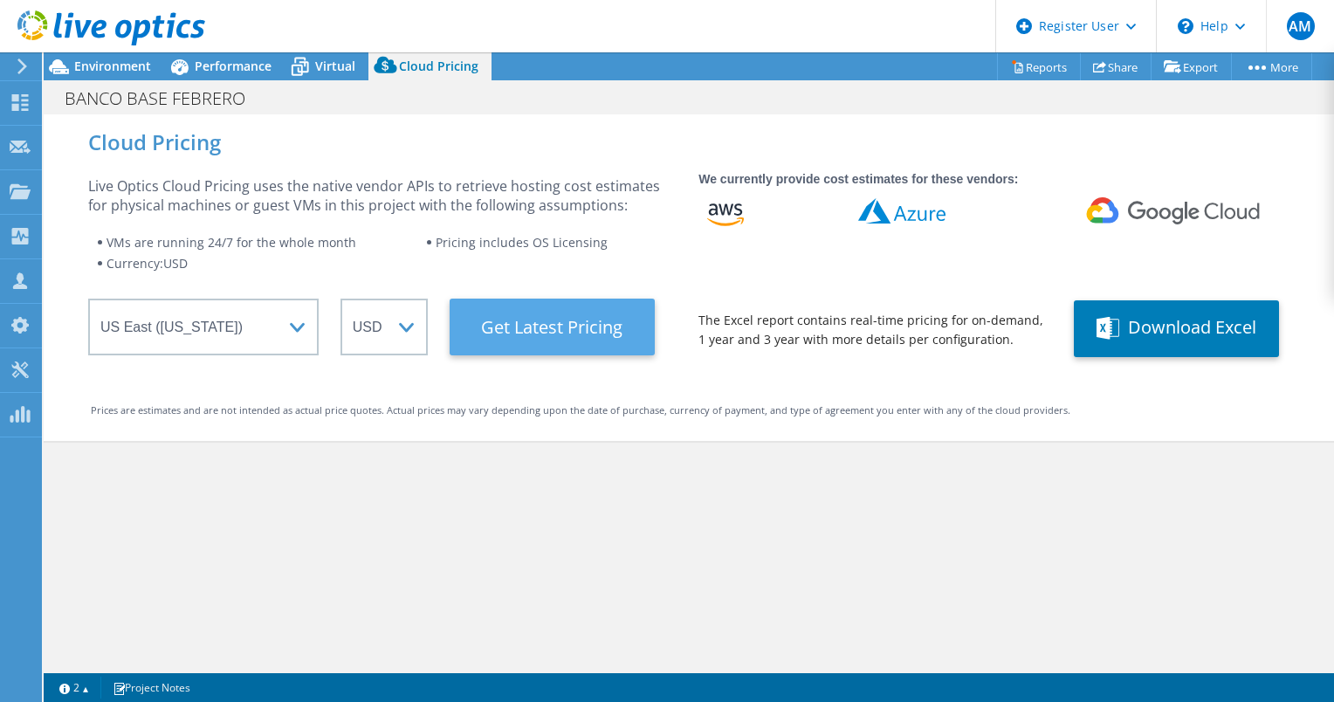
click at [526, 335] on Latest "Get Latest Pricing" at bounding box center [552, 327] width 205 height 57
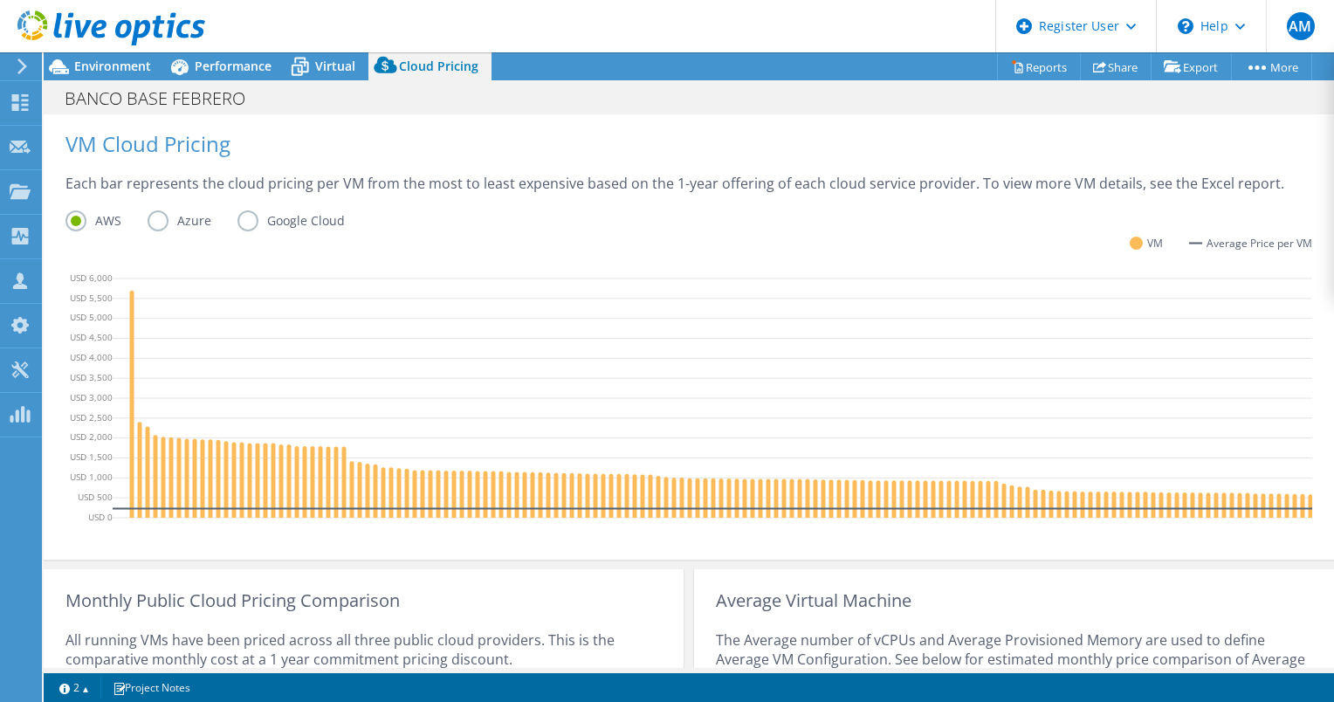
scroll to position [387, 0]
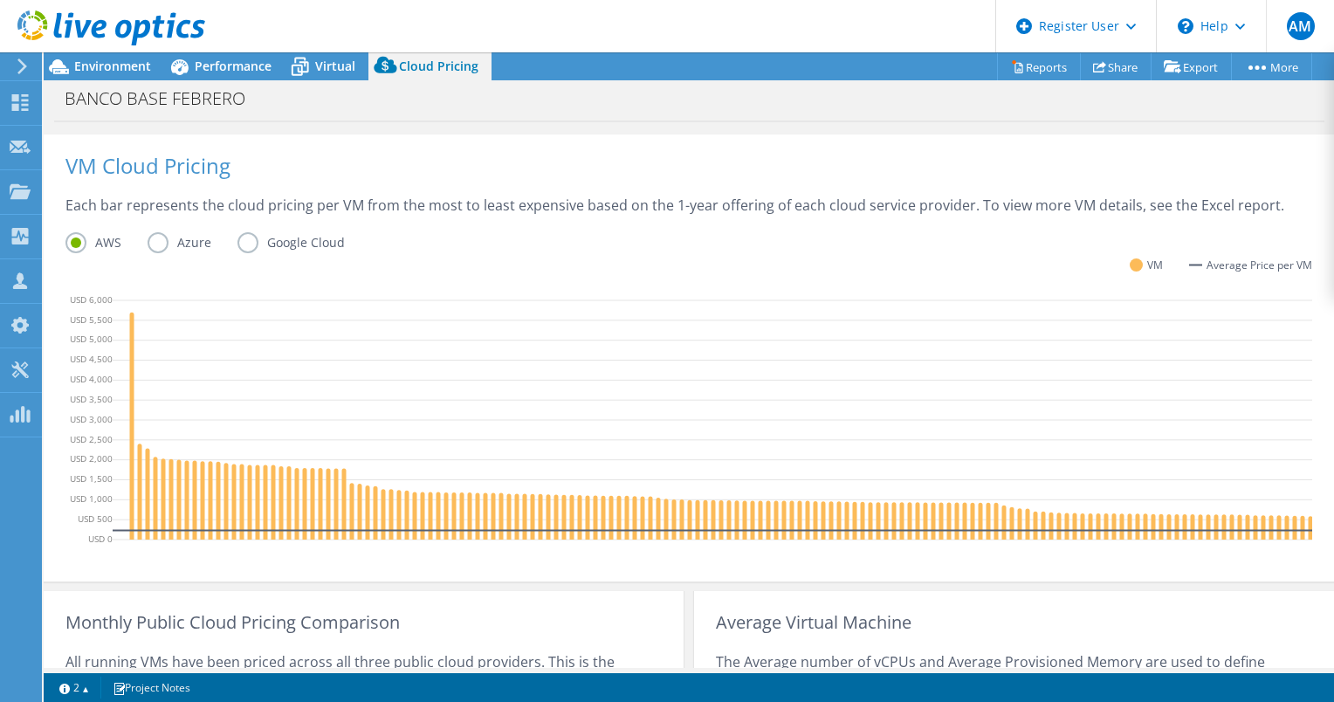
click at [160, 248] on label "Azure" at bounding box center [193, 242] width 90 height 21
click at [0, 0] on input "Azure" at bounding box center [0, 0] width 0 height 0
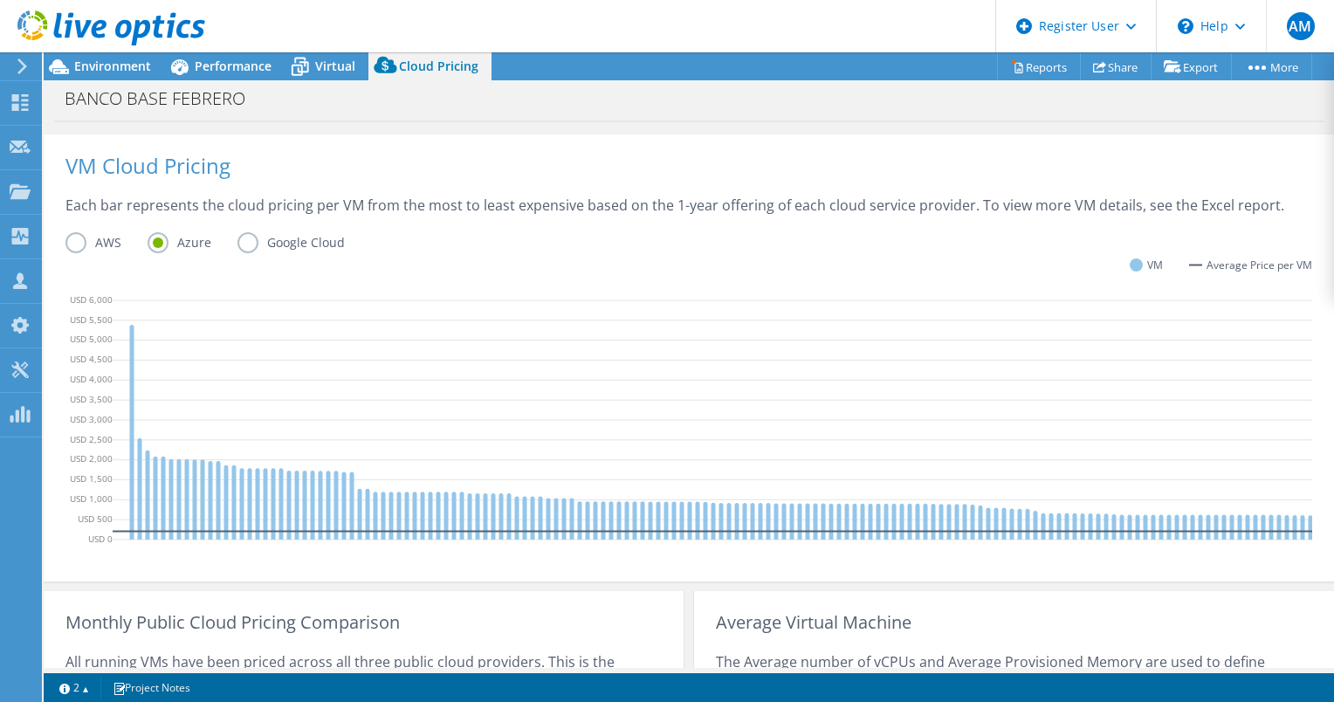
click at [242, 244] on label "Google Cloud" at bounding box center [304, 242] width 134 height 21
click at [0, 0] on input "Google Cloud" at bounding box center [0, 0] width 0 height 0
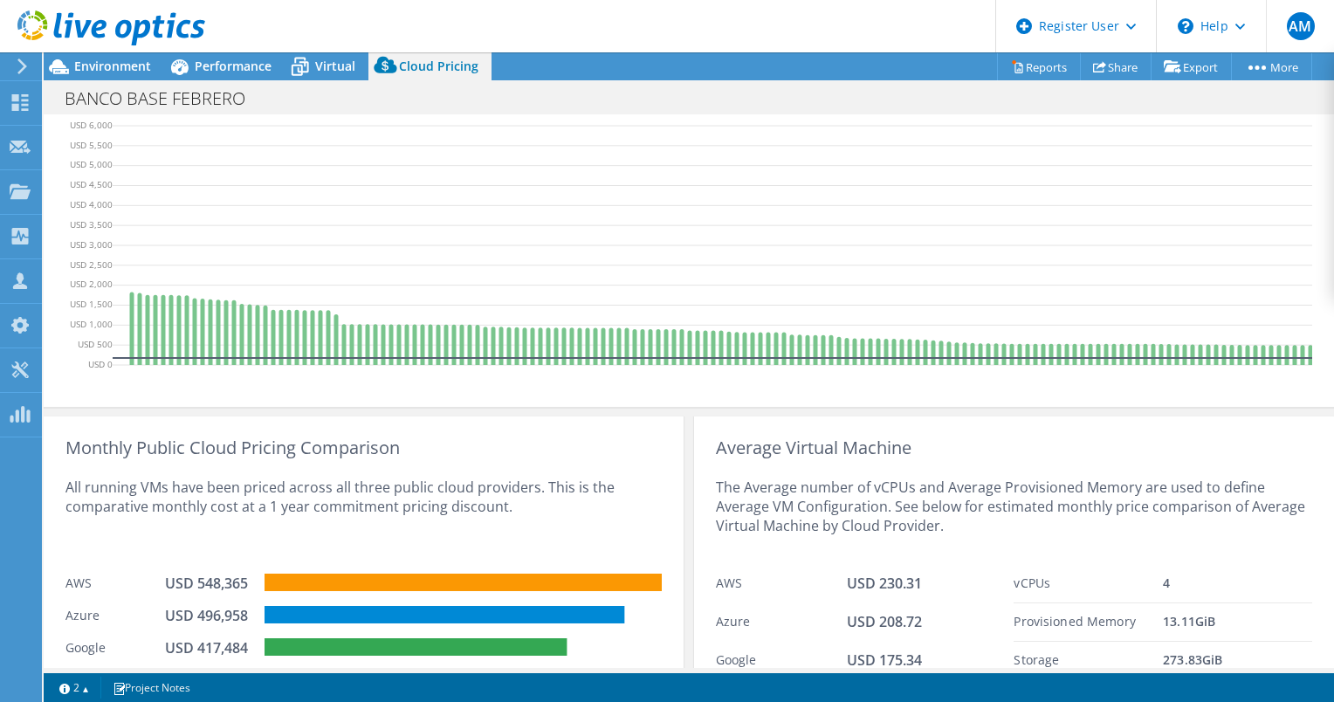
scroll to position [649, 0]
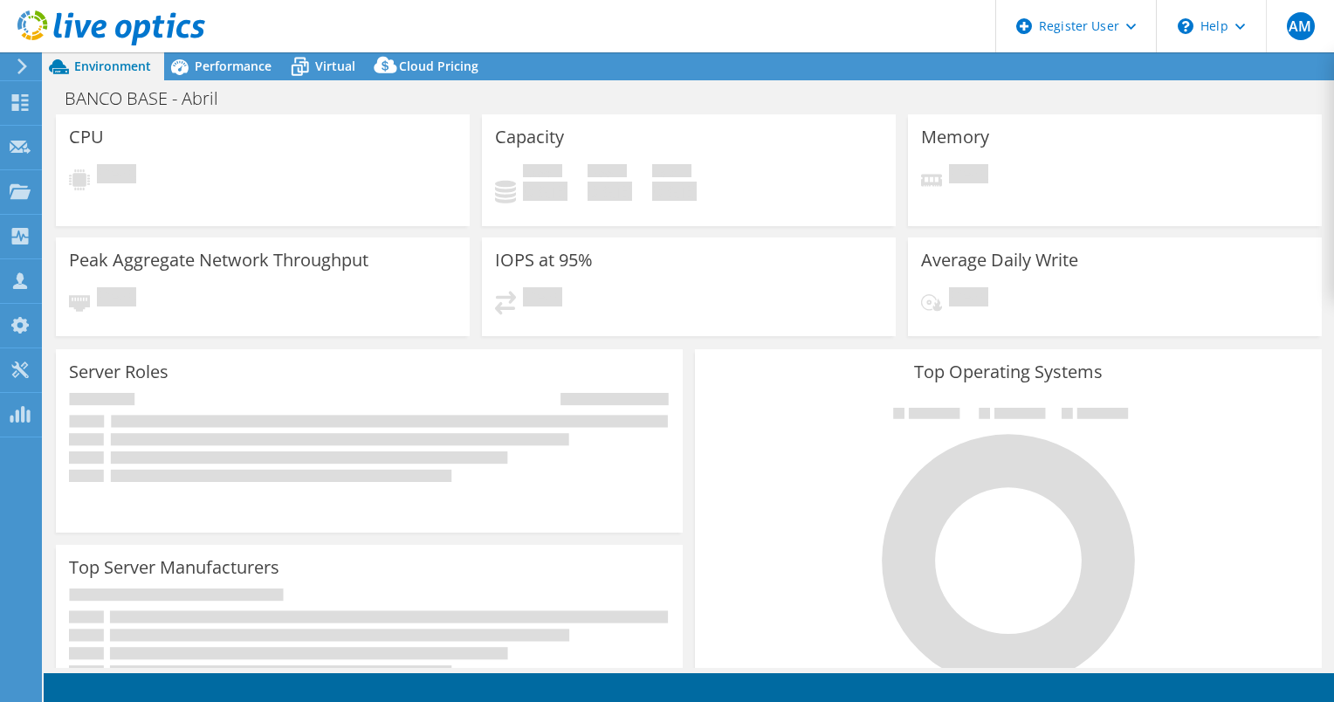
select select "USD"
